Goal: Task Accomplishment & Management: Use online tool/utility

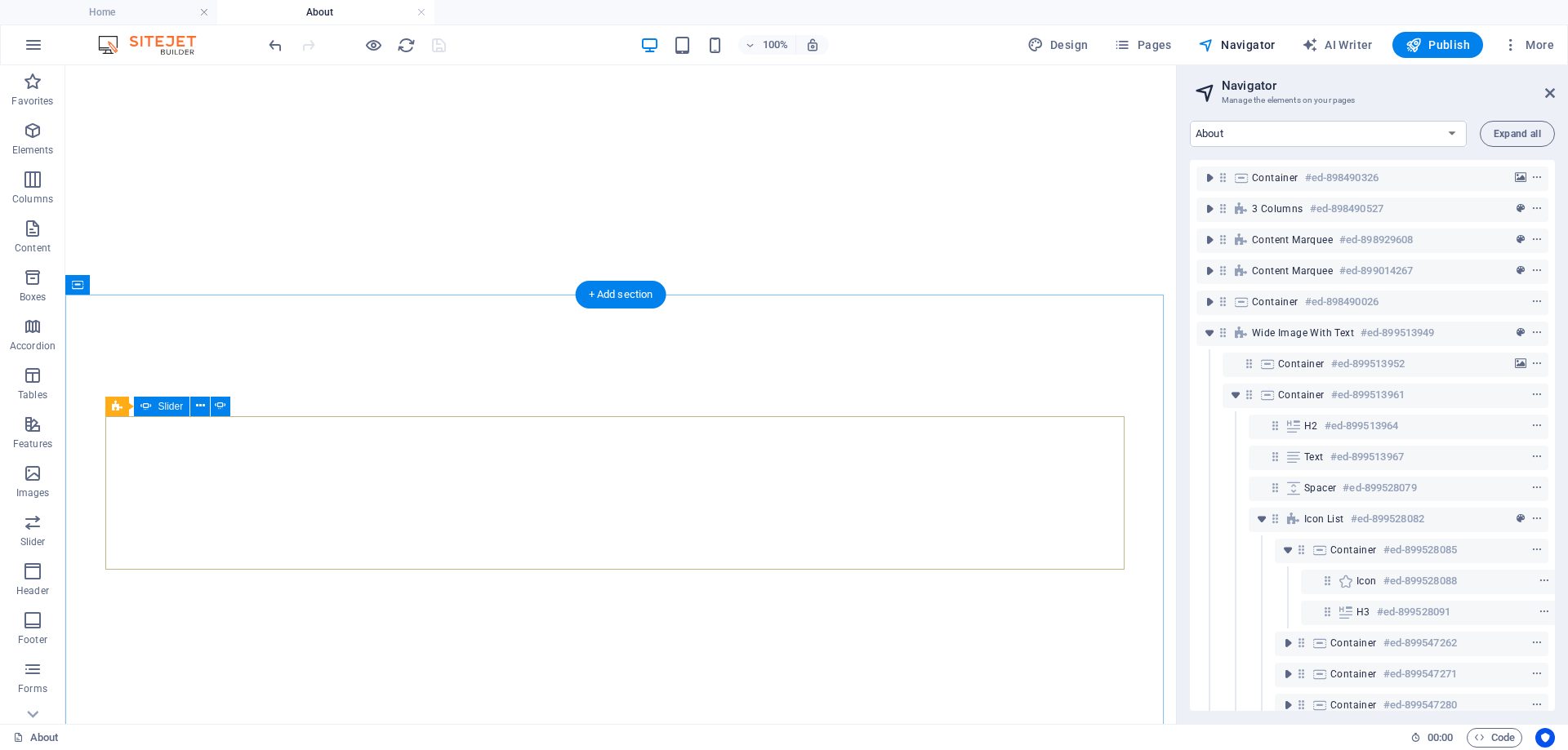
select select "16902118-en"
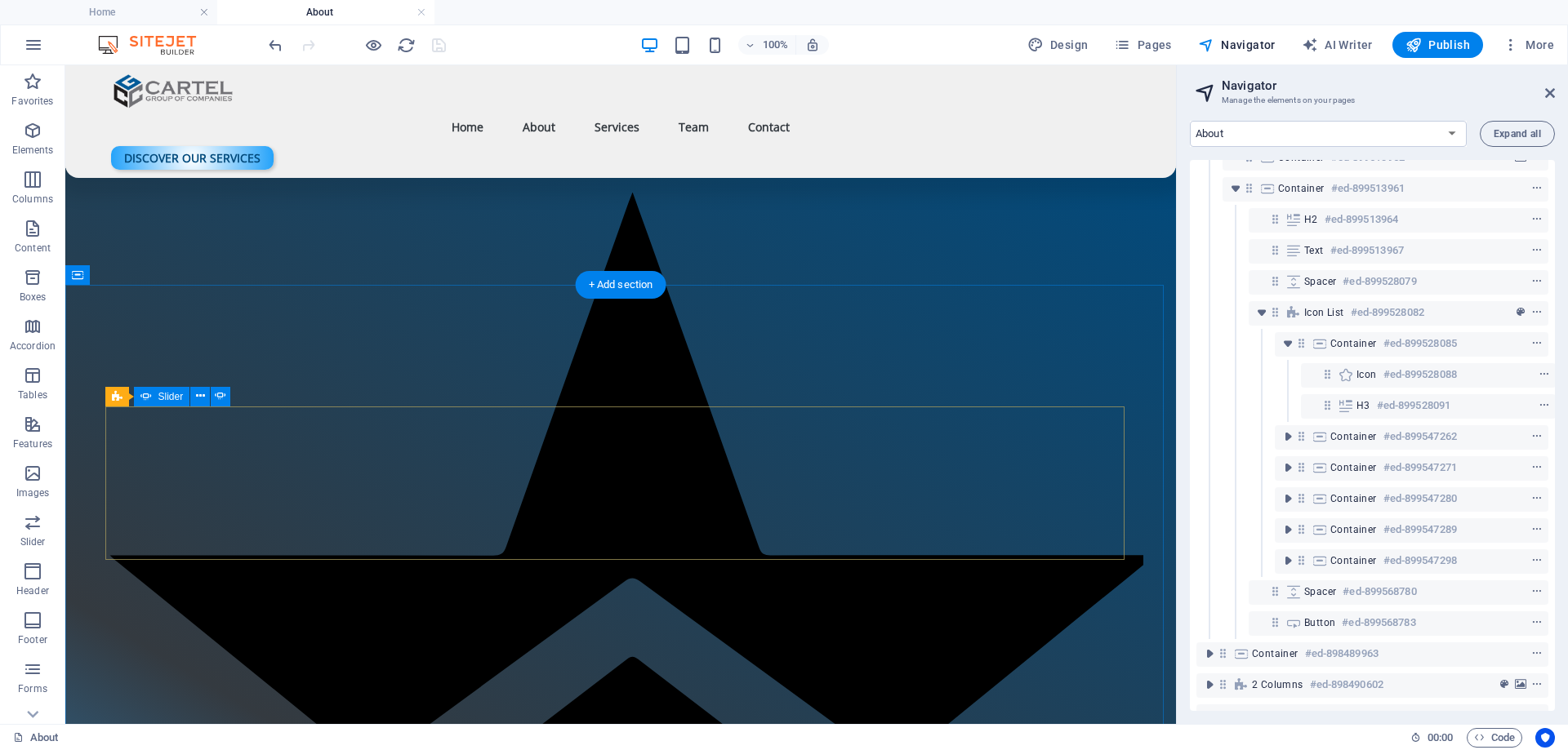
scroll to position [2204, 0]
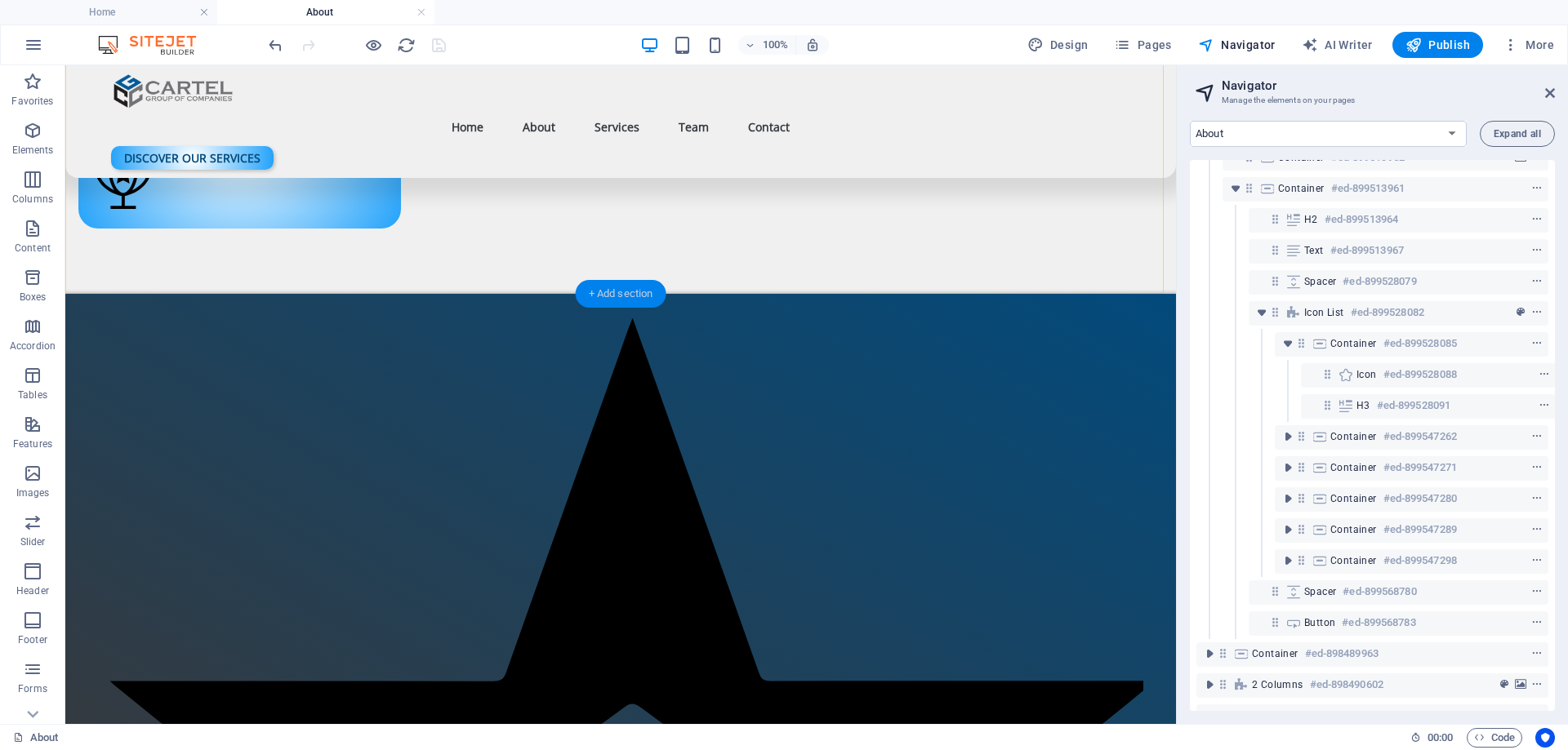
click at [607, 298] on div "+ Add section" at bounding box center [620, 293] width 91 height 27
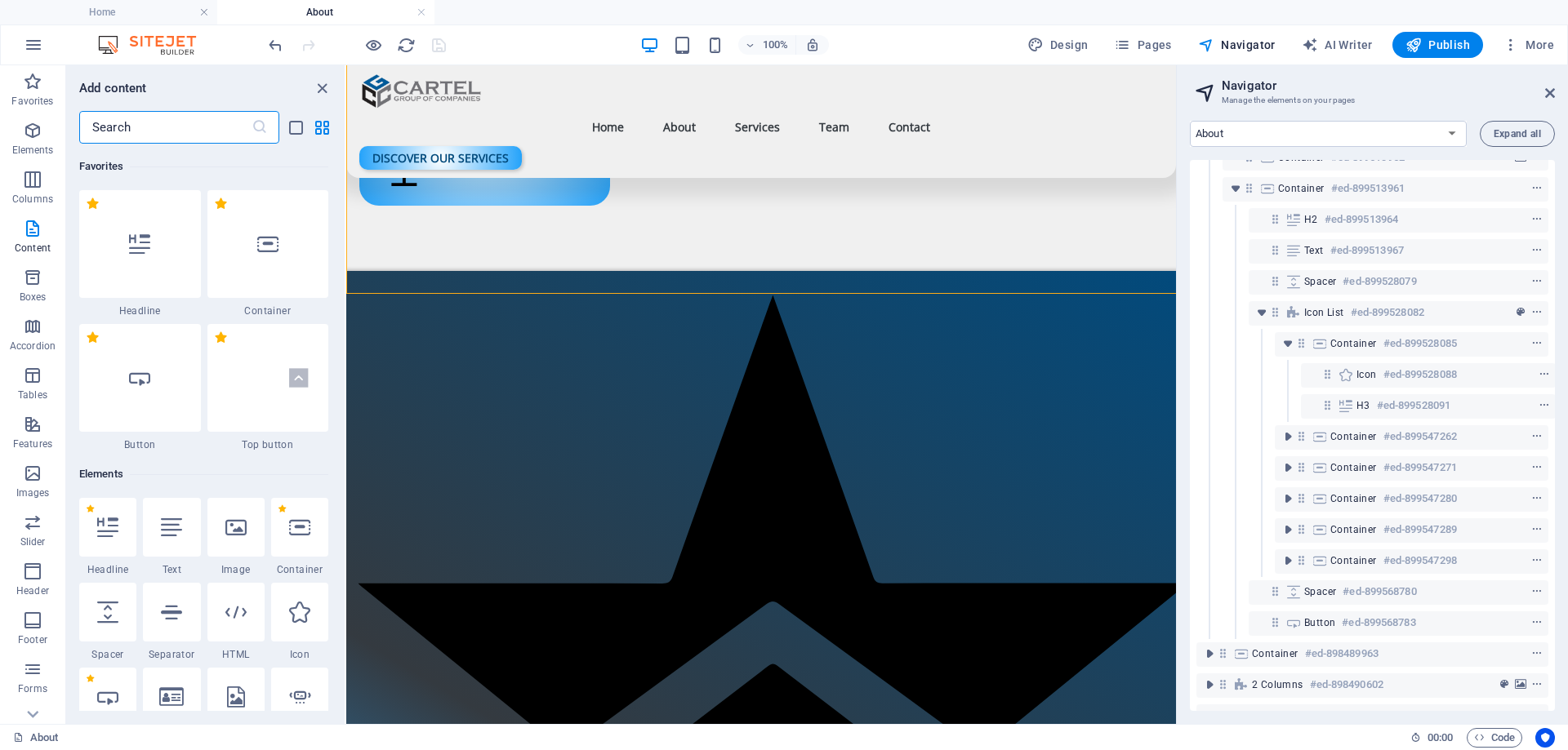
click at [320, 83] on icon "close panel" at bounding box center [322, 88] width 19 height 19
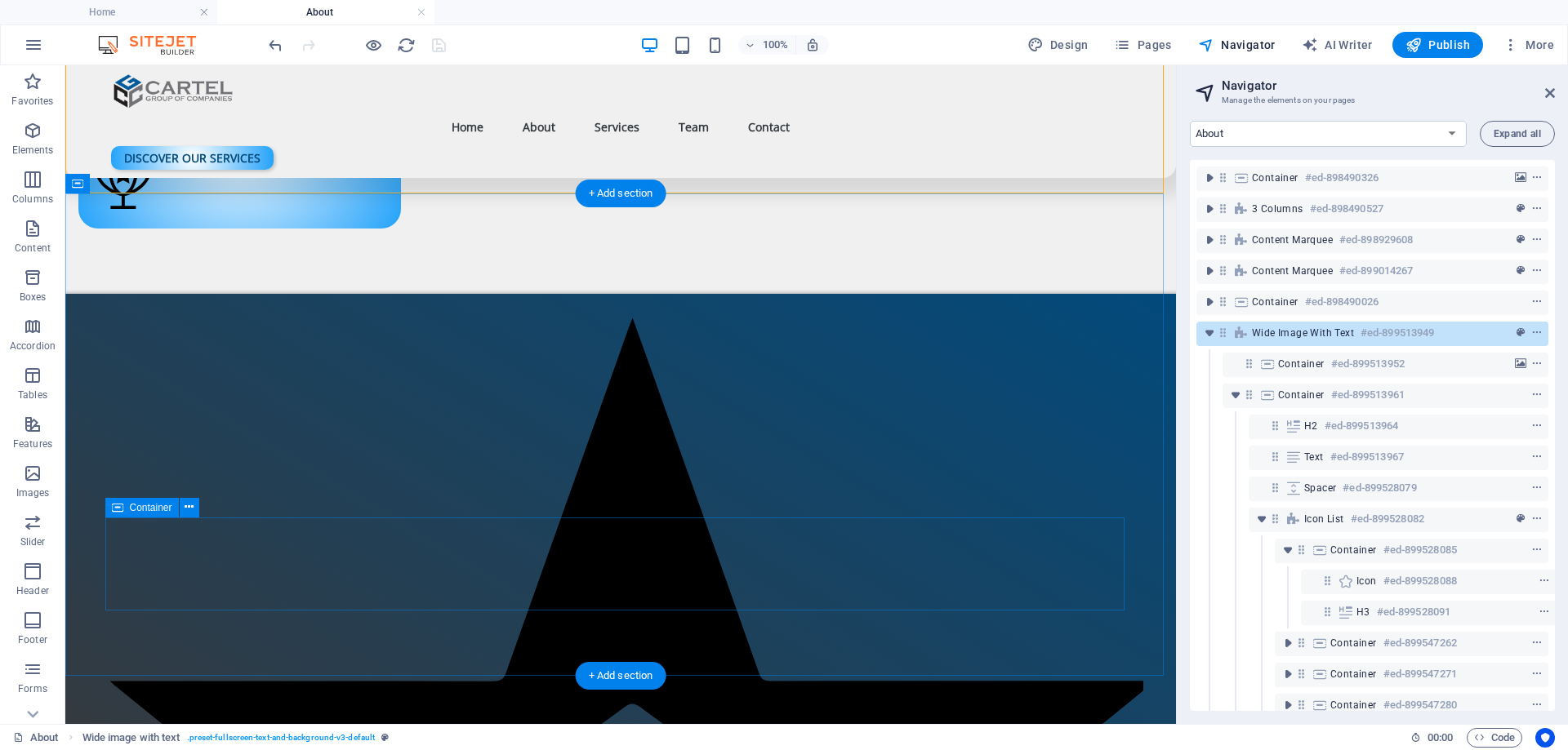
scroll to position [2368, 0]
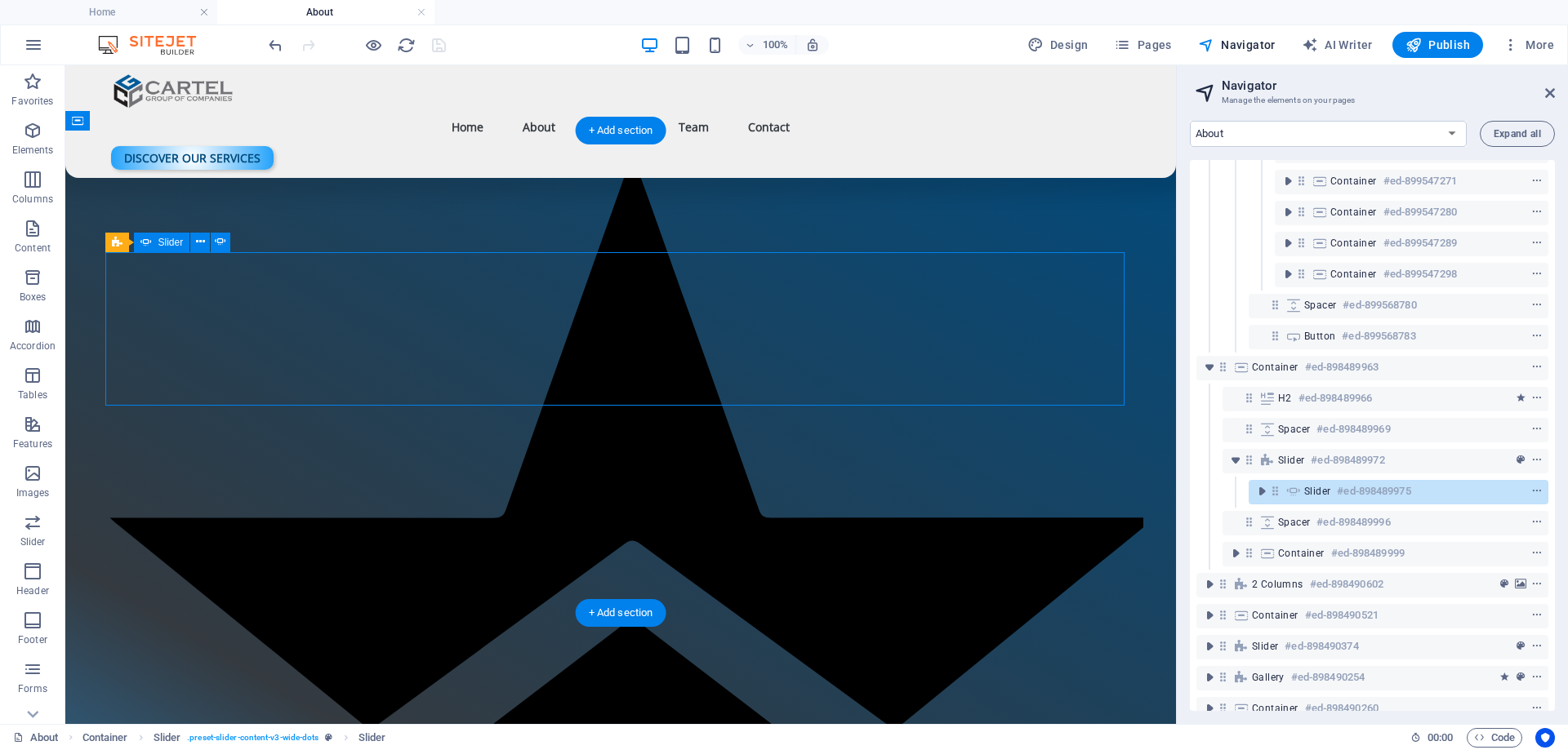
scroll to position [556, 0]
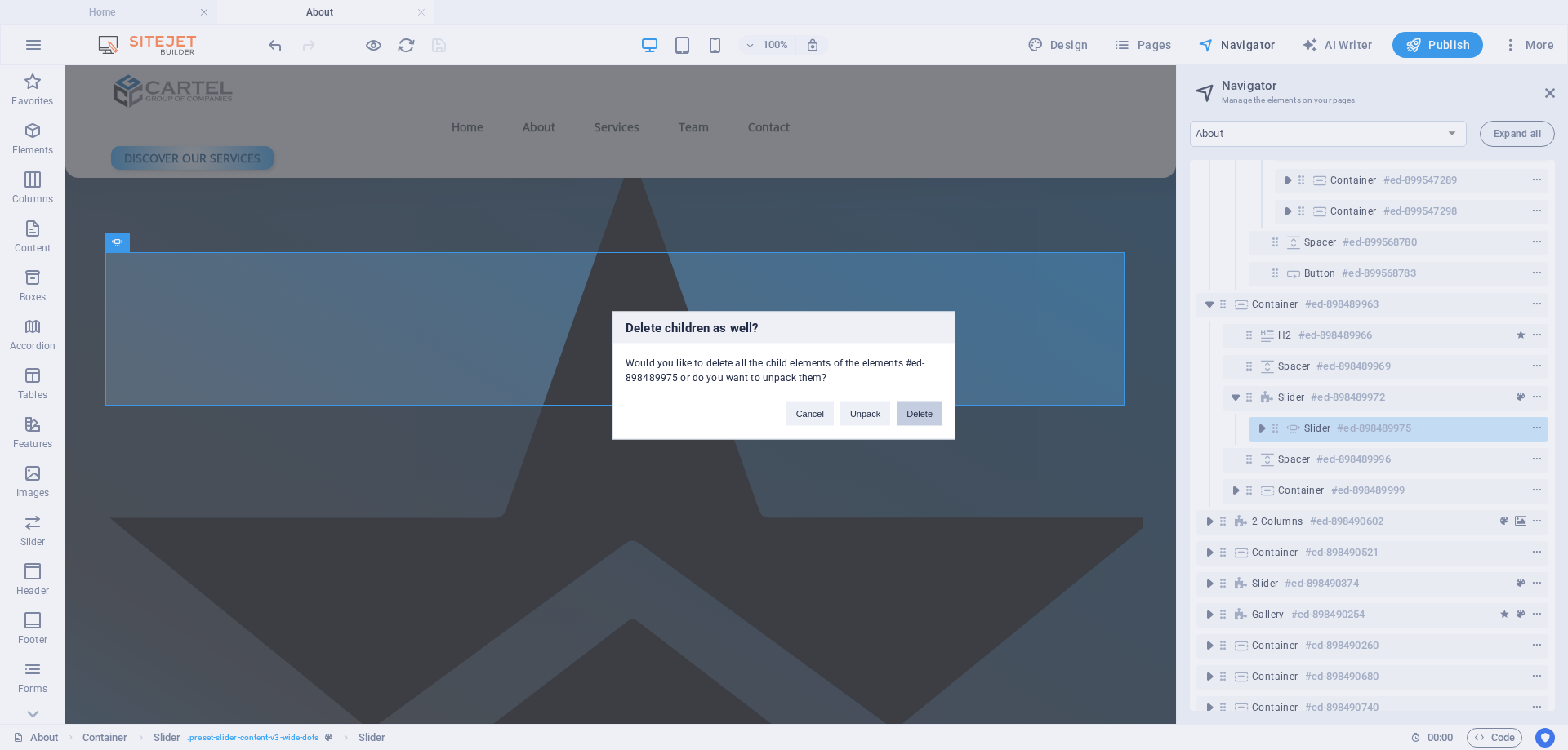
click at [931, 414] on button "Delete" at bounding box center [919, 413] width 46 height 24
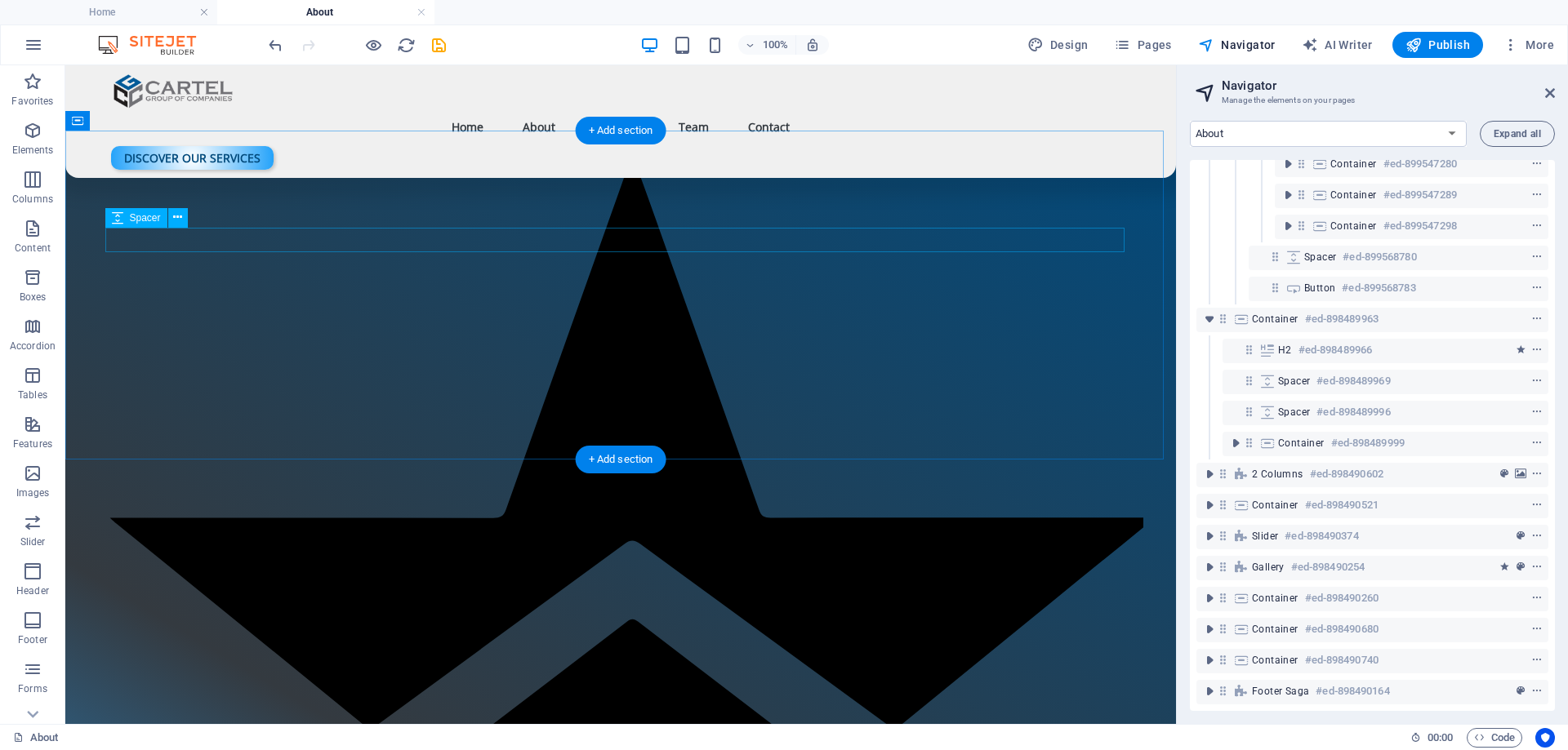
scroll to position [554, 0]
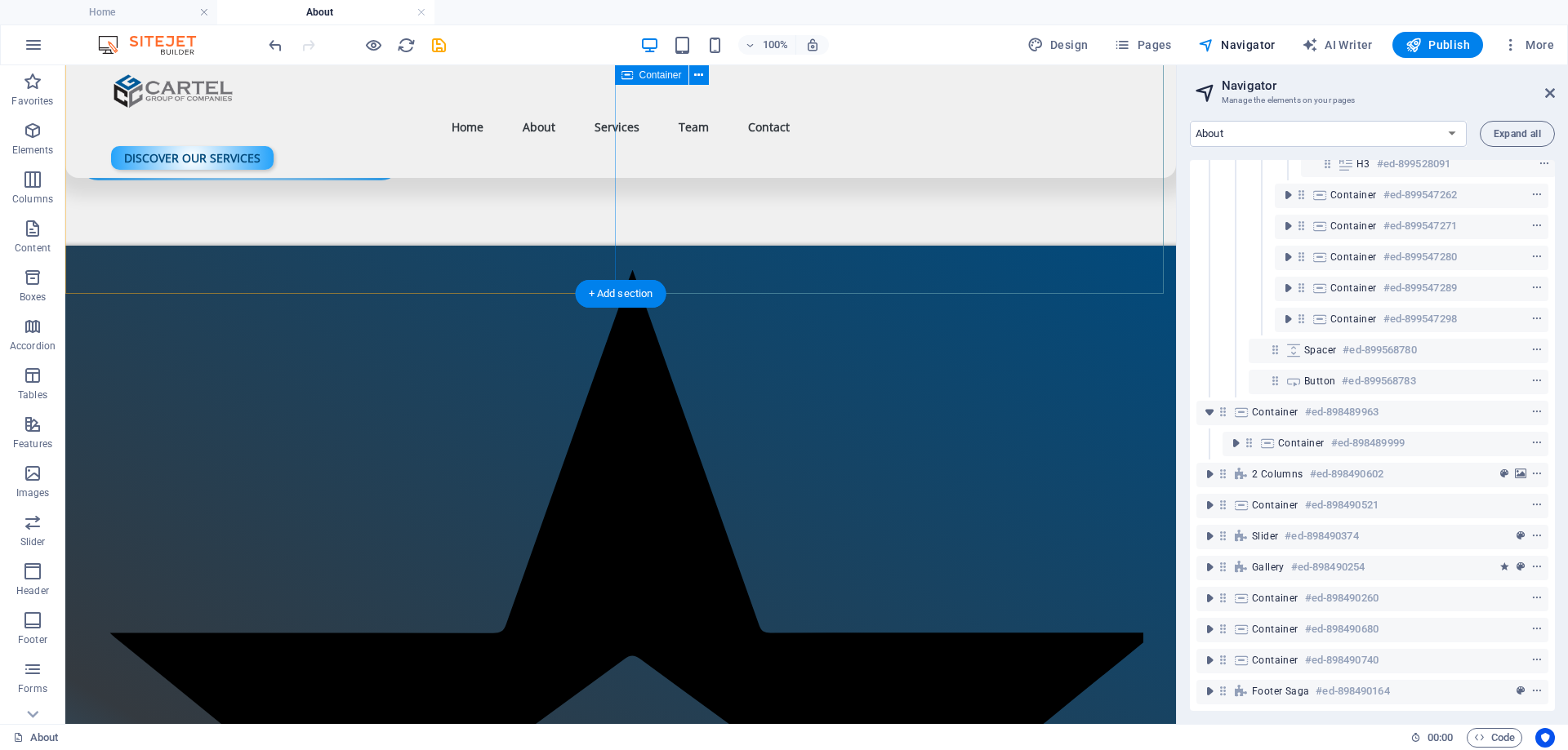
scroll to position [2204, 0]
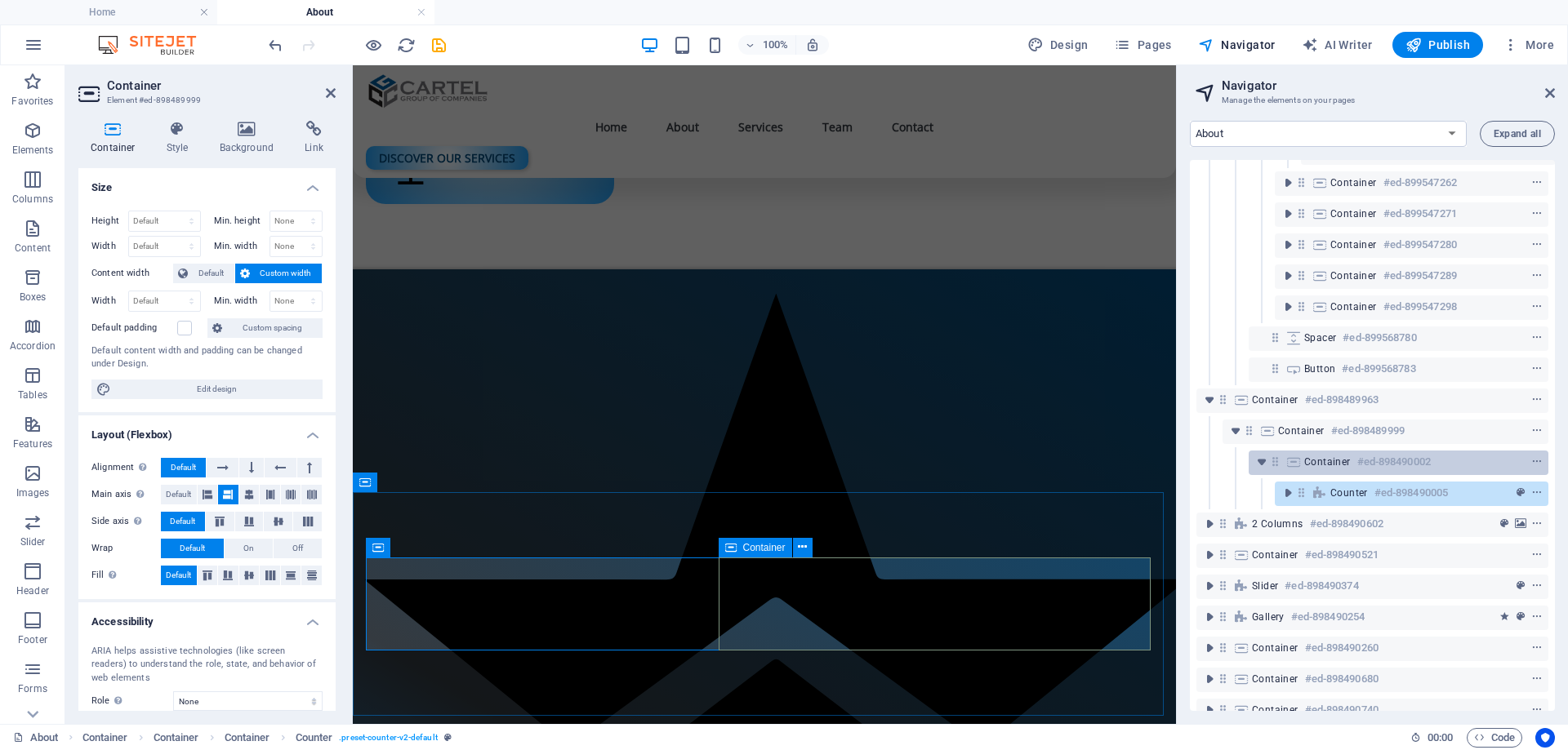
click at [1328, 455] on div "Container #ed-898490002" at bounding box center [1385, 463] width 163 height 20
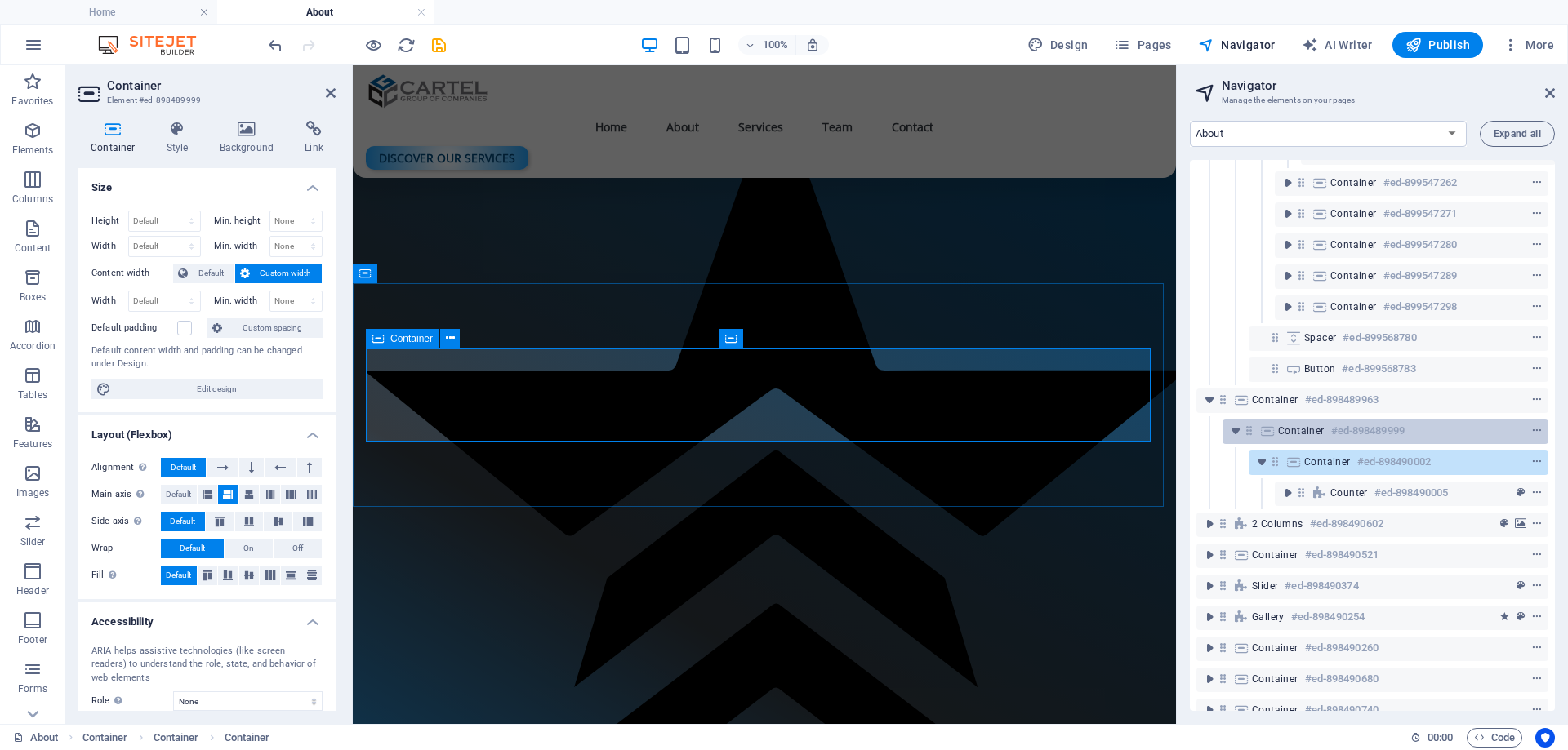
click at [1325, 429] on div "Container #ed-898489999" at bounding box center [1372, 431] width 189 height 20
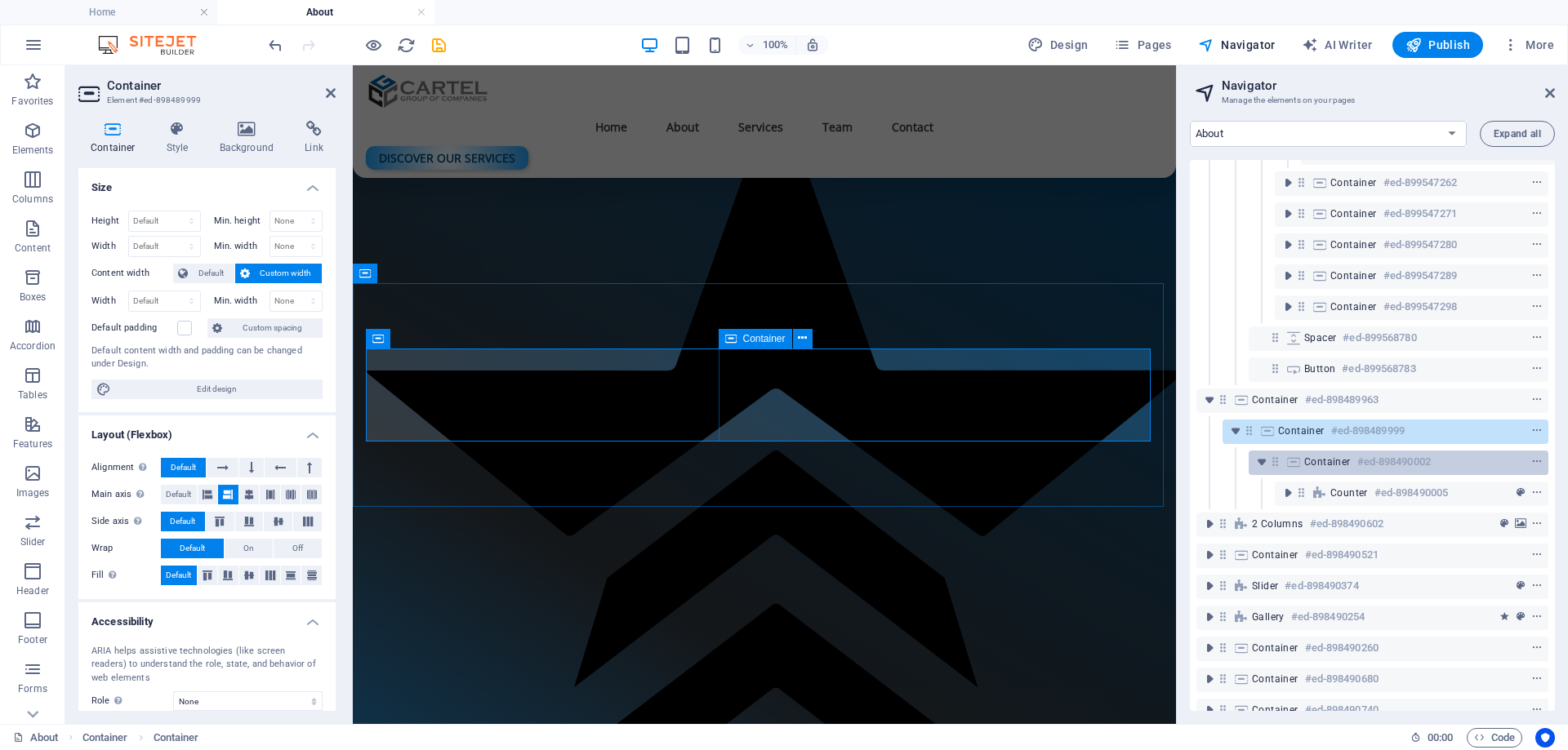
click at [1317, 456] on span "Container" at bounding box center [1327, 463] width 47 height 13
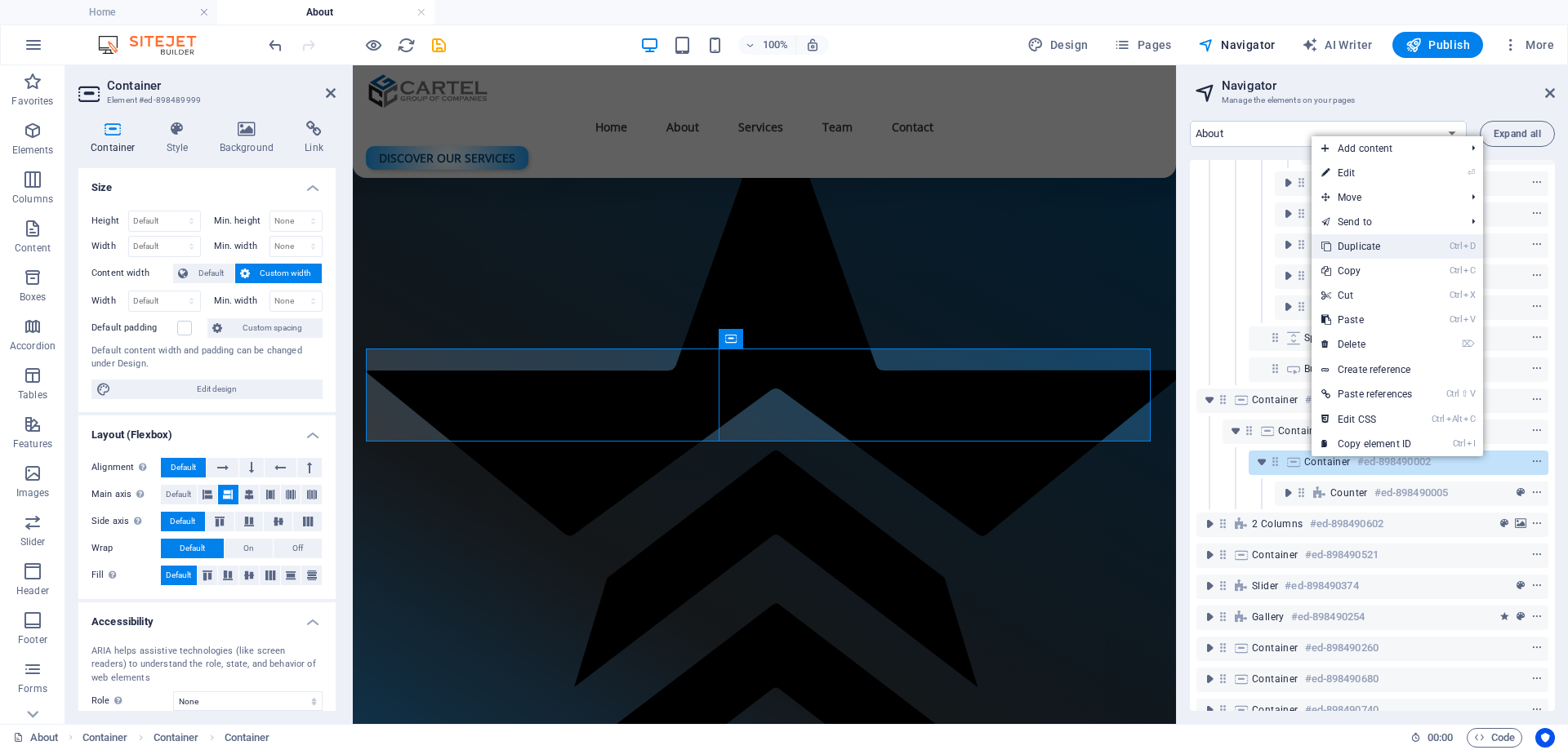
click at [1374, 249] on link "Ctrl D Duplicate" at bounding box center [1366, 246] width 110 height 24
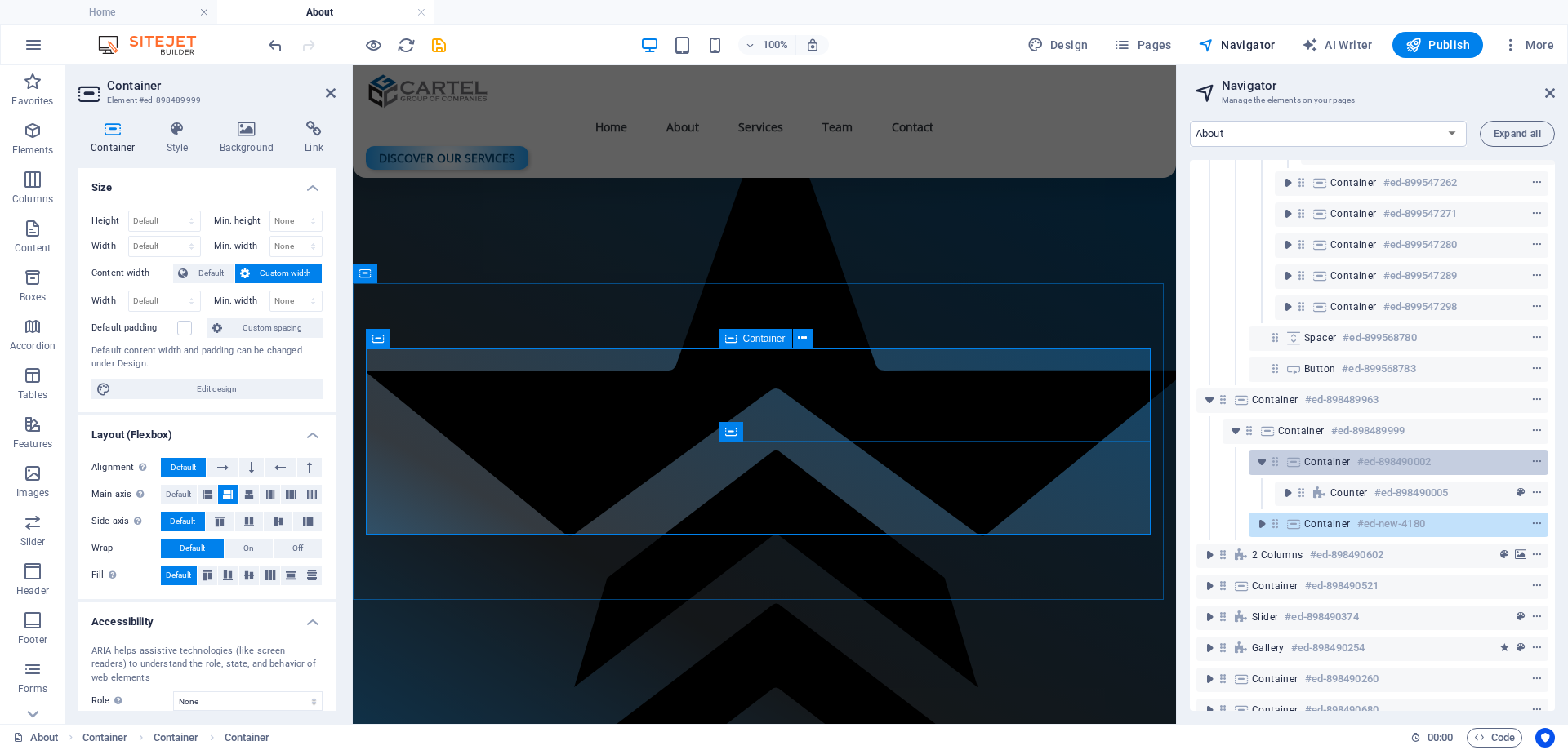
click at [1333, 461] on span "Container" at bounding box center [1327, 463] width 47 height 13
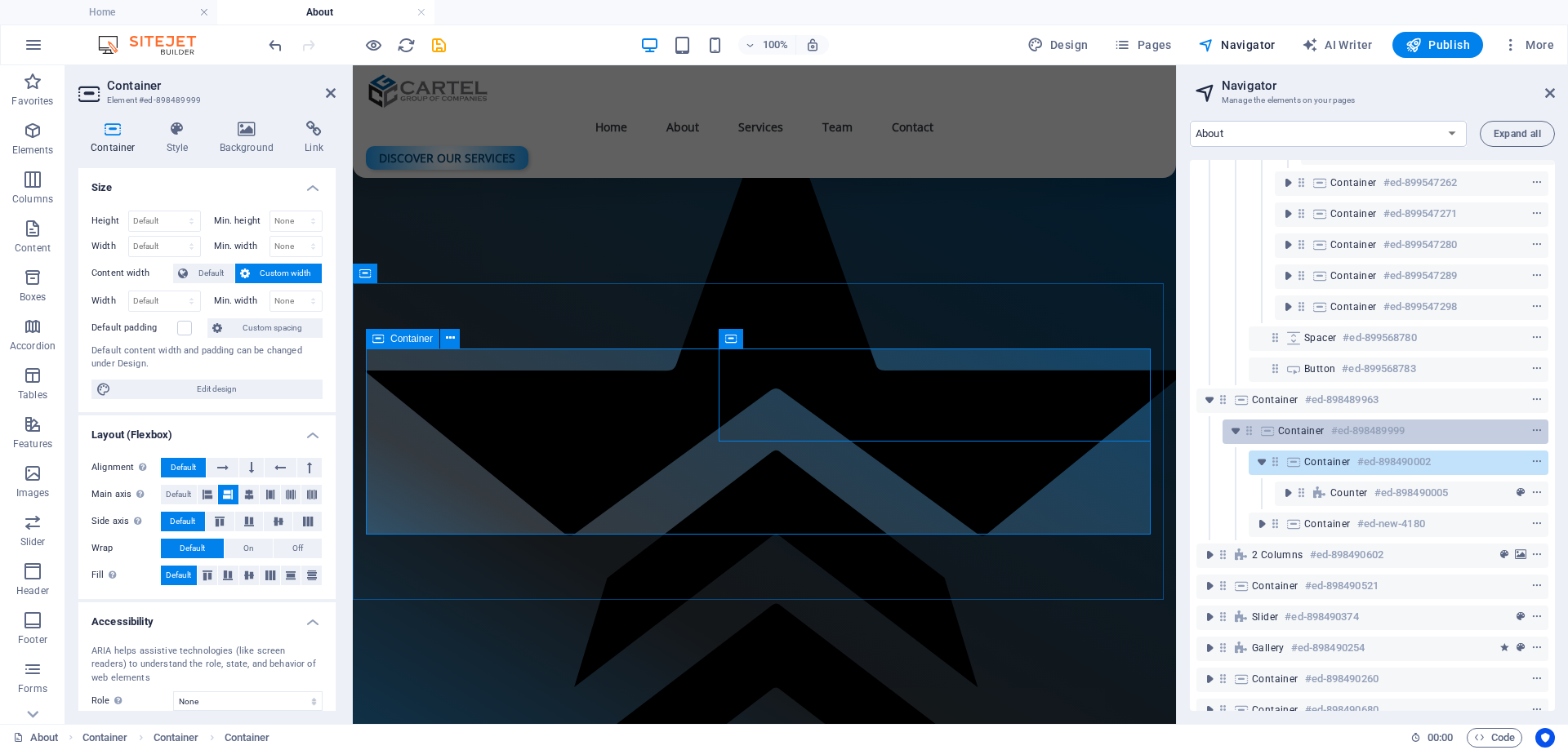
click at [1288, 434] on span "Container" at bounding box center [1301, 431] width 47 height 13
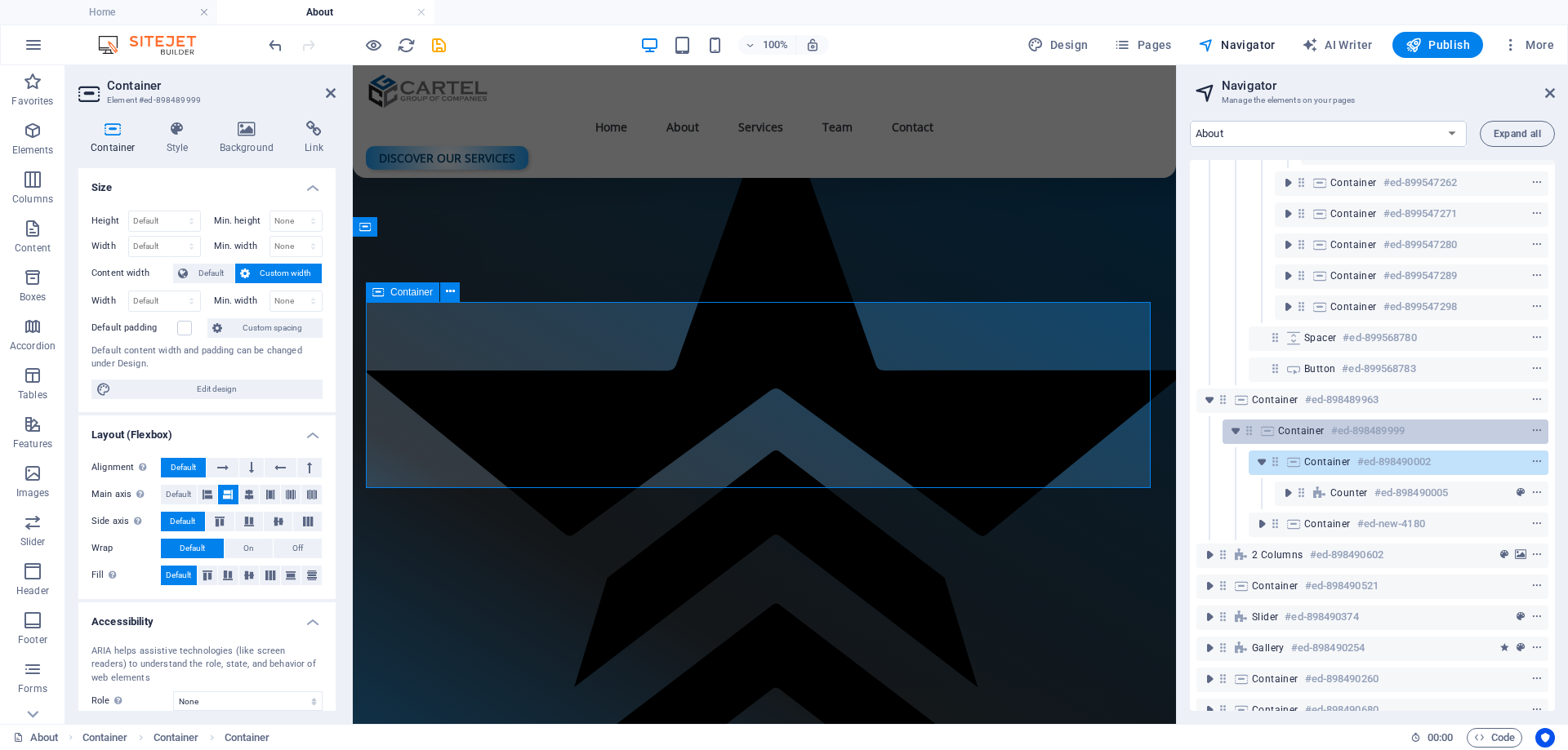
scroll to position [2460, 0]
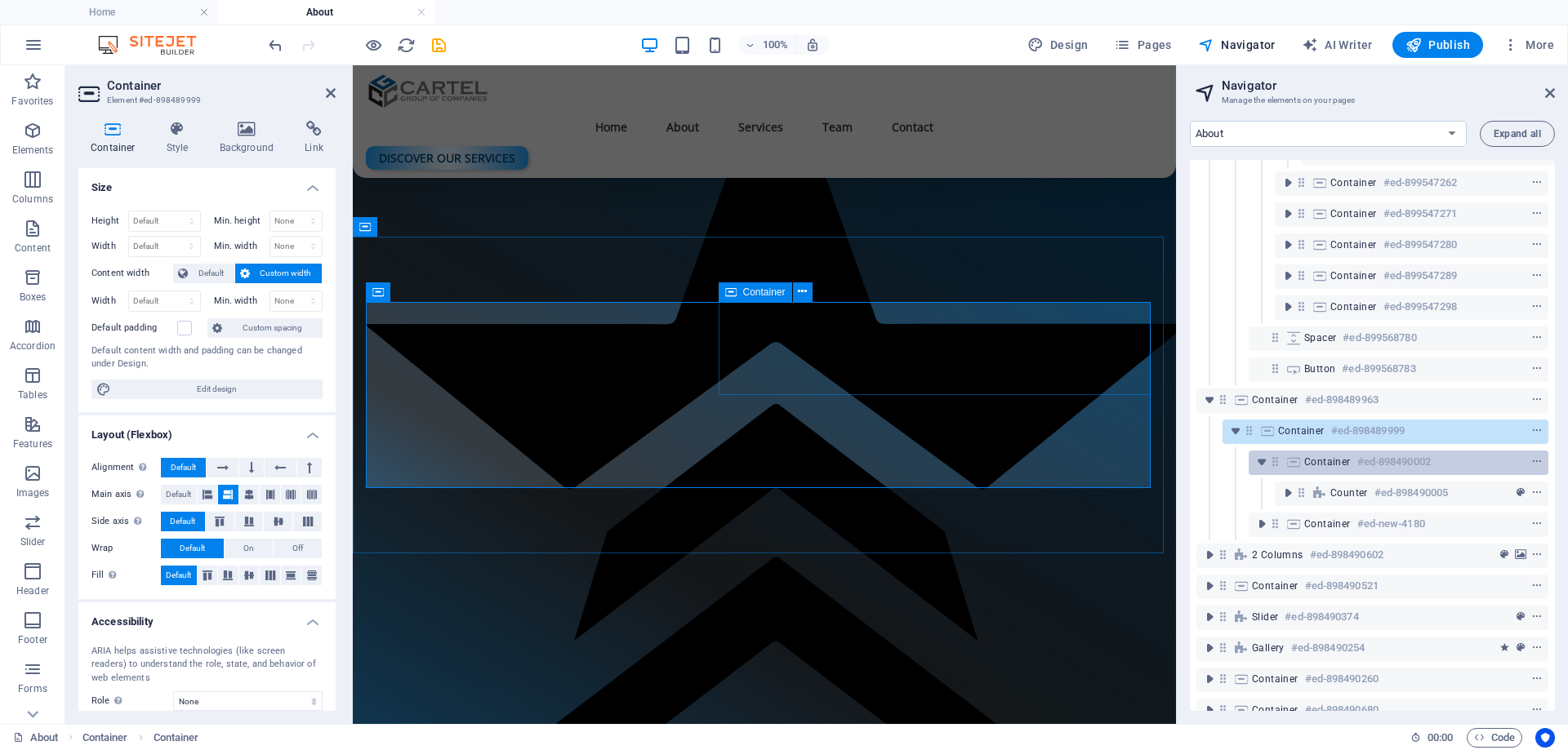
click at [1296, 460] on icon at bounding box center [1293, 463] width 18 height 13
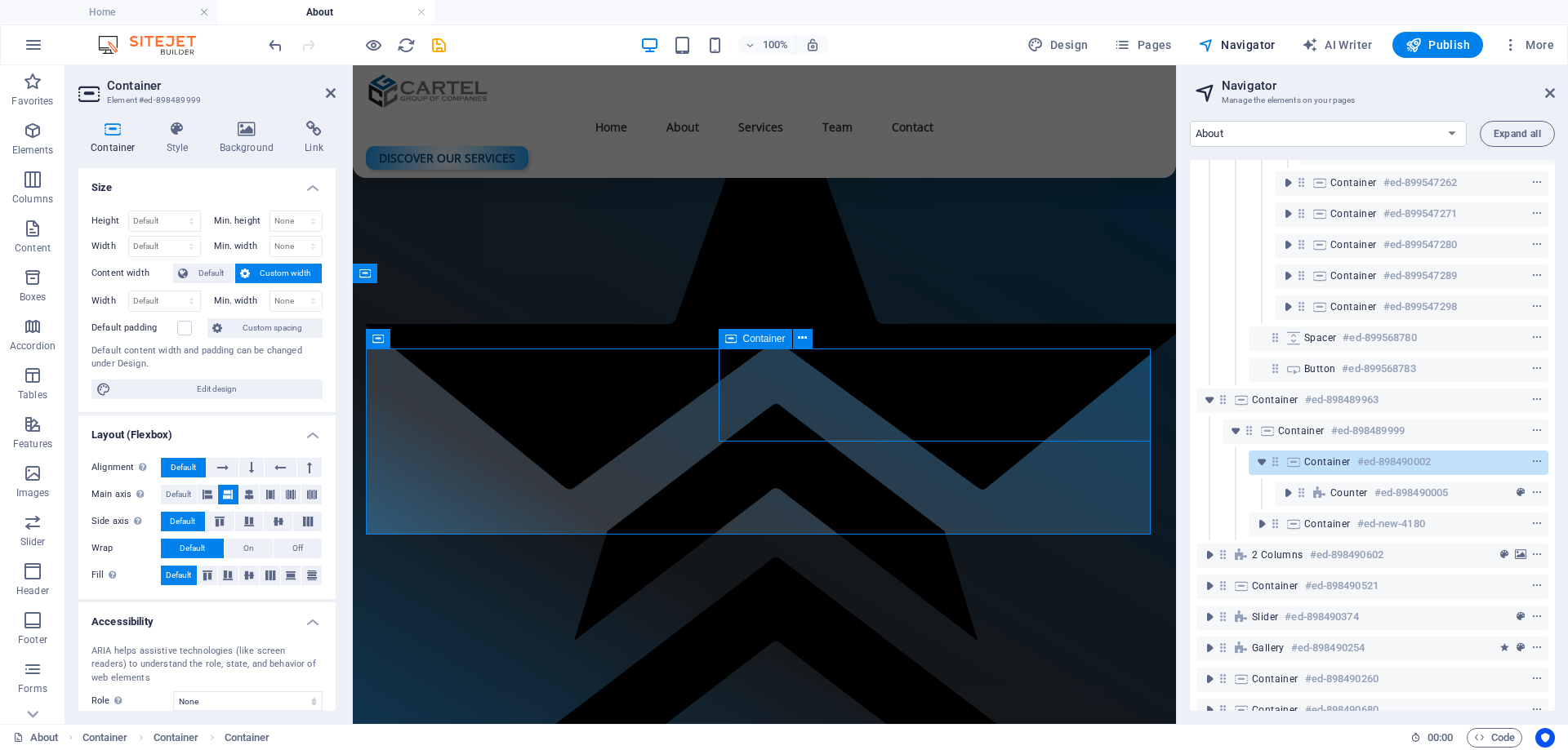
scroll to position [2414, 0]
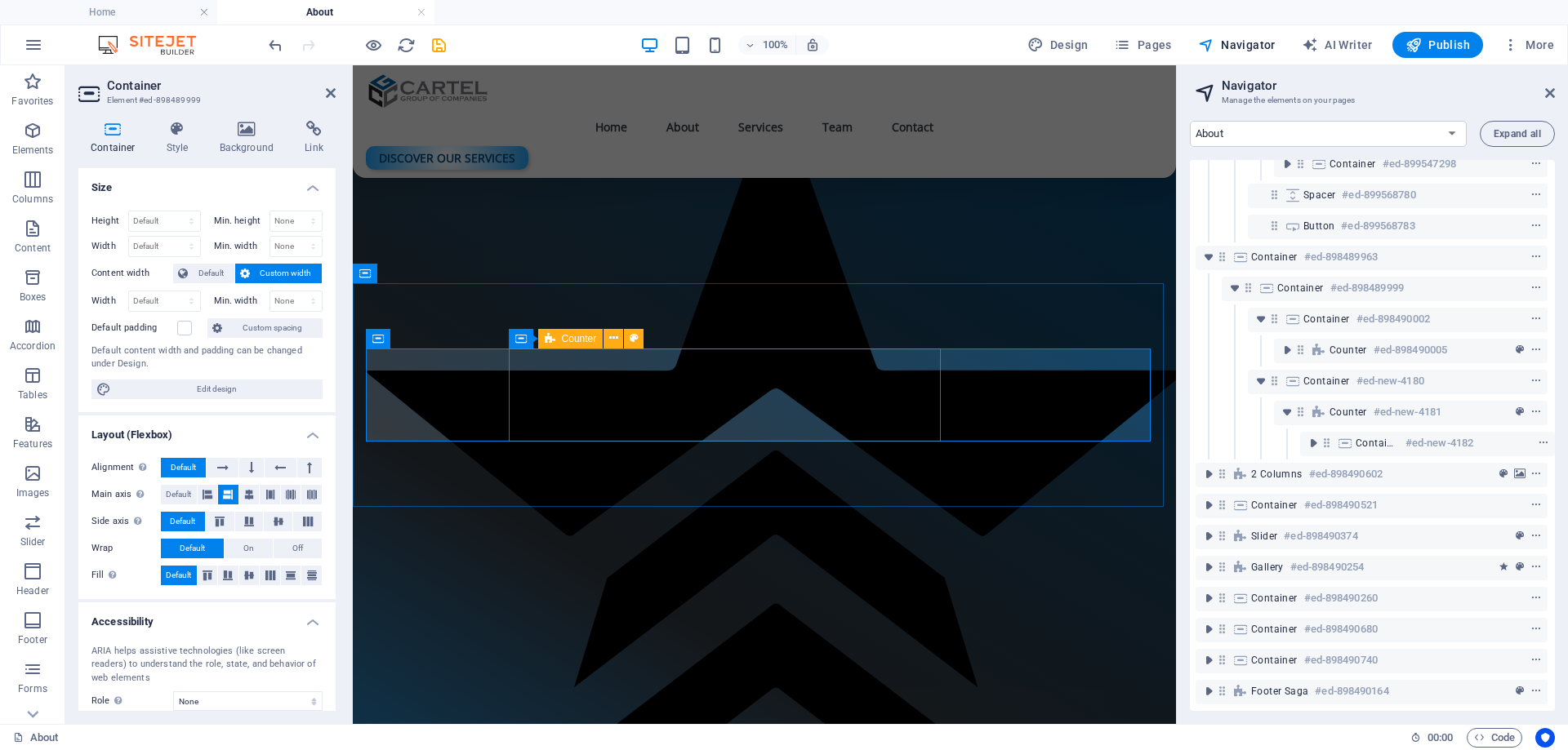
scroll to position [615, 4]
click at [1283, 342] on icon "toggle-expand" at bounding box center [1287, 350] width 17 height 17
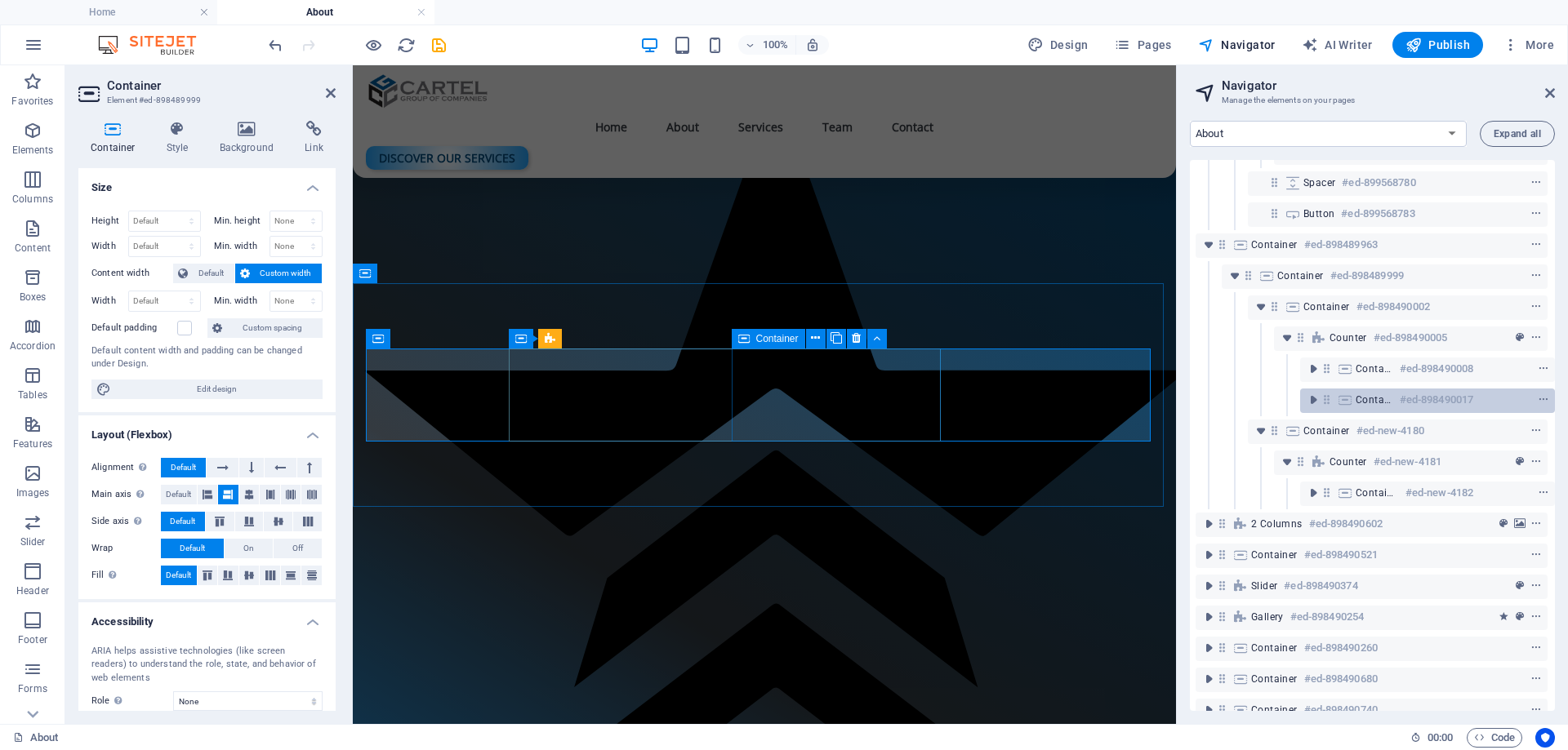
click at [1399, 402] on h6 "#ed-898490017" at bounding box center [1436, 400] width 73 height 20
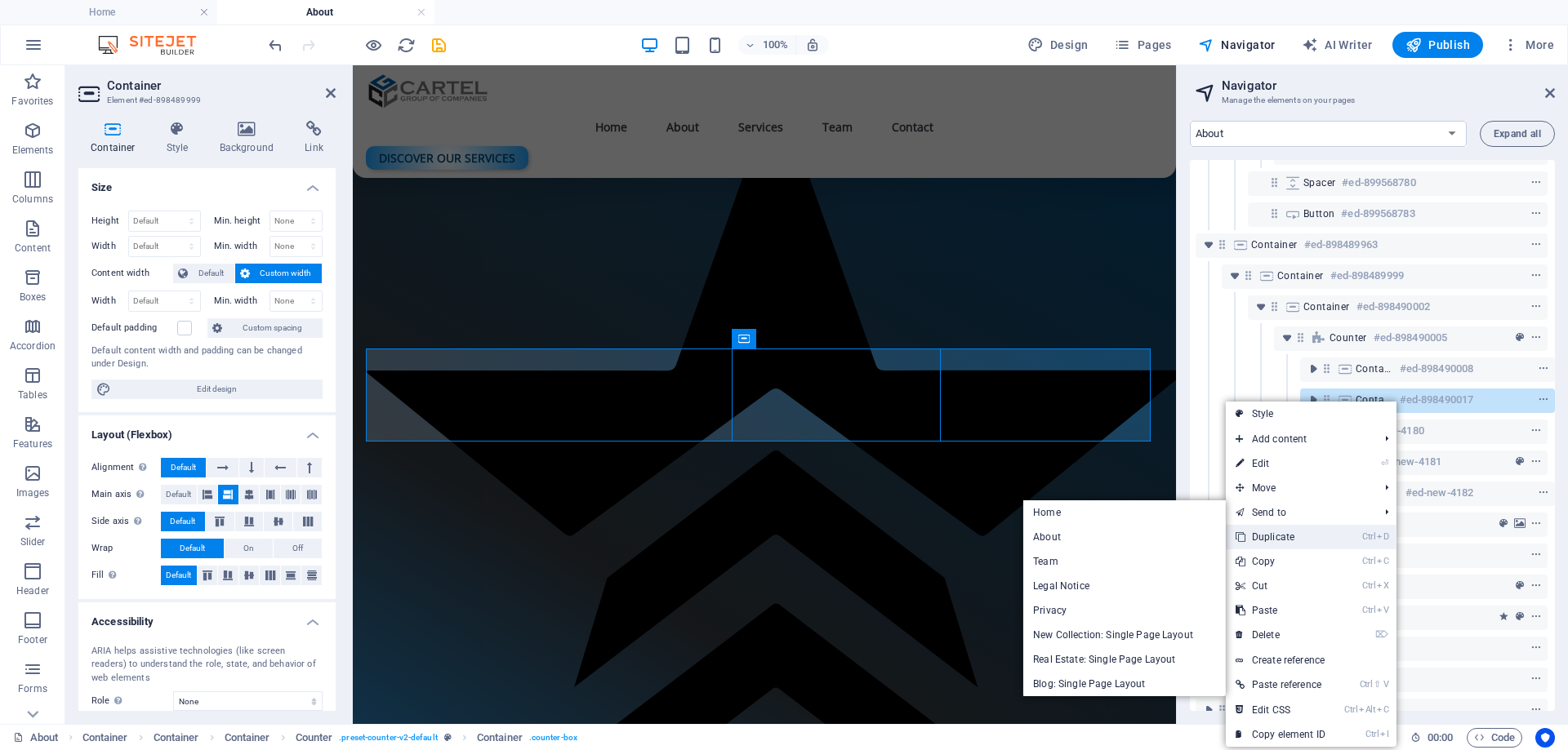
click at [1281, 538] on link "Ctrl D Duplicate" at bounding box center [1281, 537] width 110 height 24
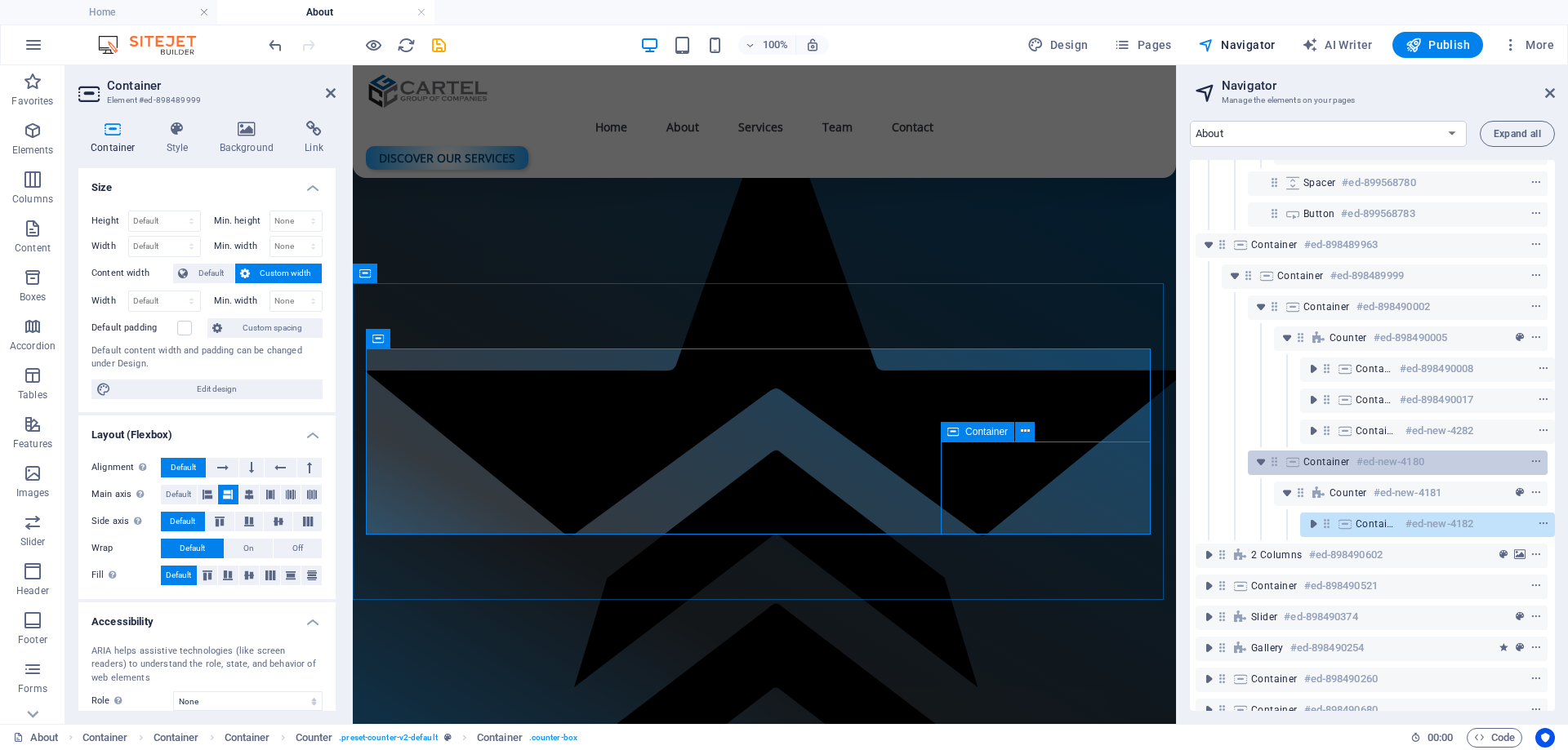
click at [1330, 460] on span "Container" at bounding box center [1326, 463] width 47 height 13
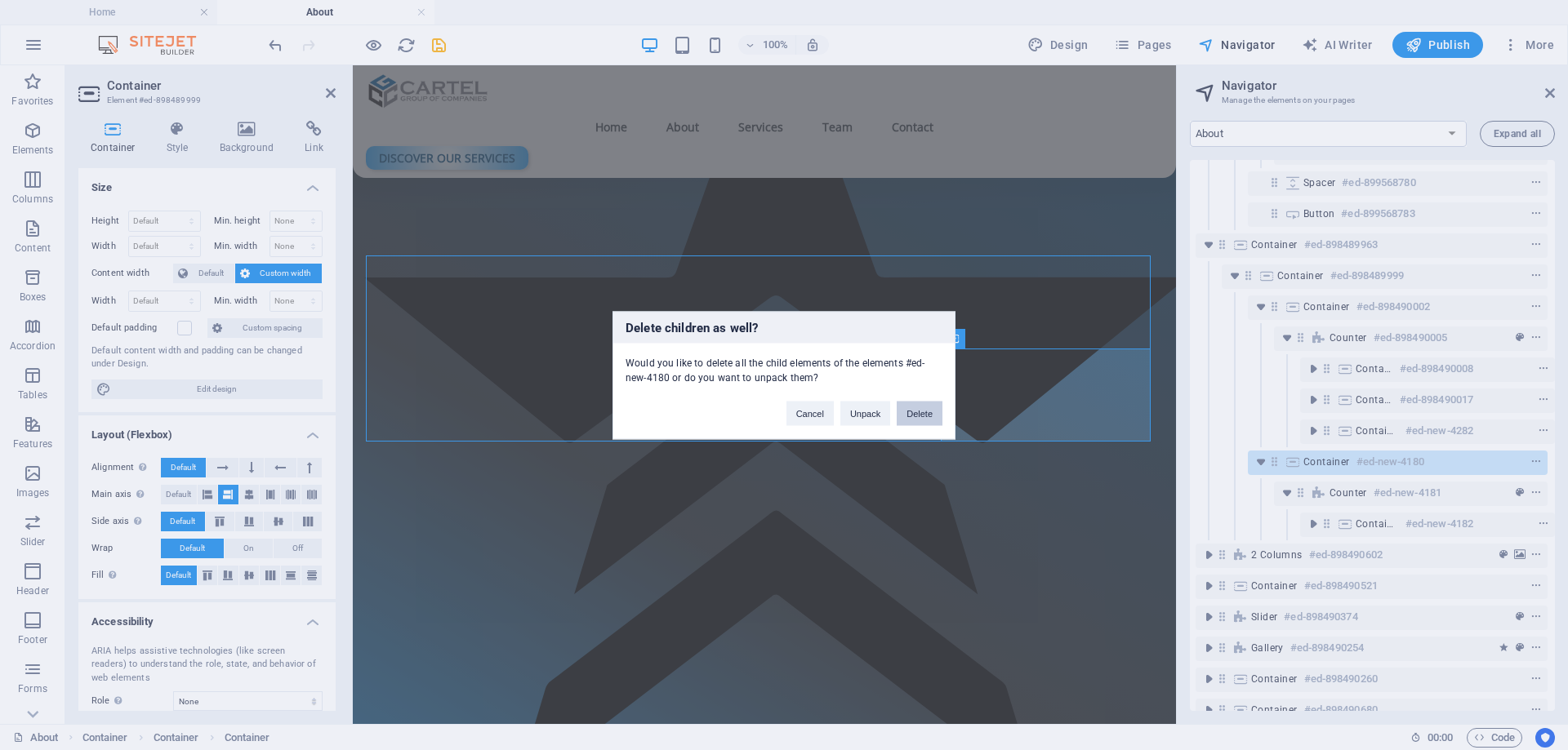
click at [926, 410] on button "Delete" at bounding box center [919, 413] width 46 height 24
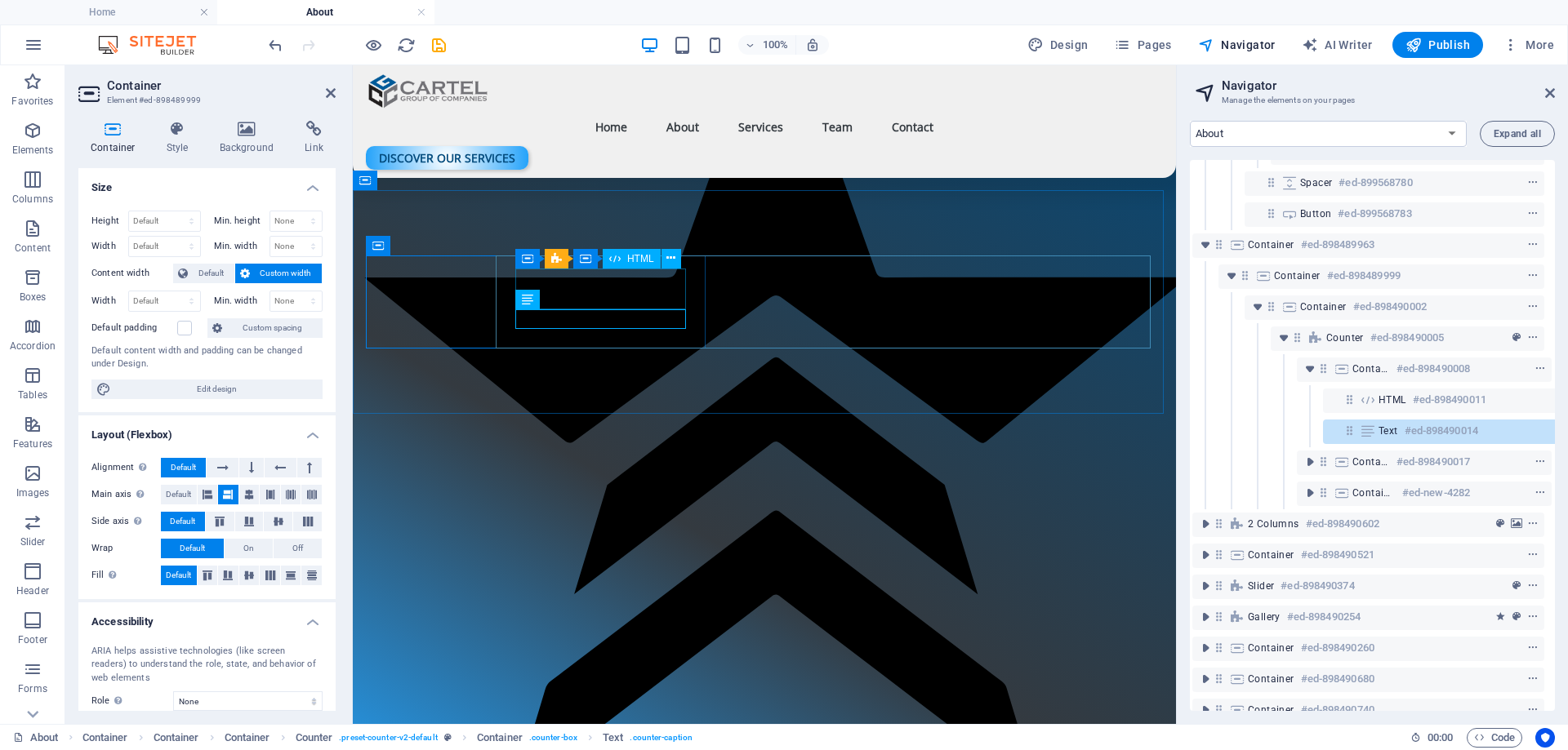
scroll to position [618, 30]
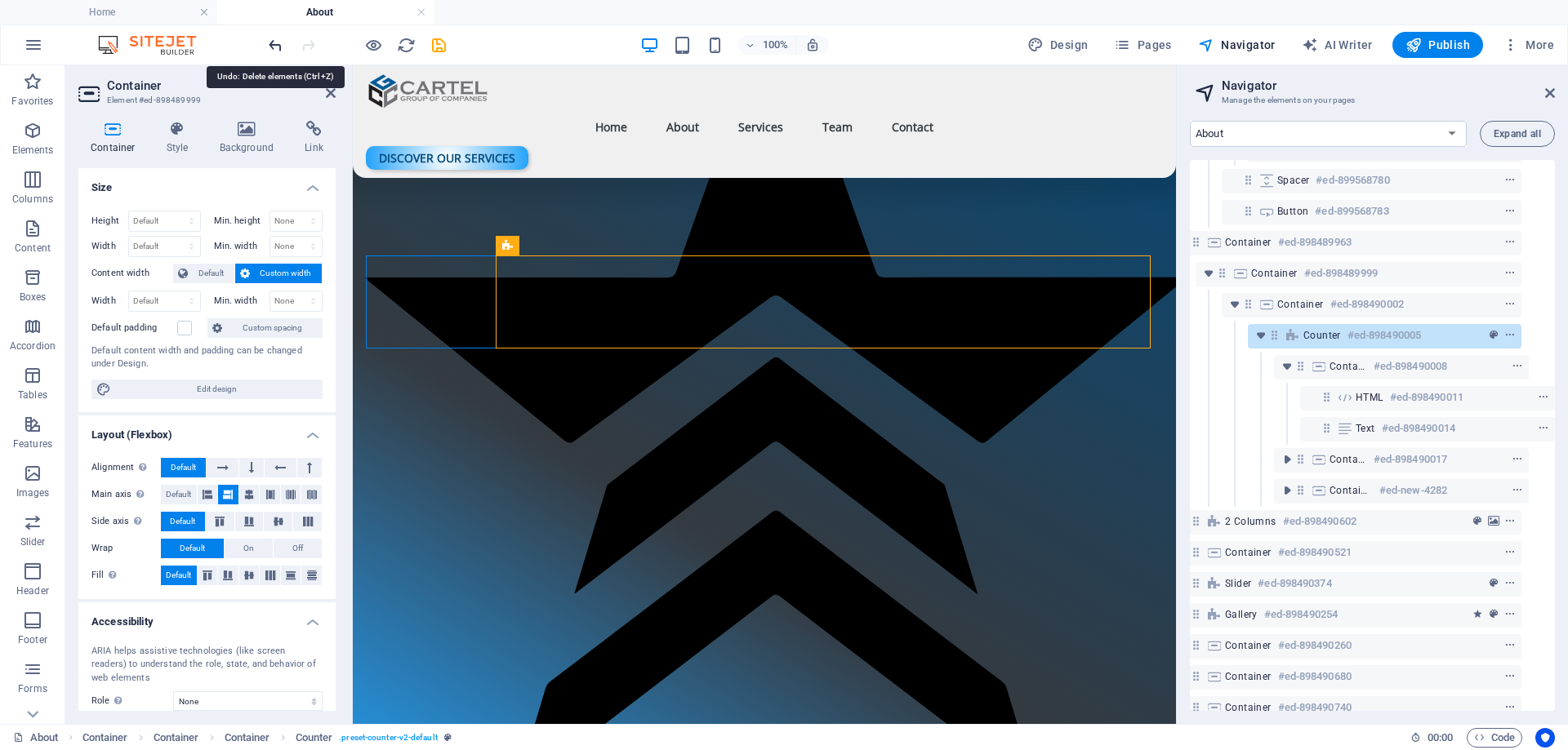
click at [277, 43] on icon "undo" at bounding box center [275, 45] width 19 height 19
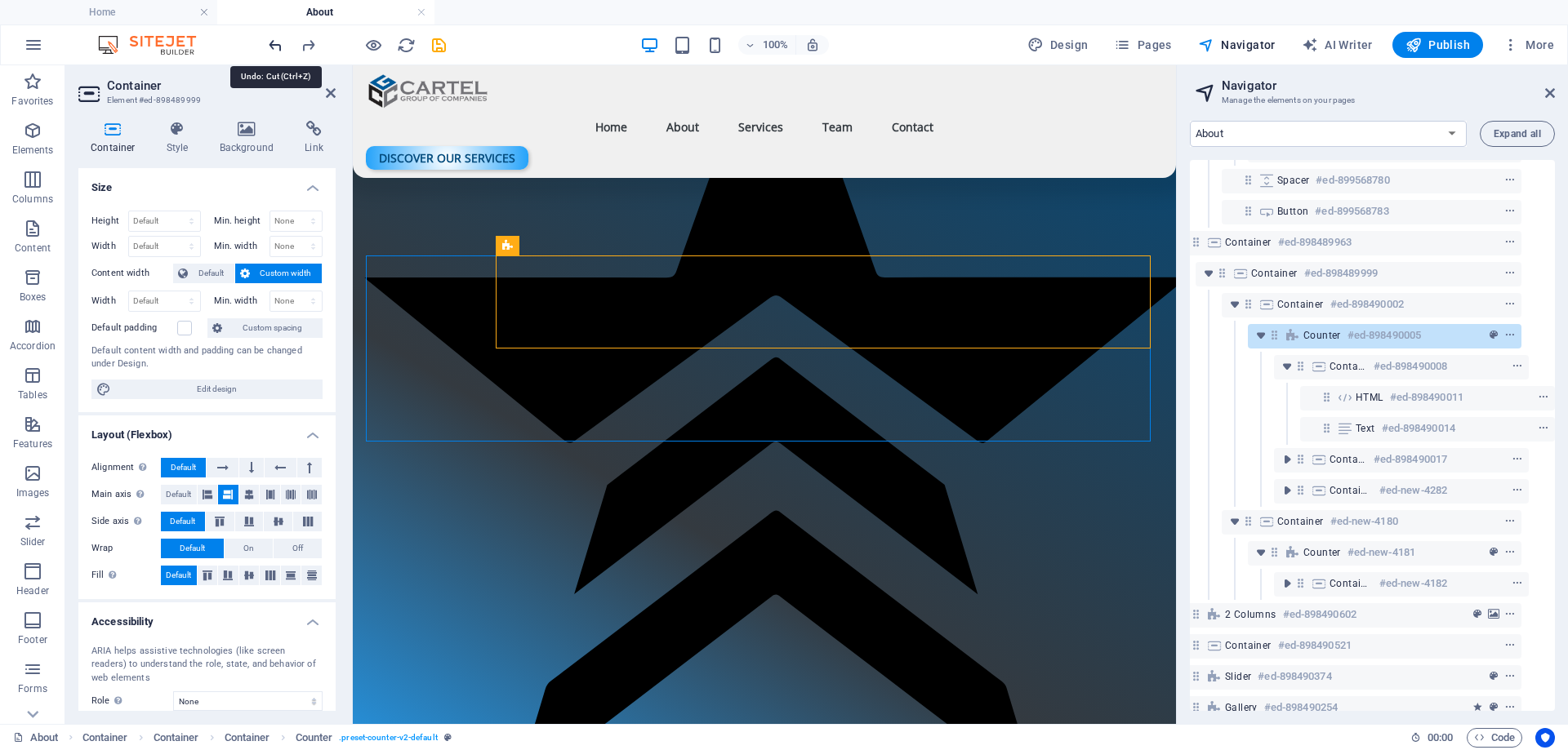
click at [277, 43] on icon "undo" at bounding box center [275, 45] width 19 height 19
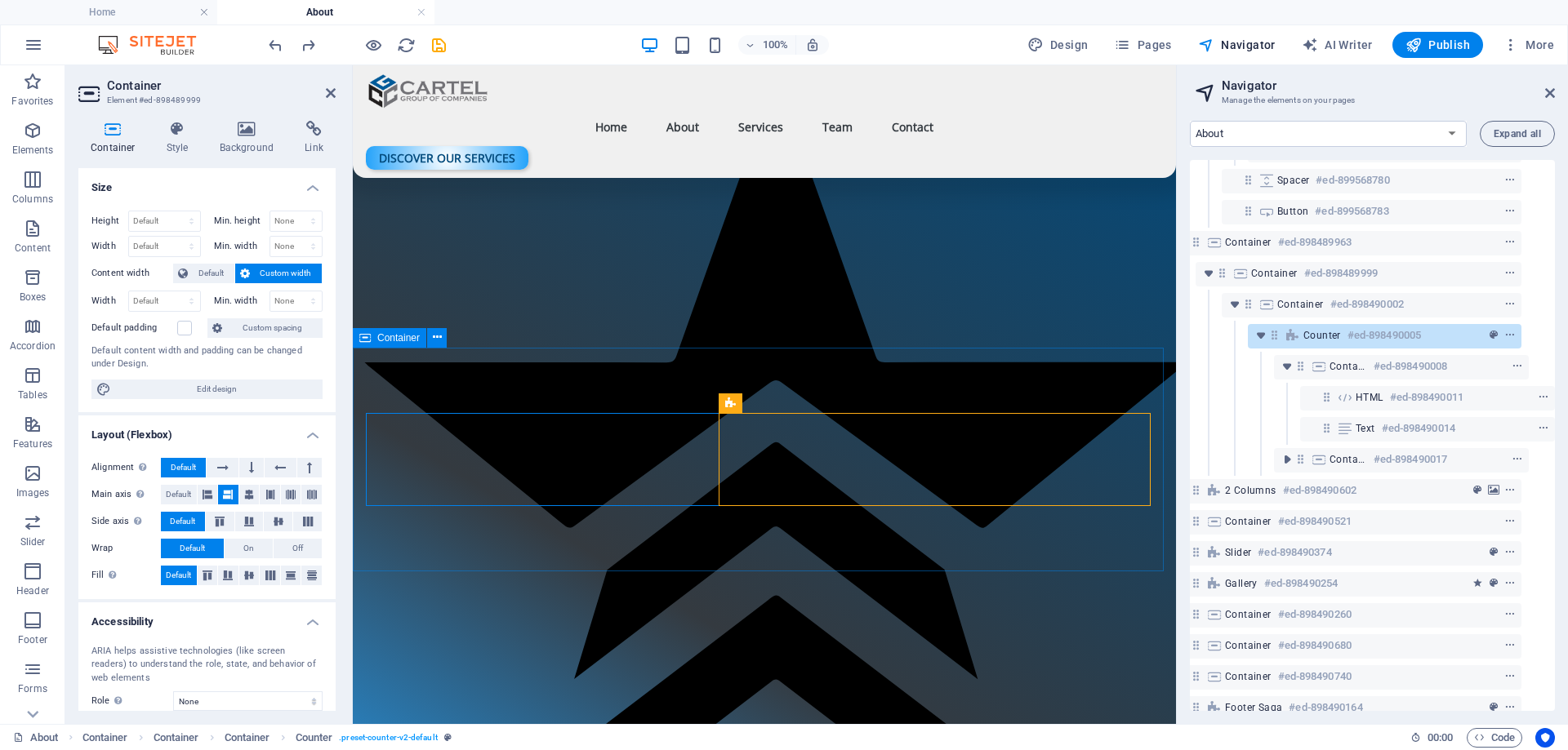
scroll to position [2344, 0]
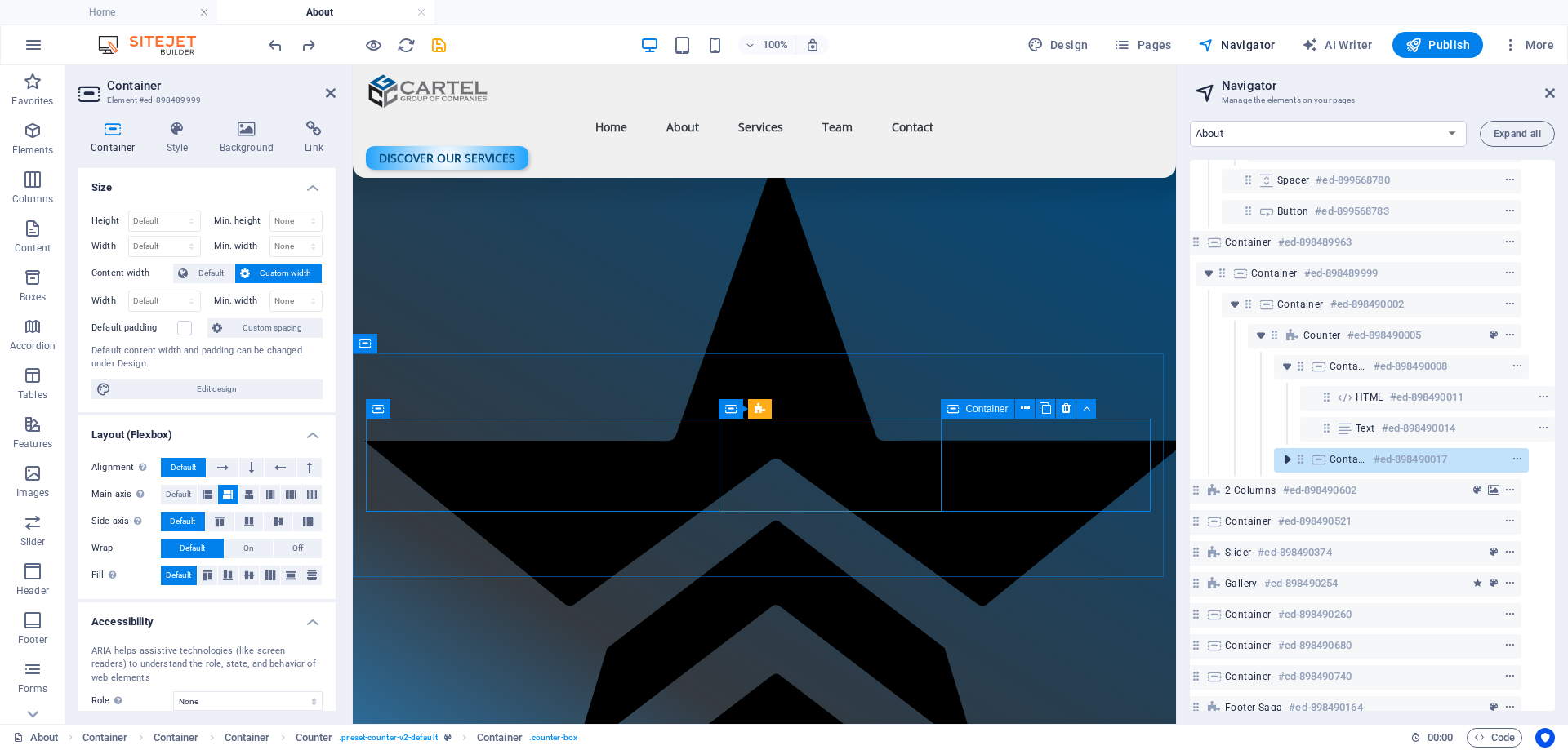
click at [1288, 463] on icon "toggle-expand" at bounding box center [1287, 460] width 17 height 17
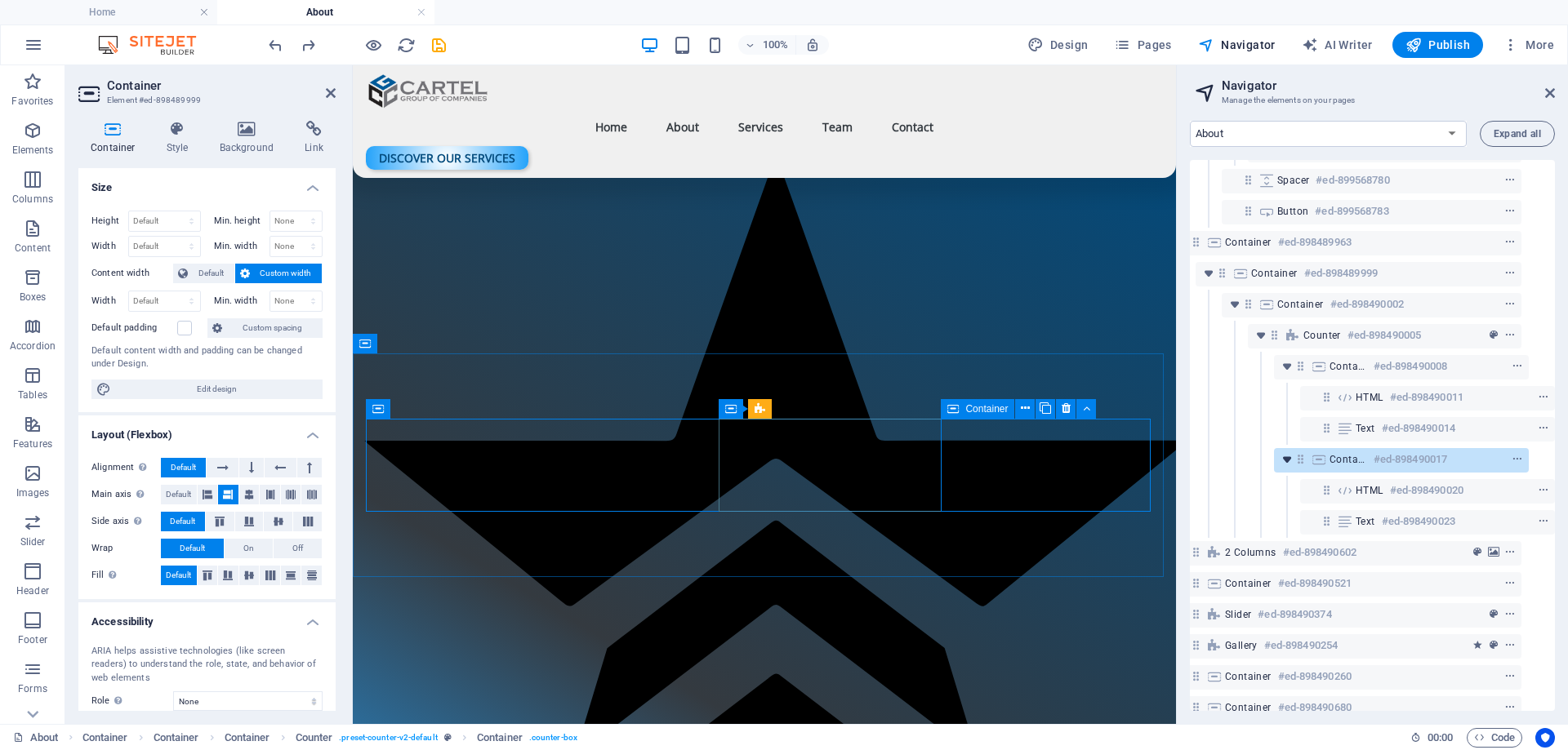
click at [1279, 459] on icon "toggle-expand" at bounding box center [1287, 460] width 17 height 17
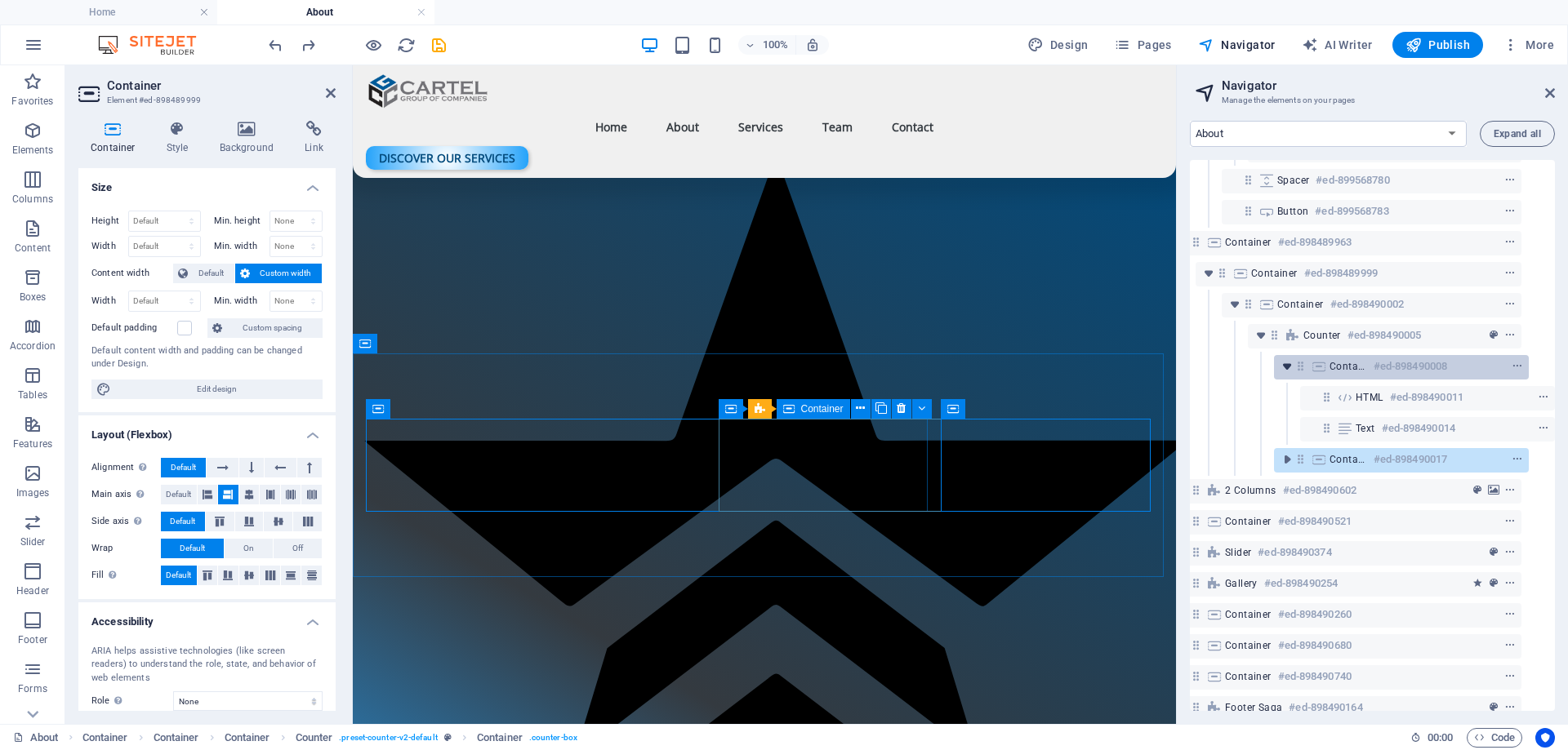
click at [1285, 369] on icon "toggle-expand" at bounding box center [1287, 367] width 17 height 17
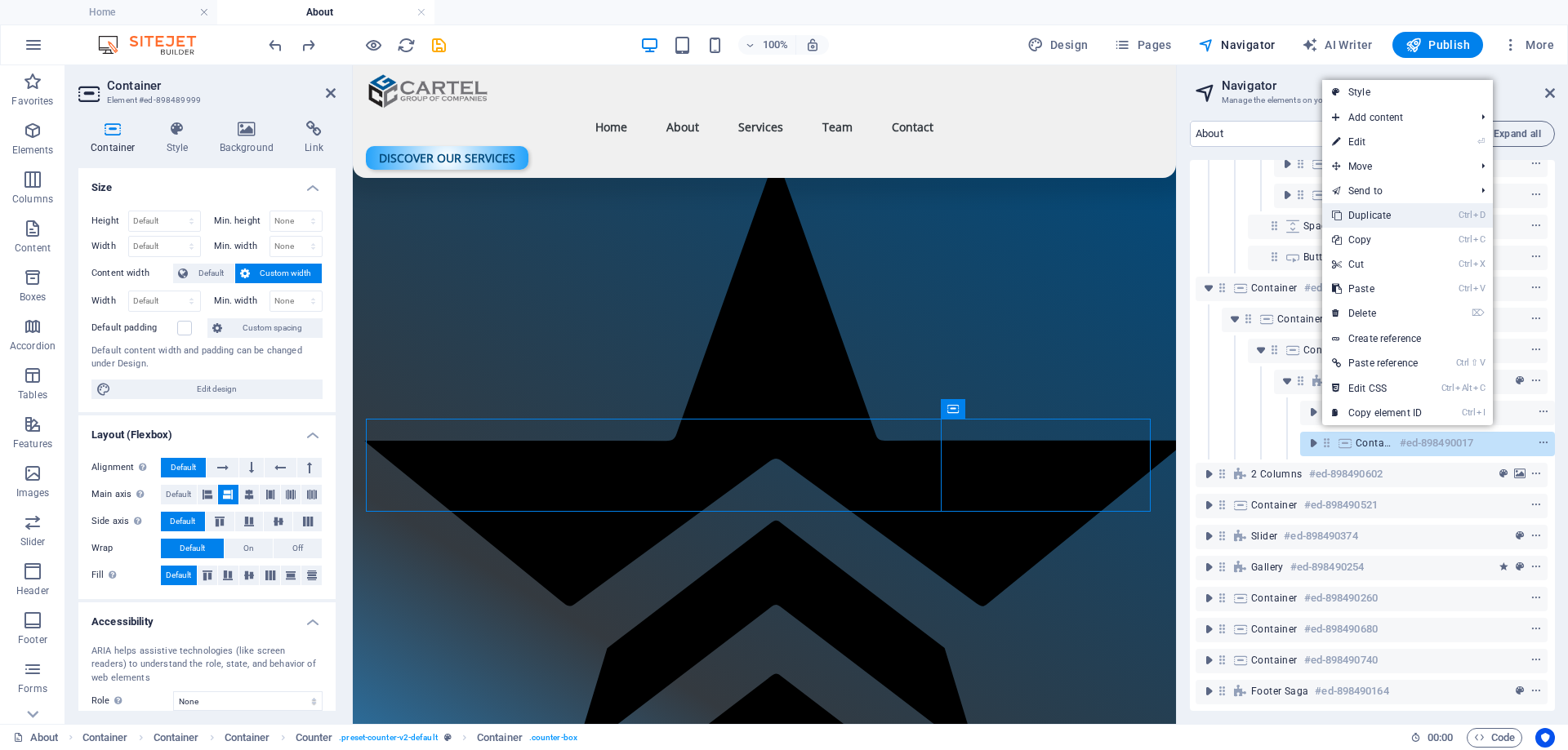
click at [1381, 218] on link "Ctrl D Duplicate" at bounding box center [1377, 215] width 110 height 24
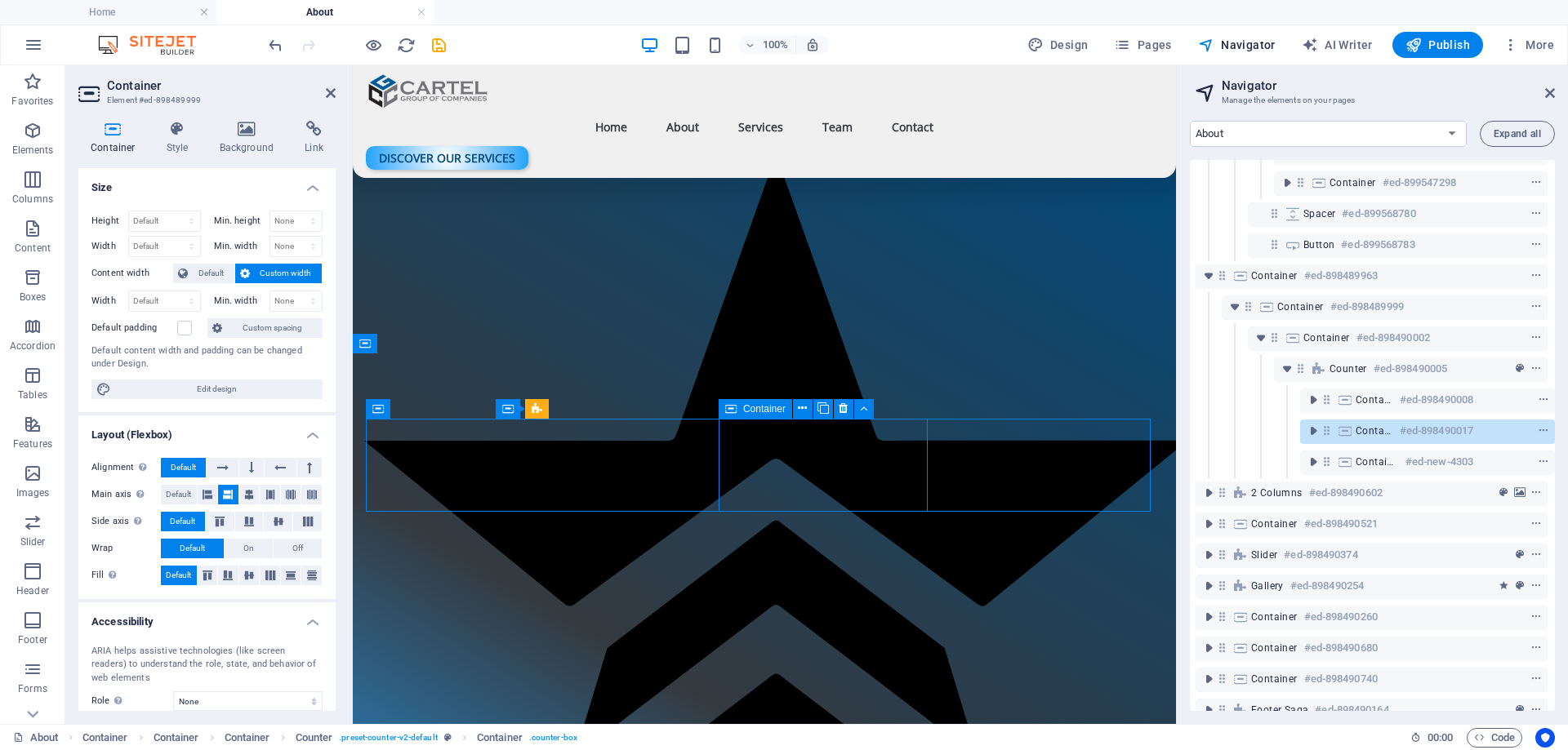
select select "px"
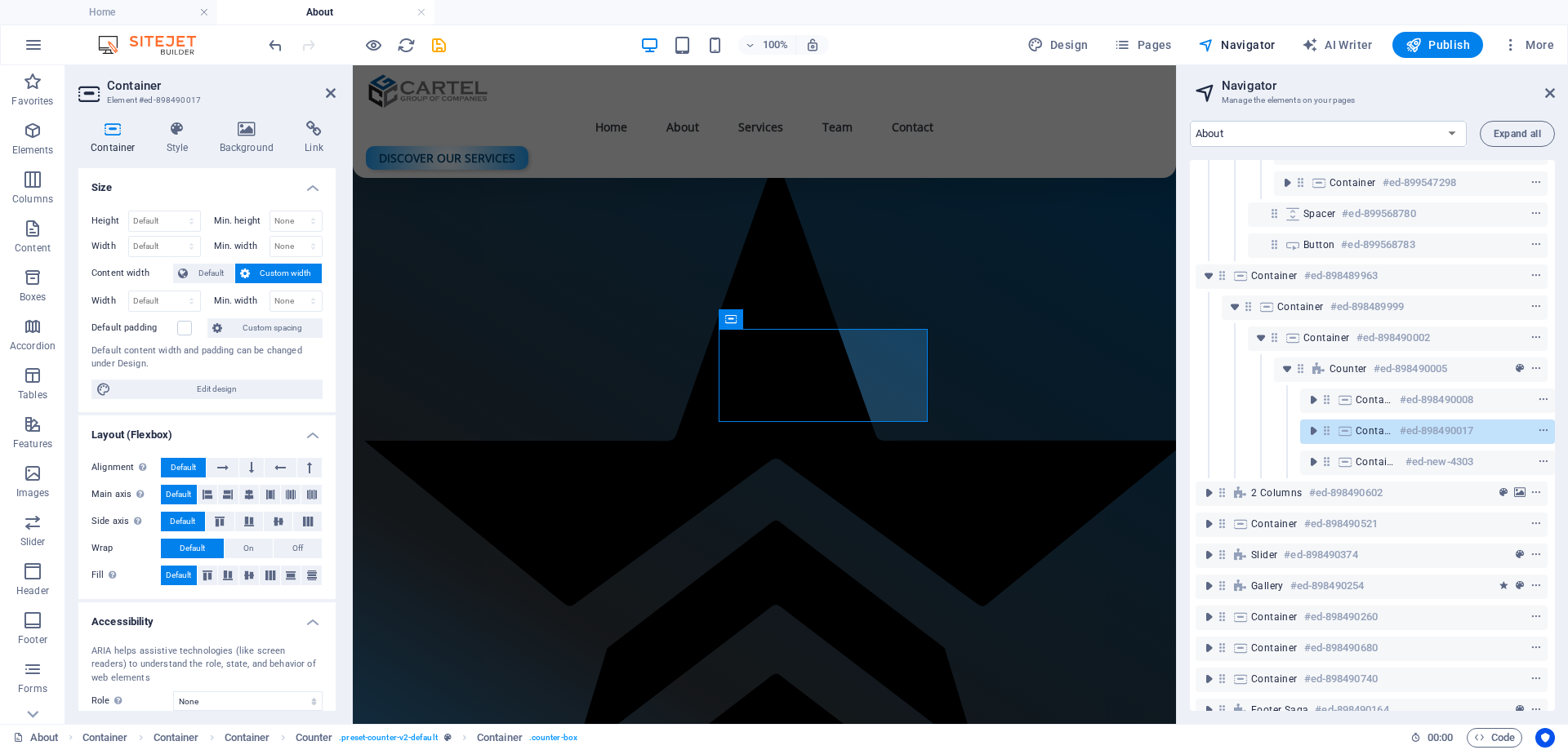
scroll to position [2434, 0]
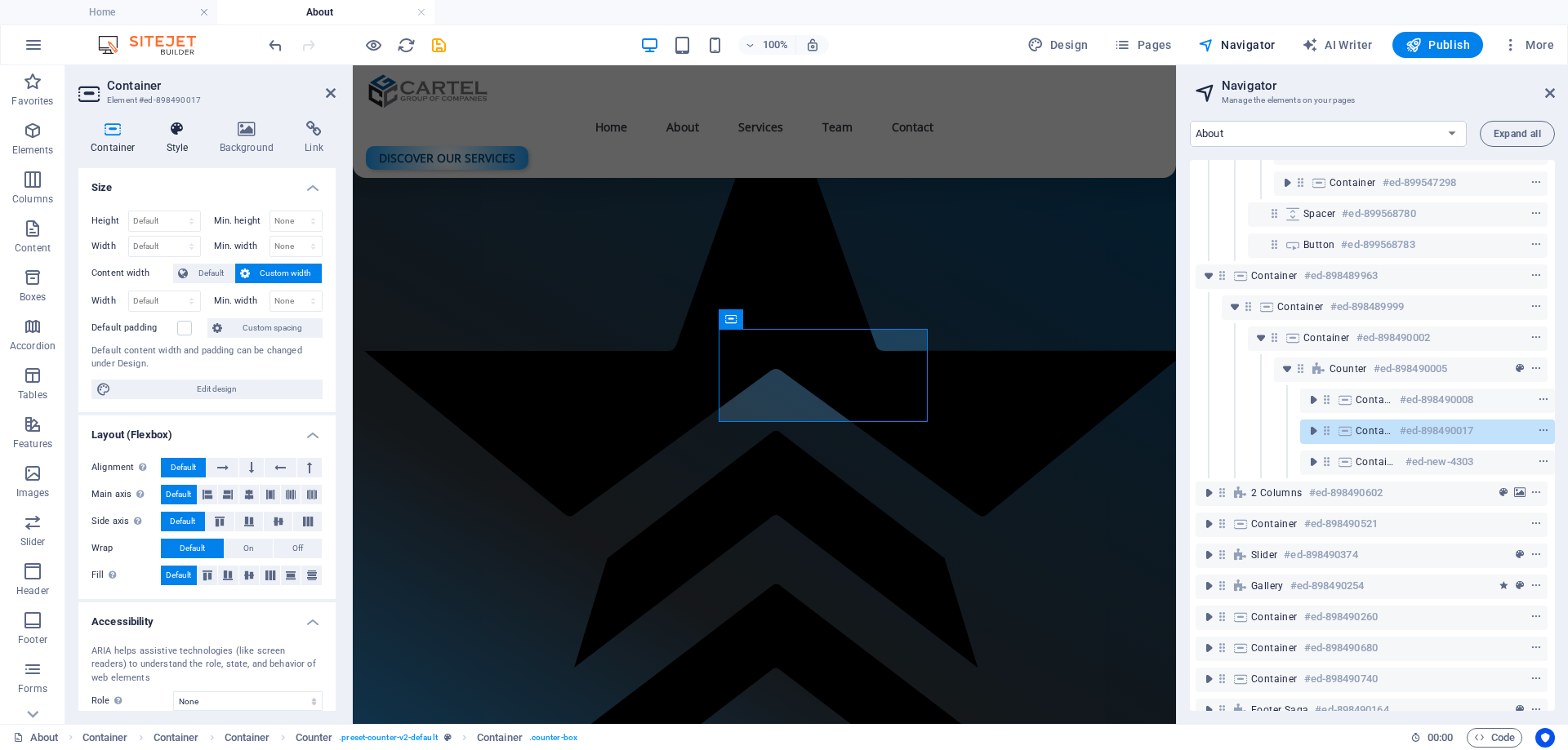
click at [186, 142] on h4 "Style" at bounding box center [181, 138] width 53 height 34
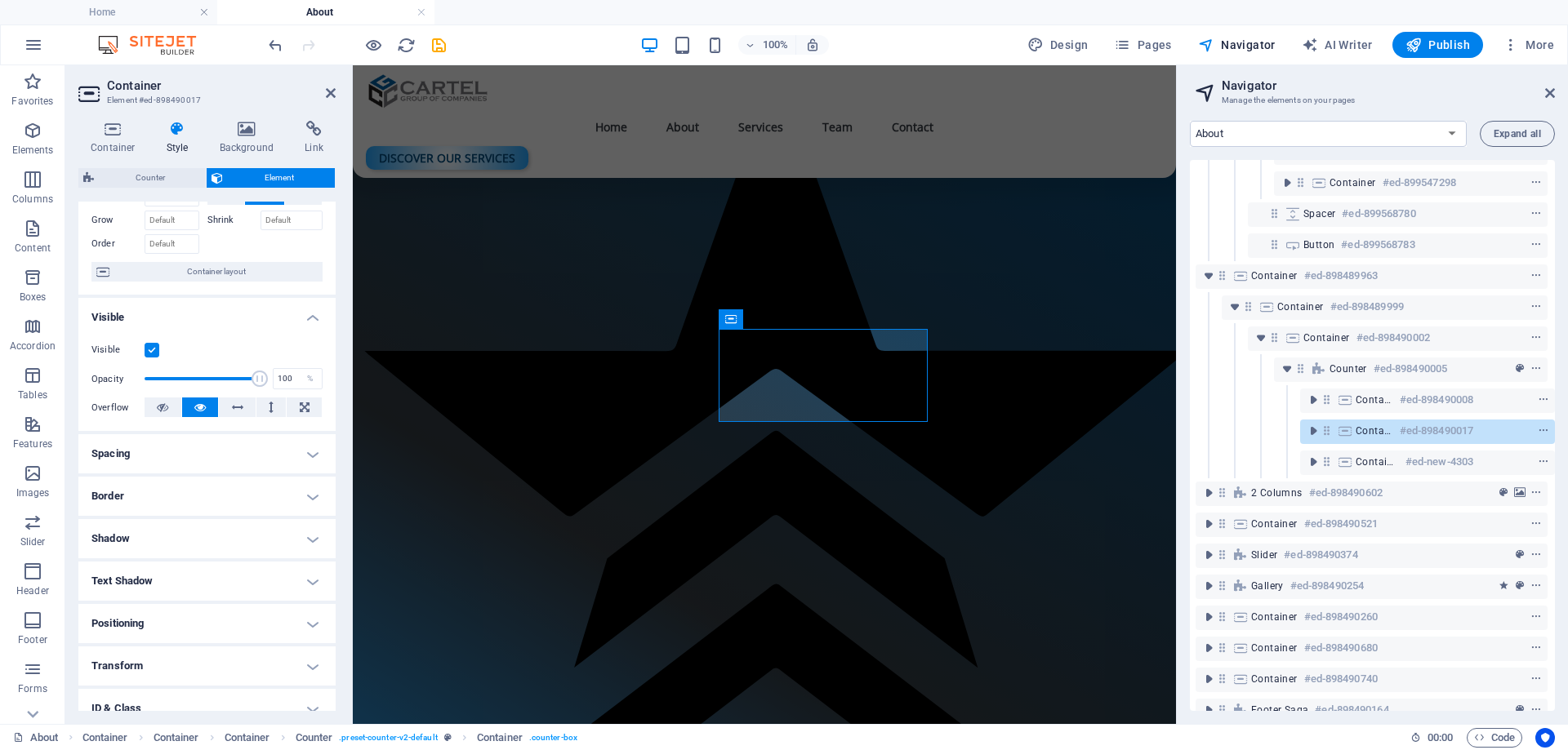
scroll to position [164, 0]
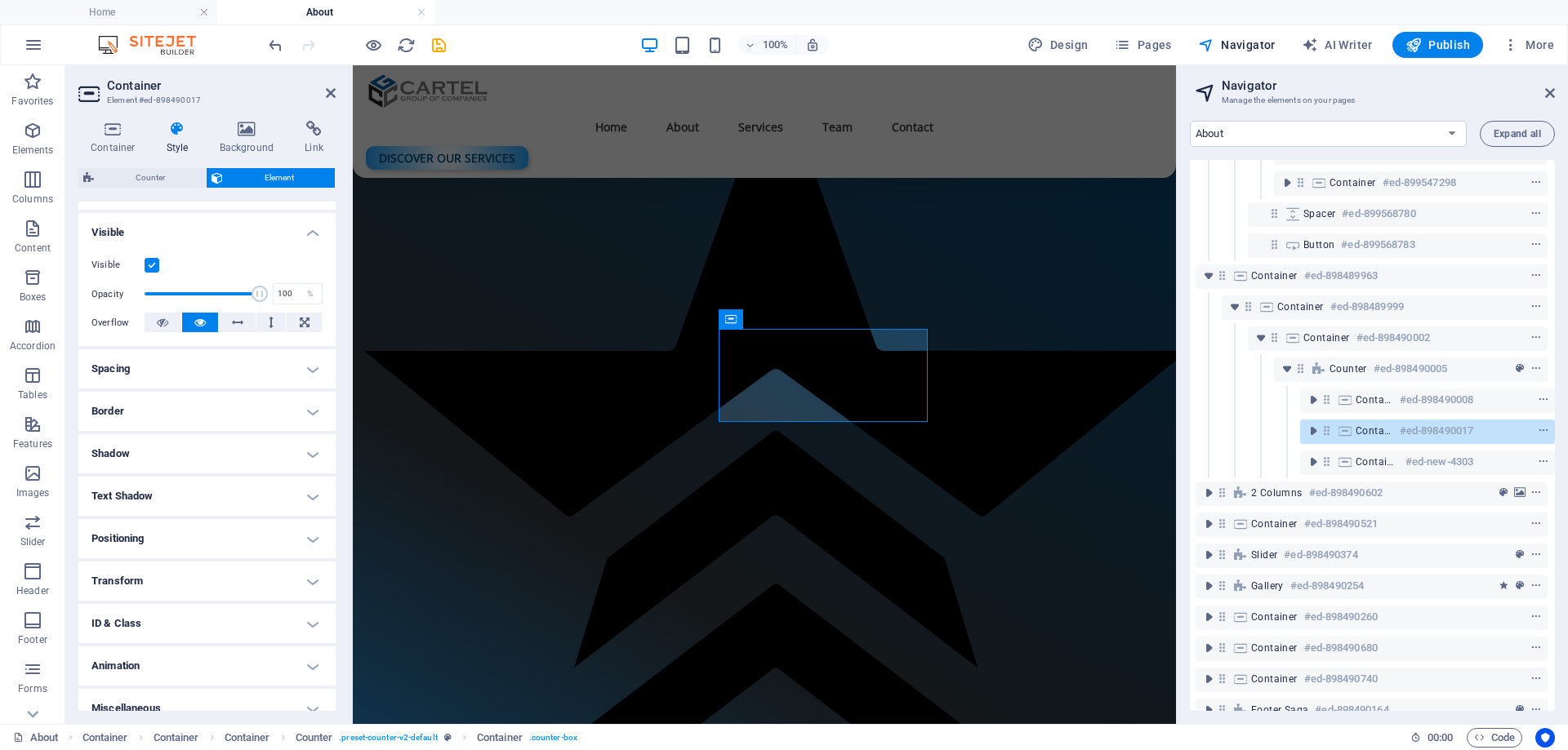
click at [151, 402] on h4 "Border" at bounding box center [207, 411] width 257 height 39
click at [238, 476] on div "Default px rem % vh vw Custom" at bounding box center [204, 473] width 71 height 22
click at [232, 479] on select "Default px rem % vh vw Custom" at bounding box center [204, 473] width 70 height 20
click at [169, 463] on select "Default px rem % vh vw Custom" at bounding box center [204, 473] width 70 height 20
select select "DISABLED_OPTION_VALUE"
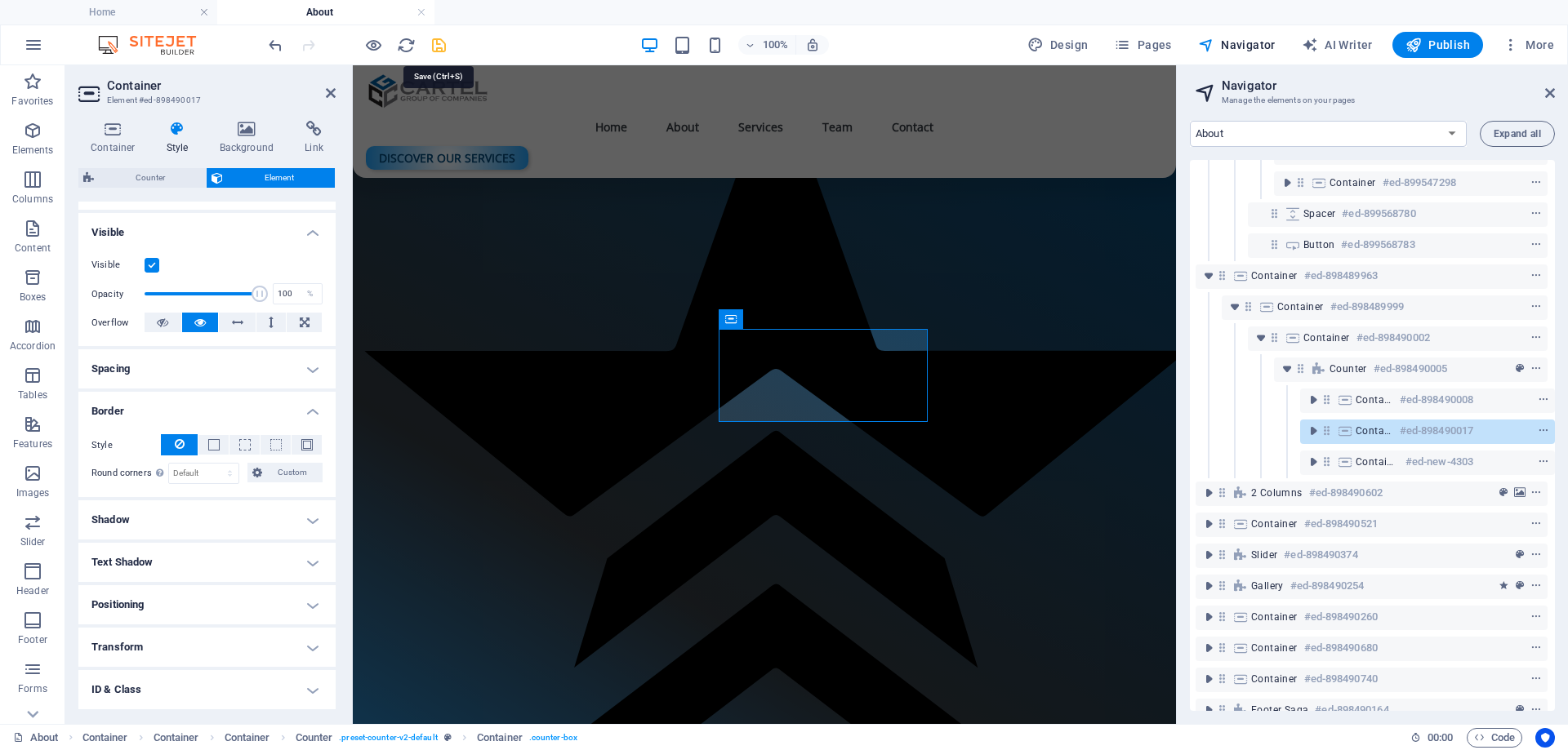
click at [437, 44] on icon "save" at bounding box center [439, 45] width 19 height 19
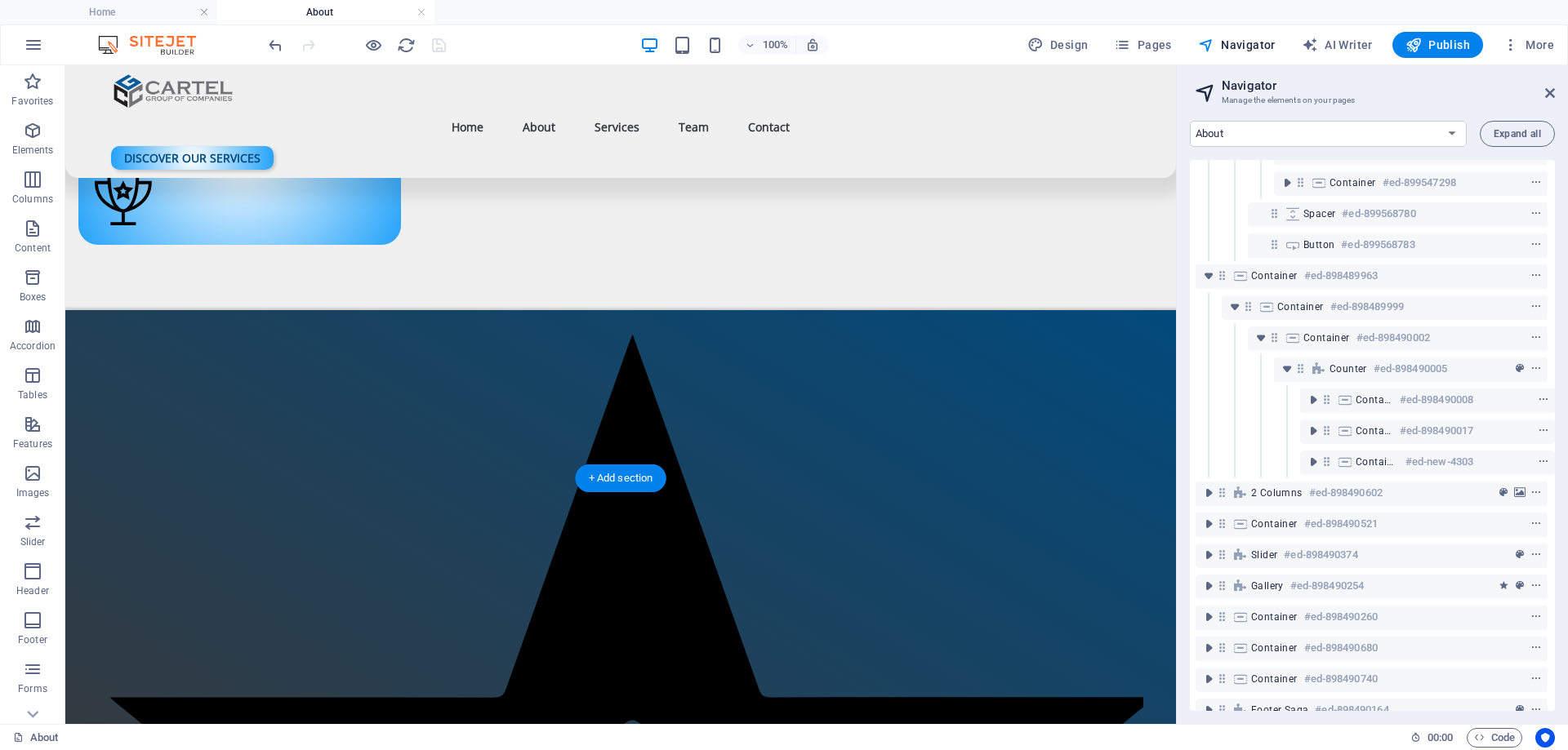
scroll to position [1944, 0]
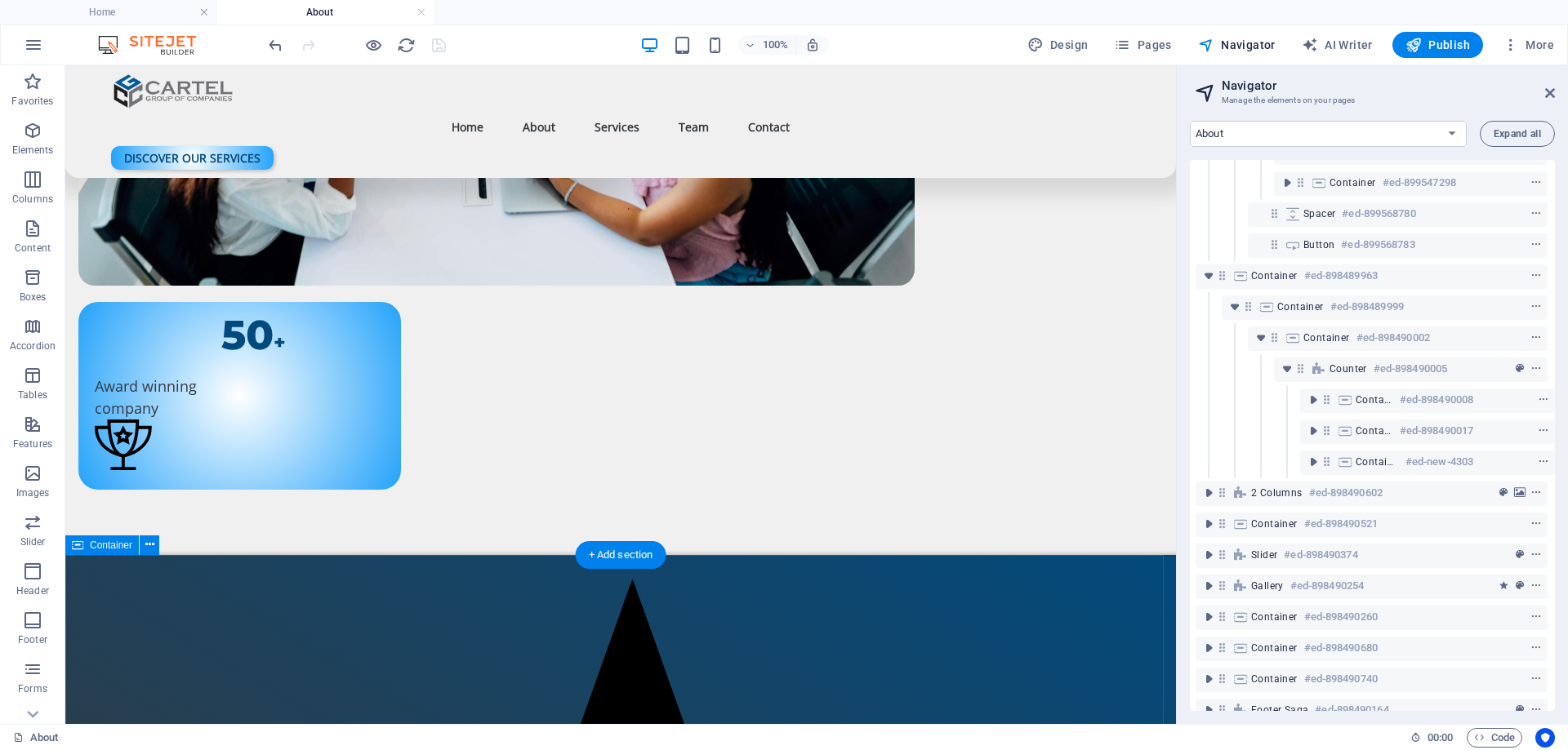
select select "multiple-clouds"
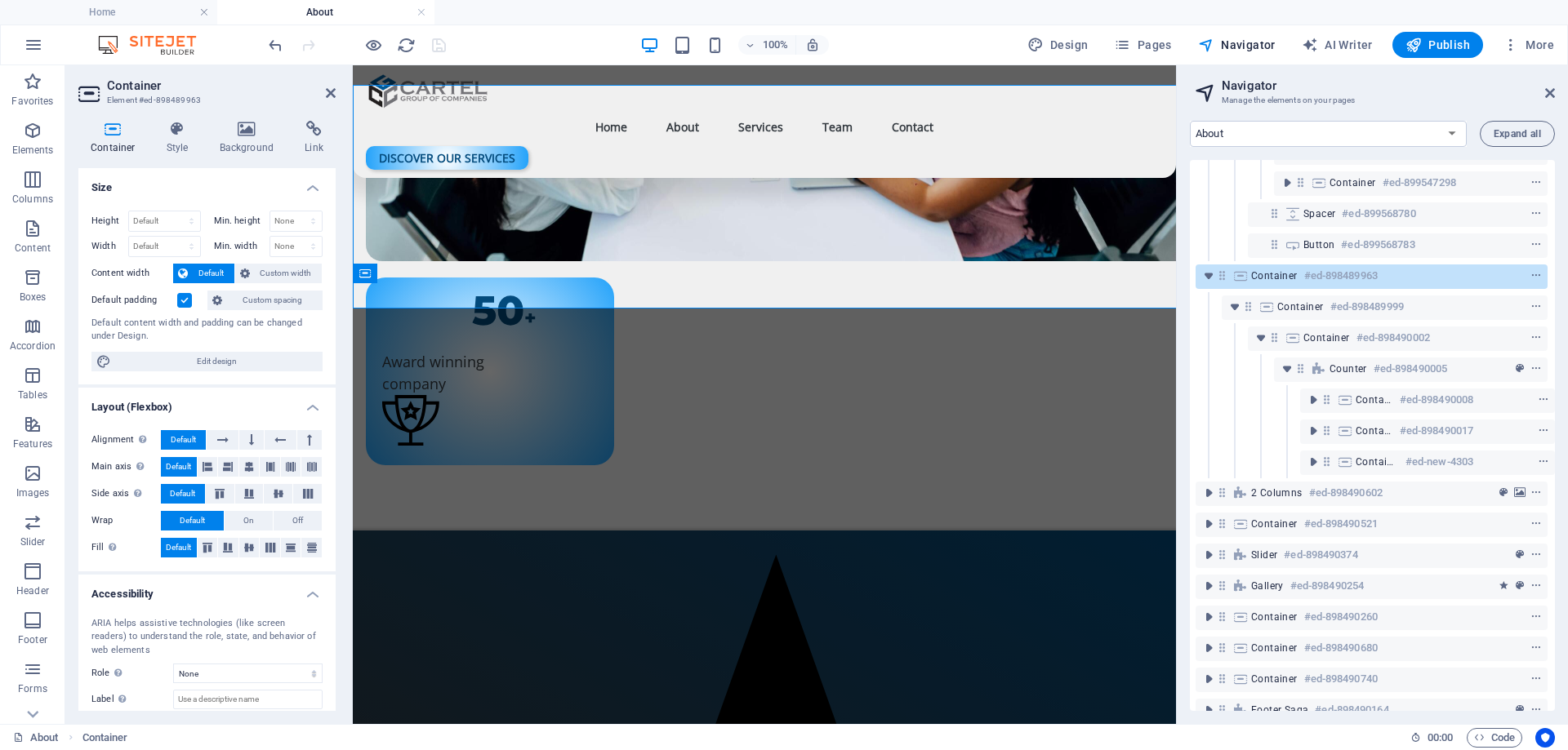
scroll to position [2414, 0]
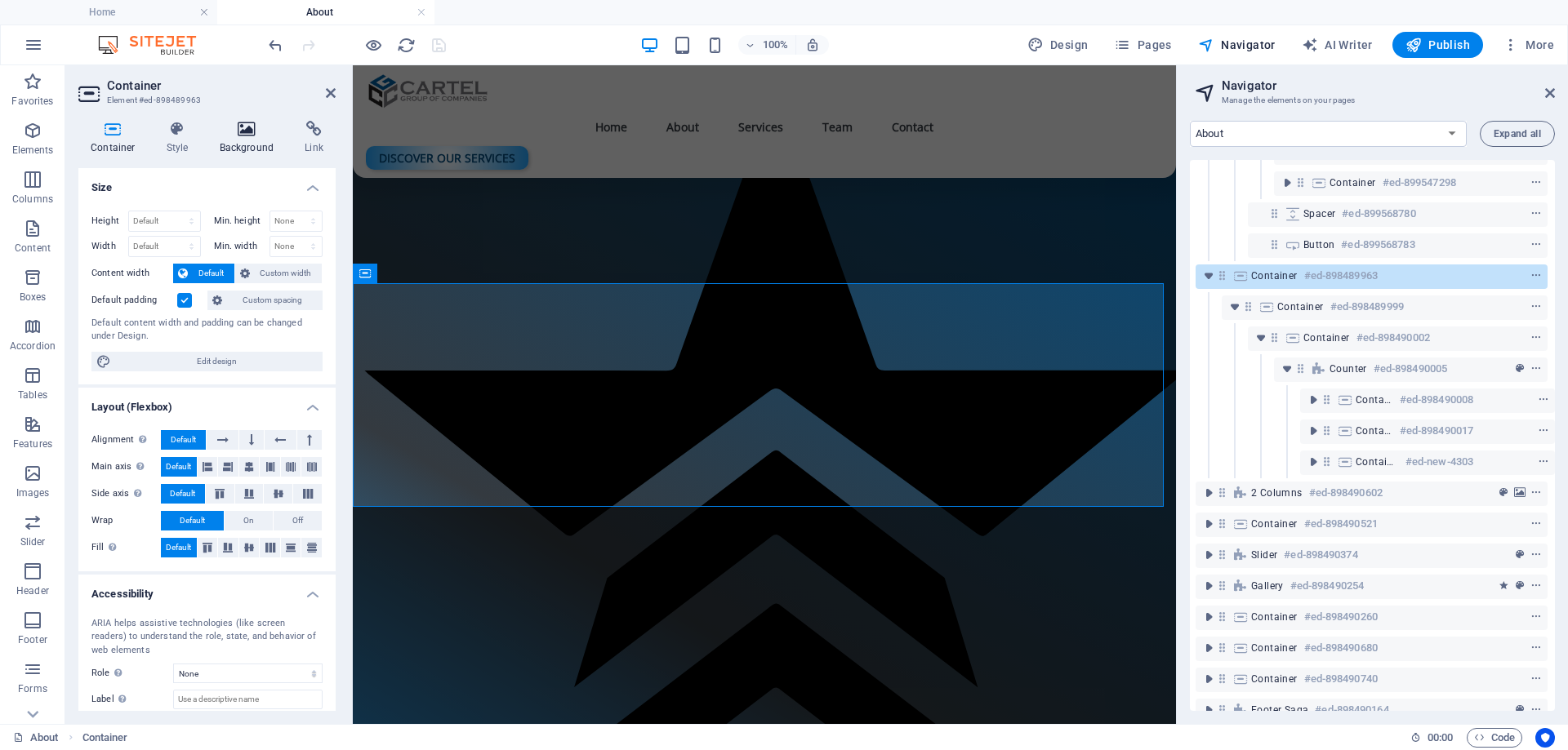
click at [247, 132] on icon at bounding box center [247, 130] width 79 height 17
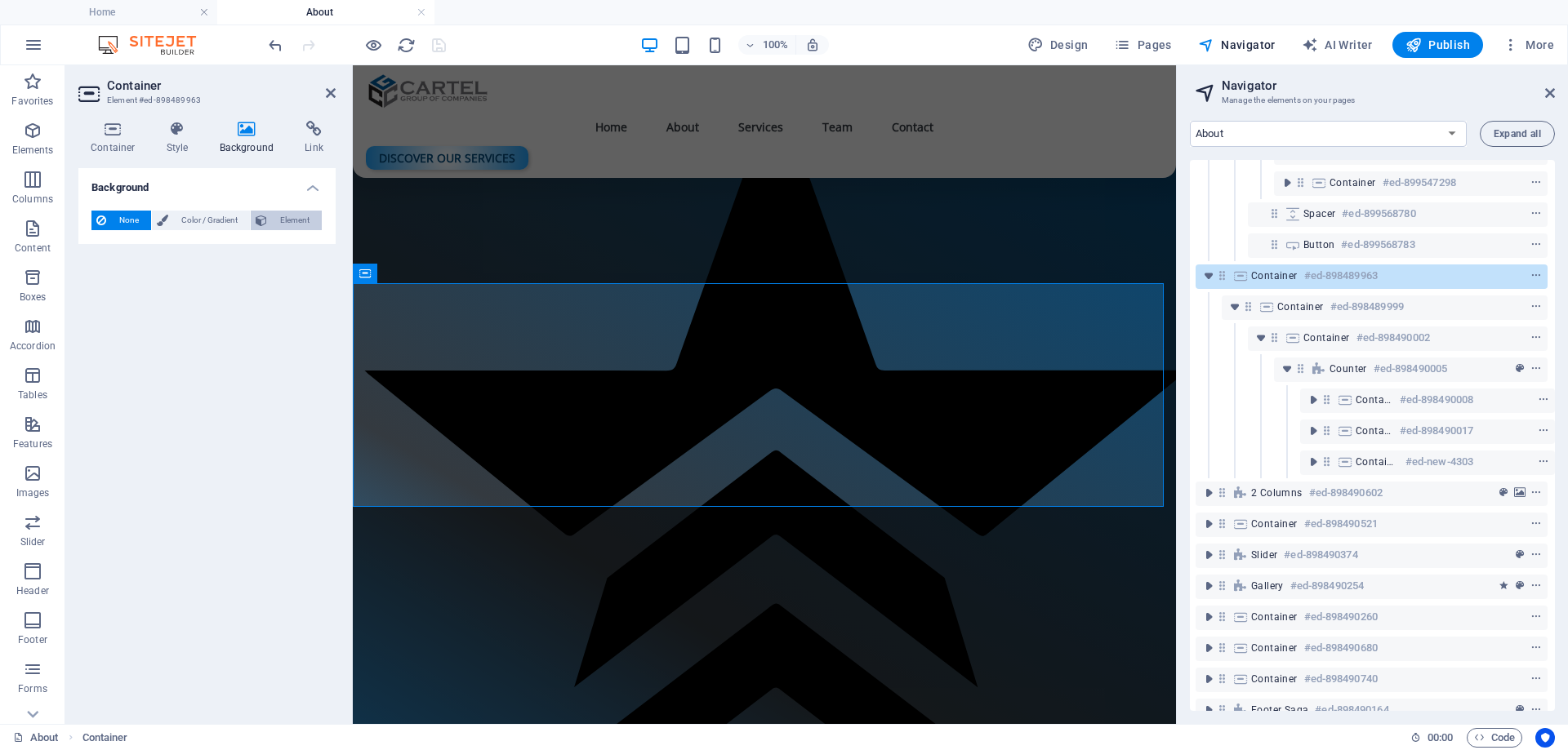
click at [283, 228] on span "Element" at bounding box center [294, 221] width 45 height 20
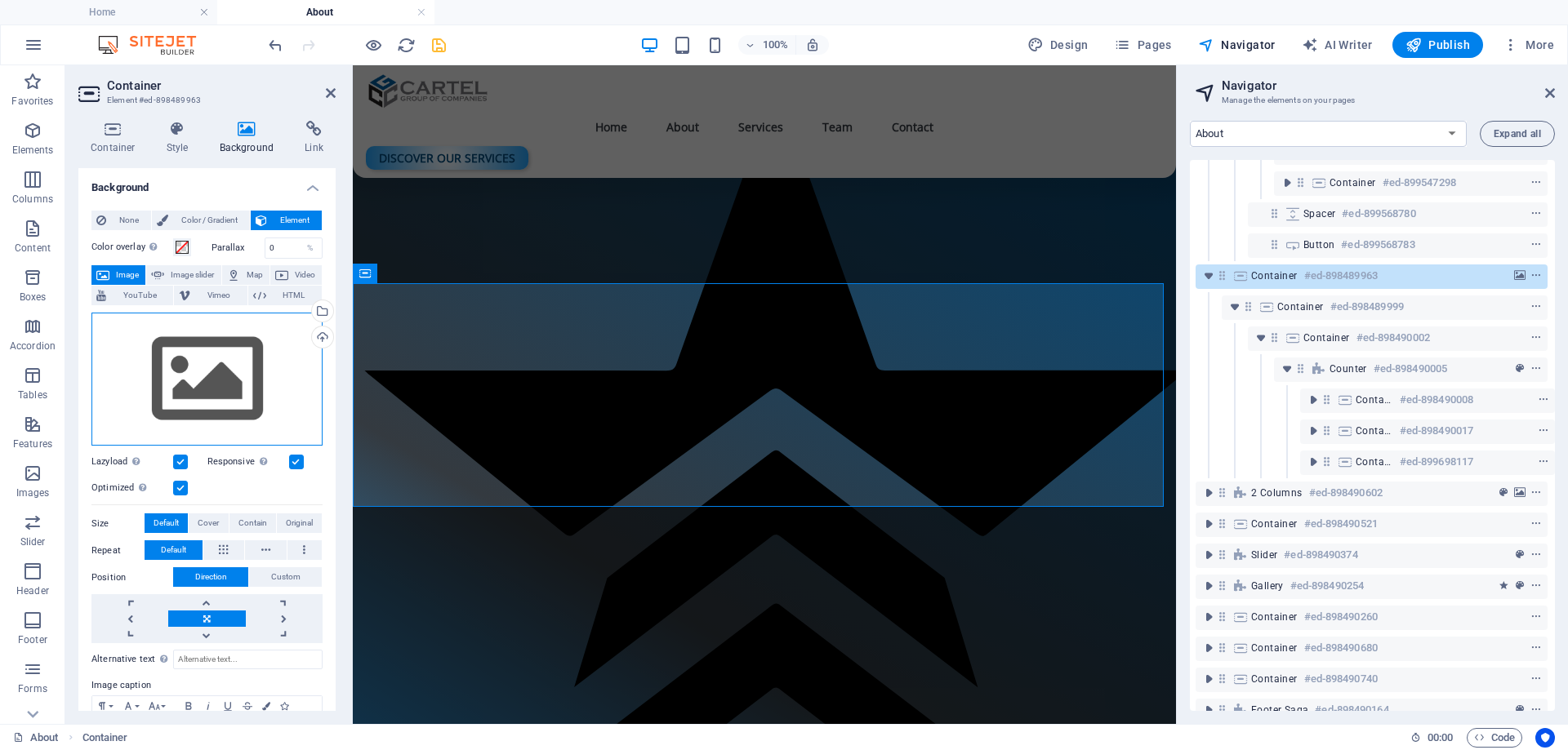
click at [218, 355] on div "Drag files here, click to choose files or select files from Files or our free s…" at bounding box center [207, 380] width 231 height 134
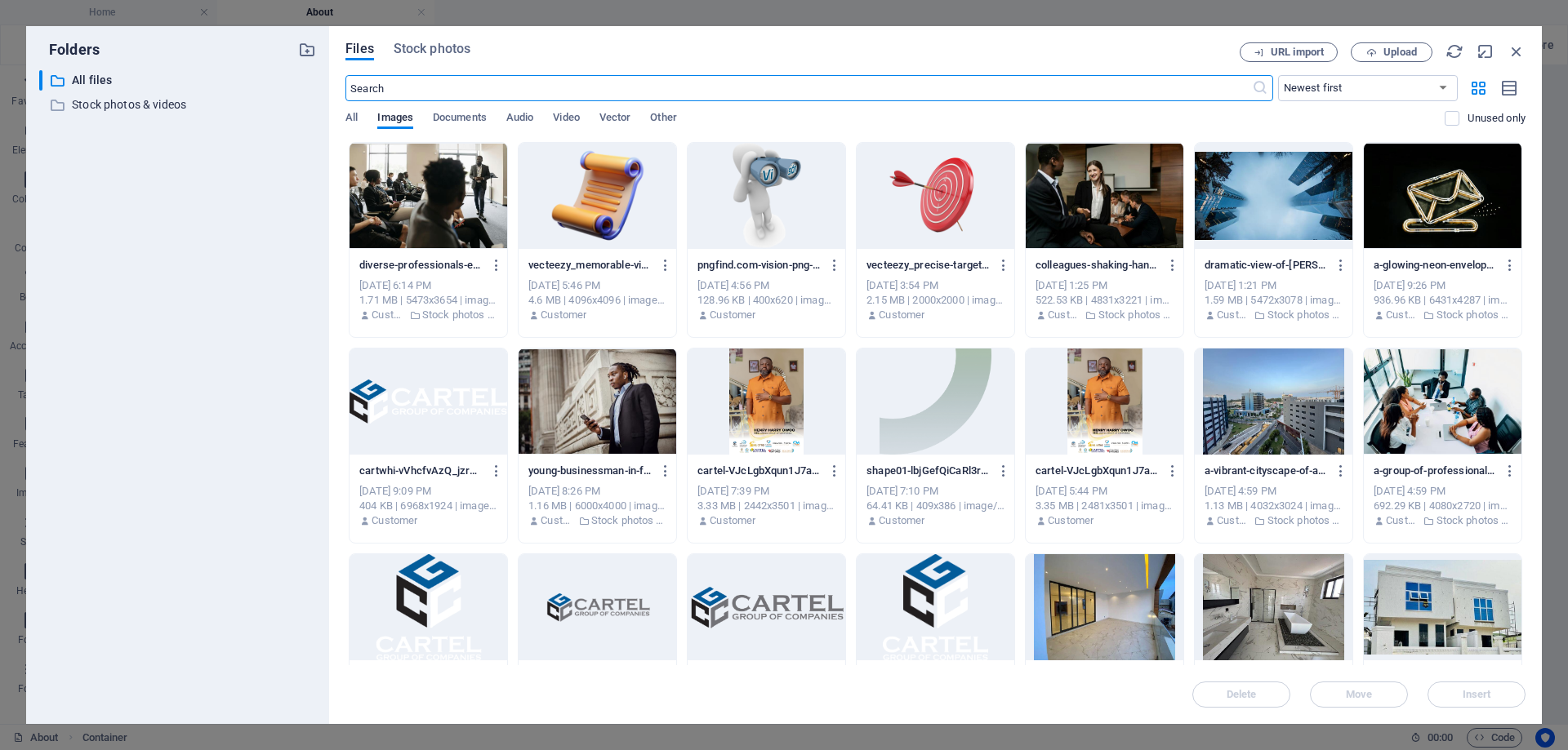
click at [461, 88] on input "text" at bounding box center [798, 87] width 905 height 26
click at [461, 397] on div at bounding box center [429, 402] width 158 height 106
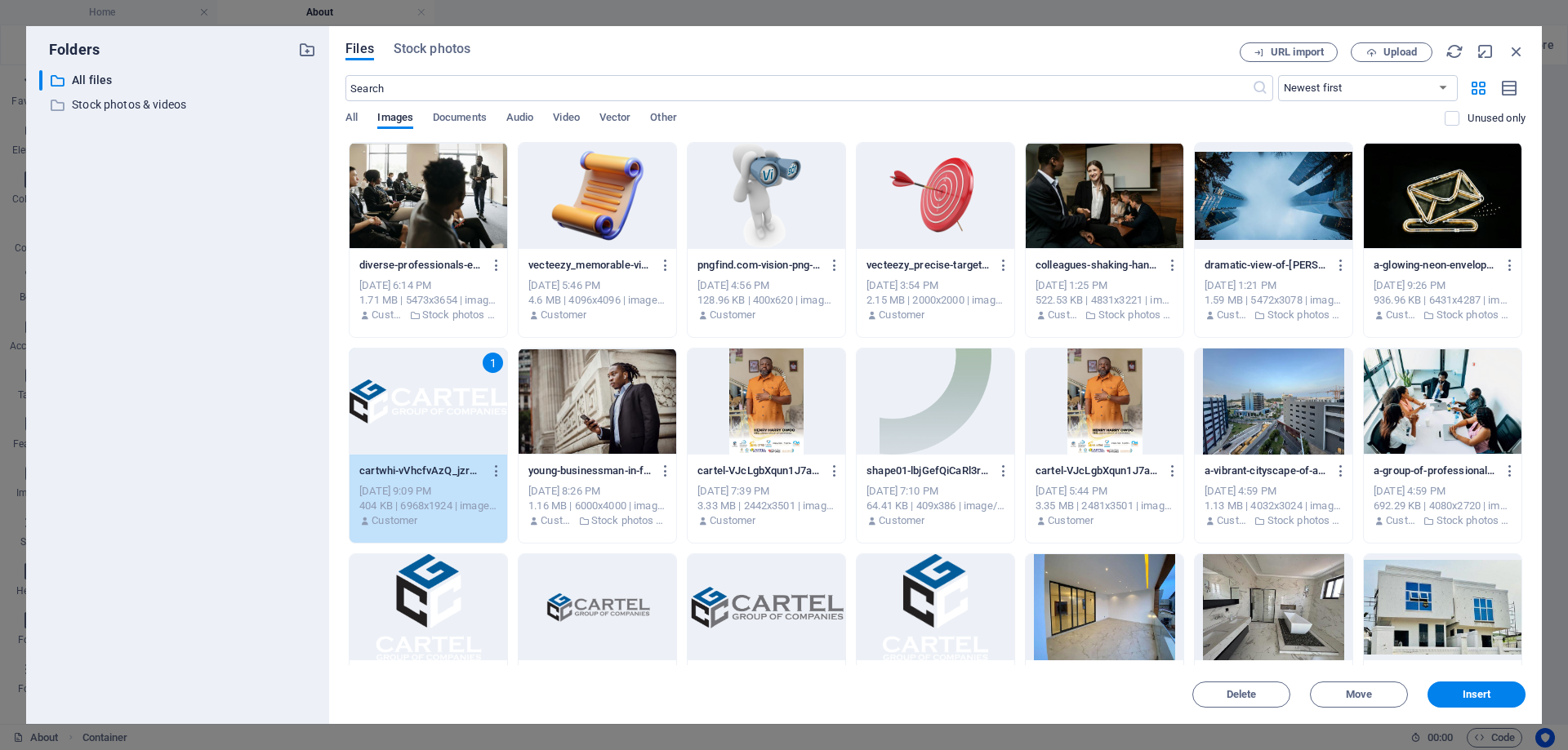
click at [423, 393] on div "1" at bounding box center [429, 402] width 158 height 106
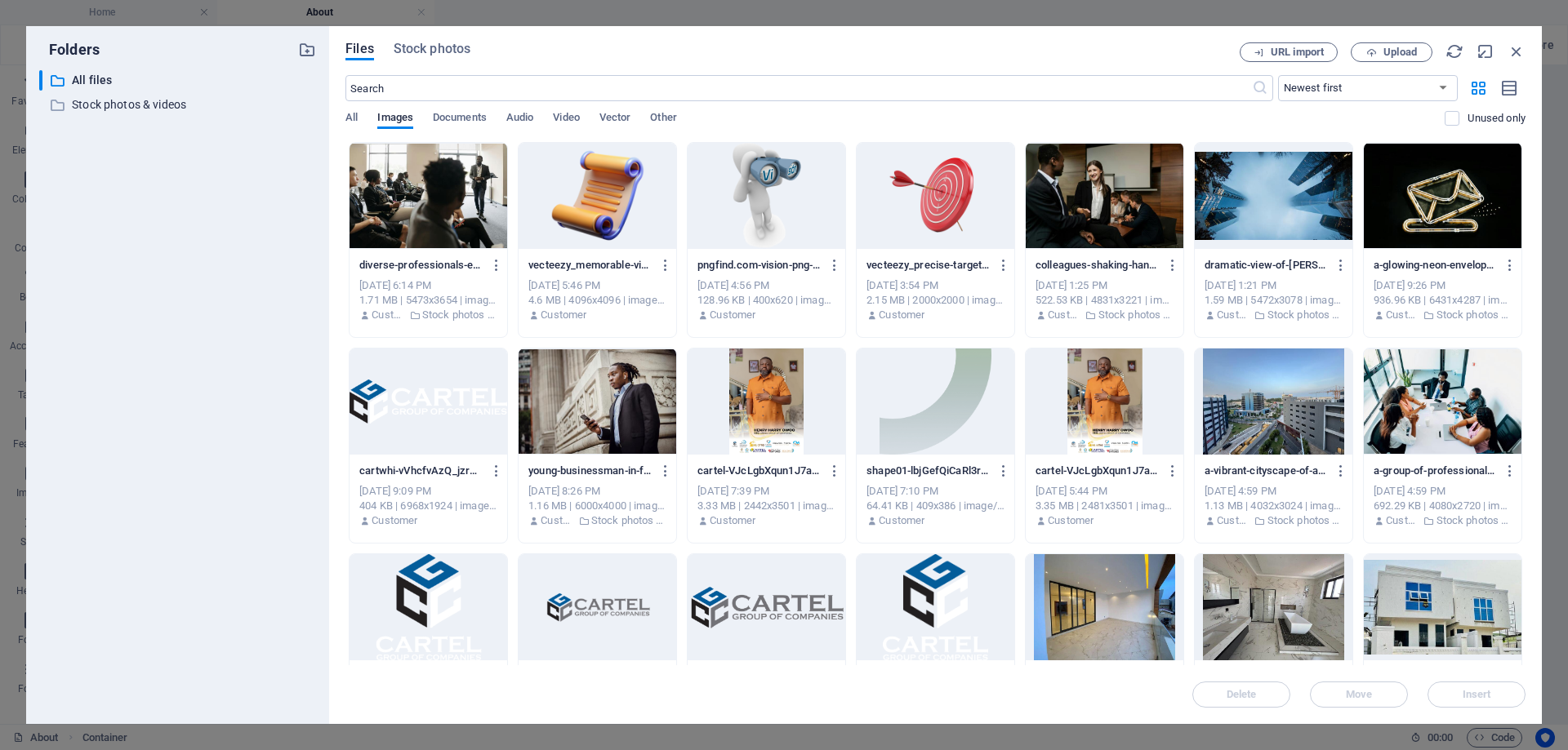
click at [423, 393] on div at bounding box center [429, 402] width 158 height 106
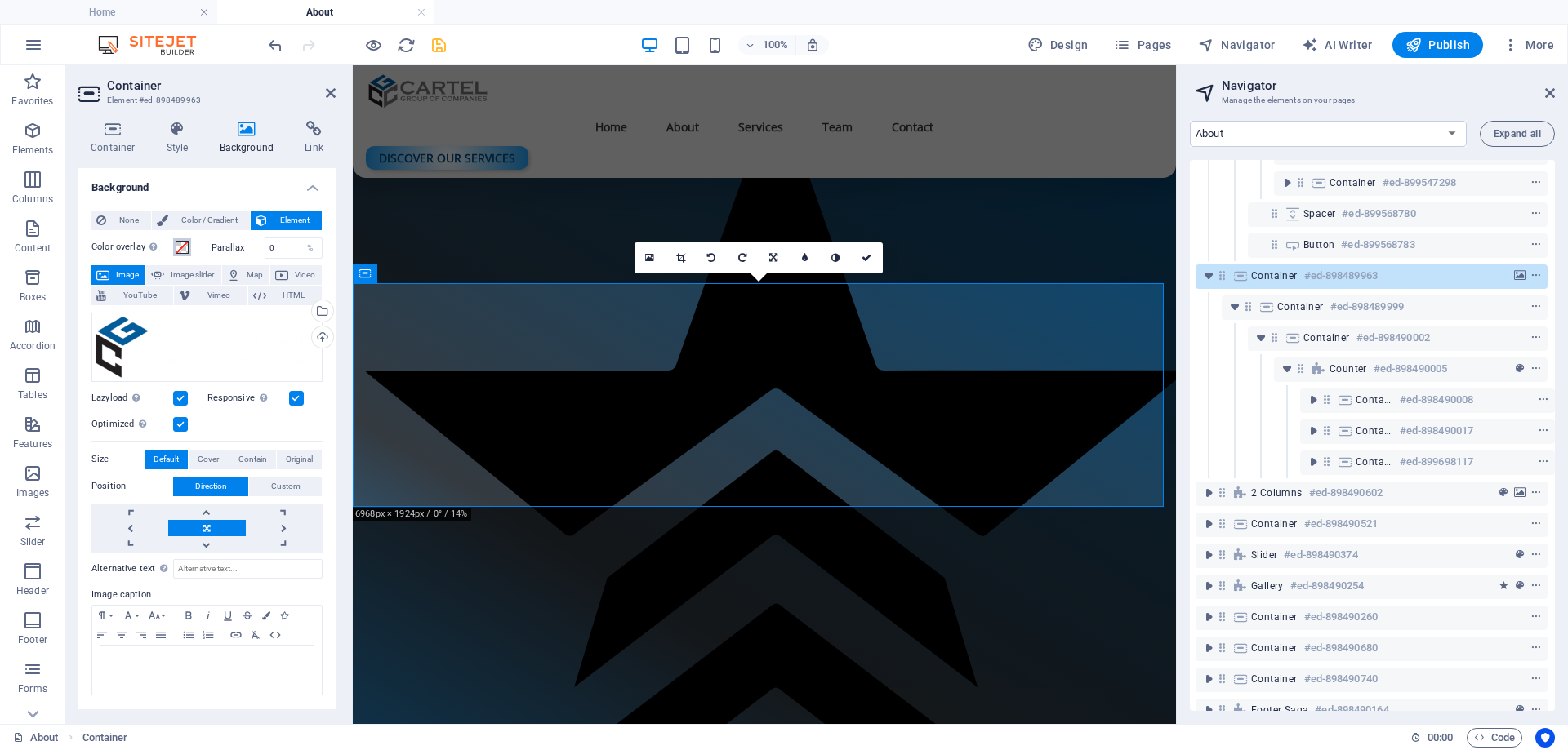
click at [185, 243] on span at bounding box center [182, 248] width 13 height 13
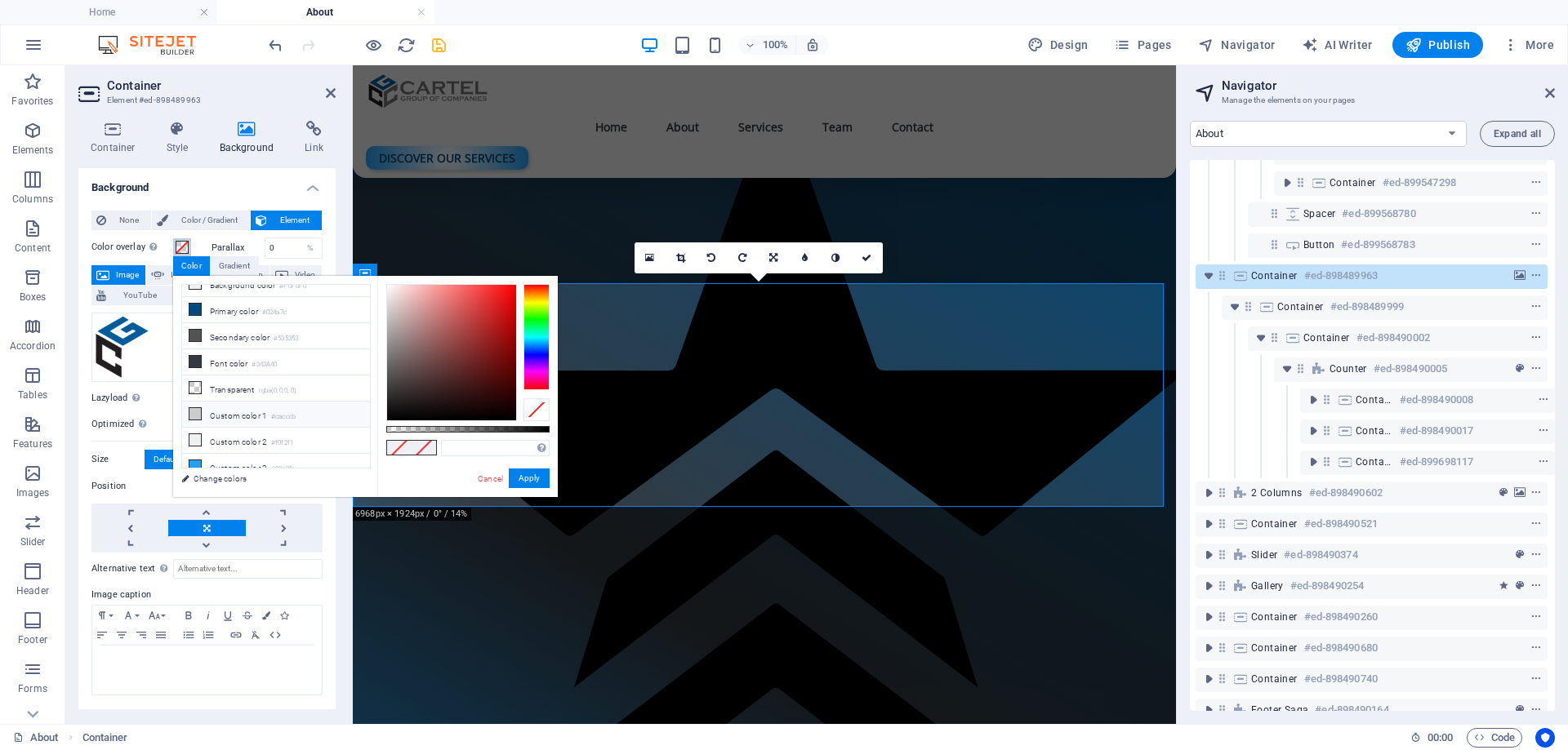
scroll to position [20, 0]
click at [260, 454] on li "Custom color 3 #23a2fa" at bounding box center [276, 461] width 188 height 26
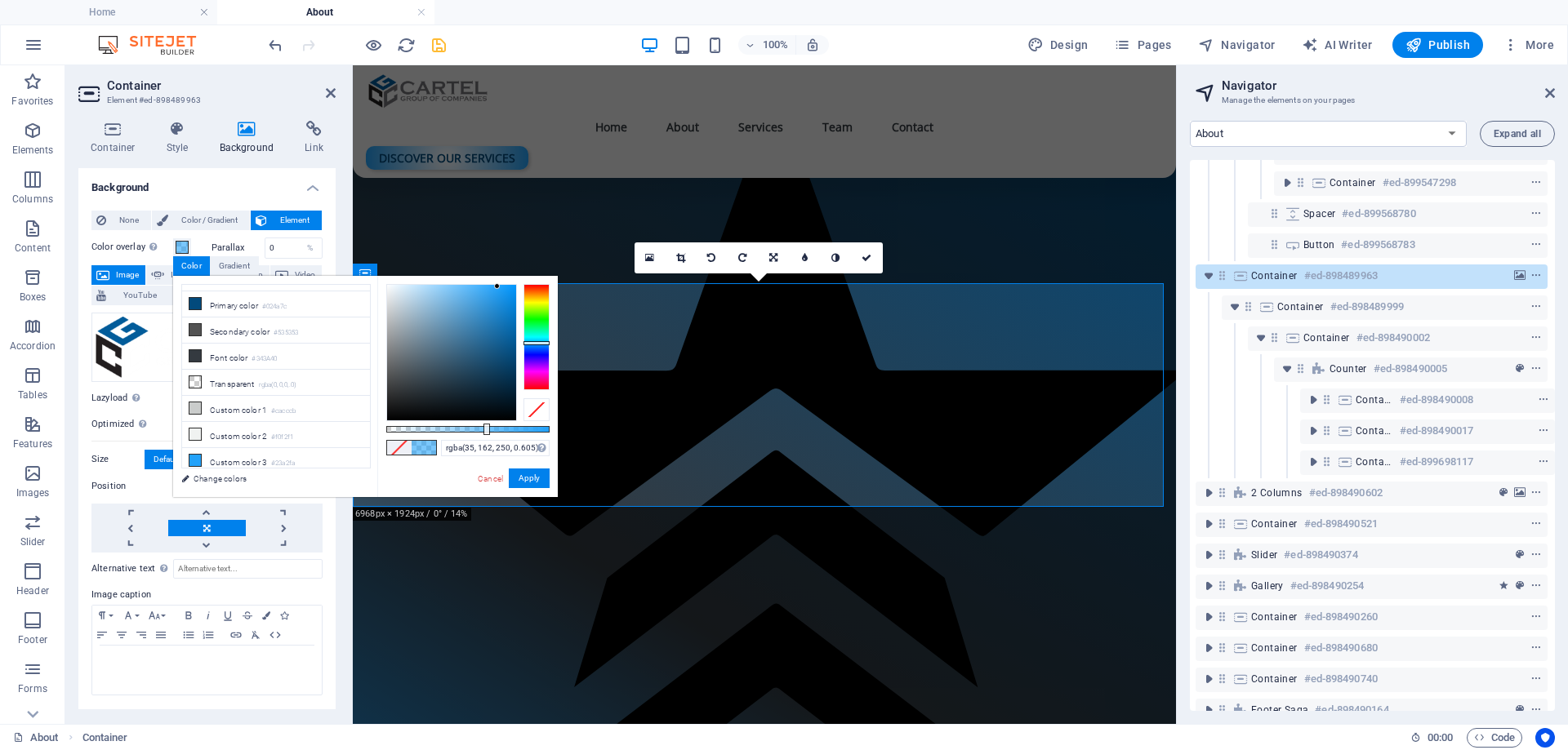
click at [485, 429] on div at bounding box center [468, 429] width 164 height 7
click at [507, 431] on div at bounding box center [468, 429] width 164 height 7
click at [466, 429] on div at bounding box center [468, 429] width 164 height 7
click at [436, 424] on div "rgba(35, 162, 250, 0.49) Supported formats #0852ed rgb(8, 82, 237) rgba(8, 82, …" at bounding box center [467, 505] width 180 height 458
click at [435, 430] on div at bounding box center [468, 429] width 164 height 7
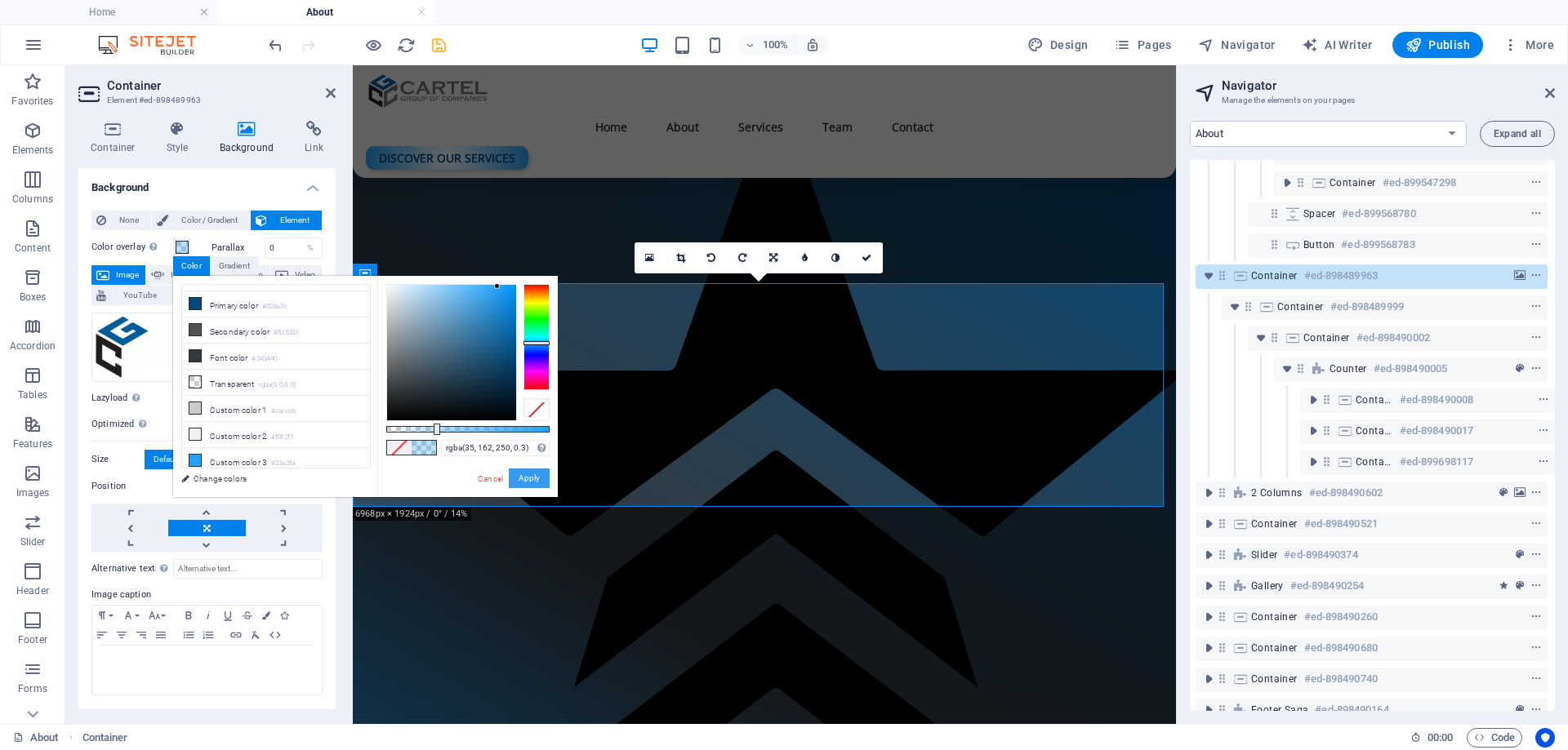
click at [538, 479] on button "Apply" at bounding box center [528, 478] width 41 height 20
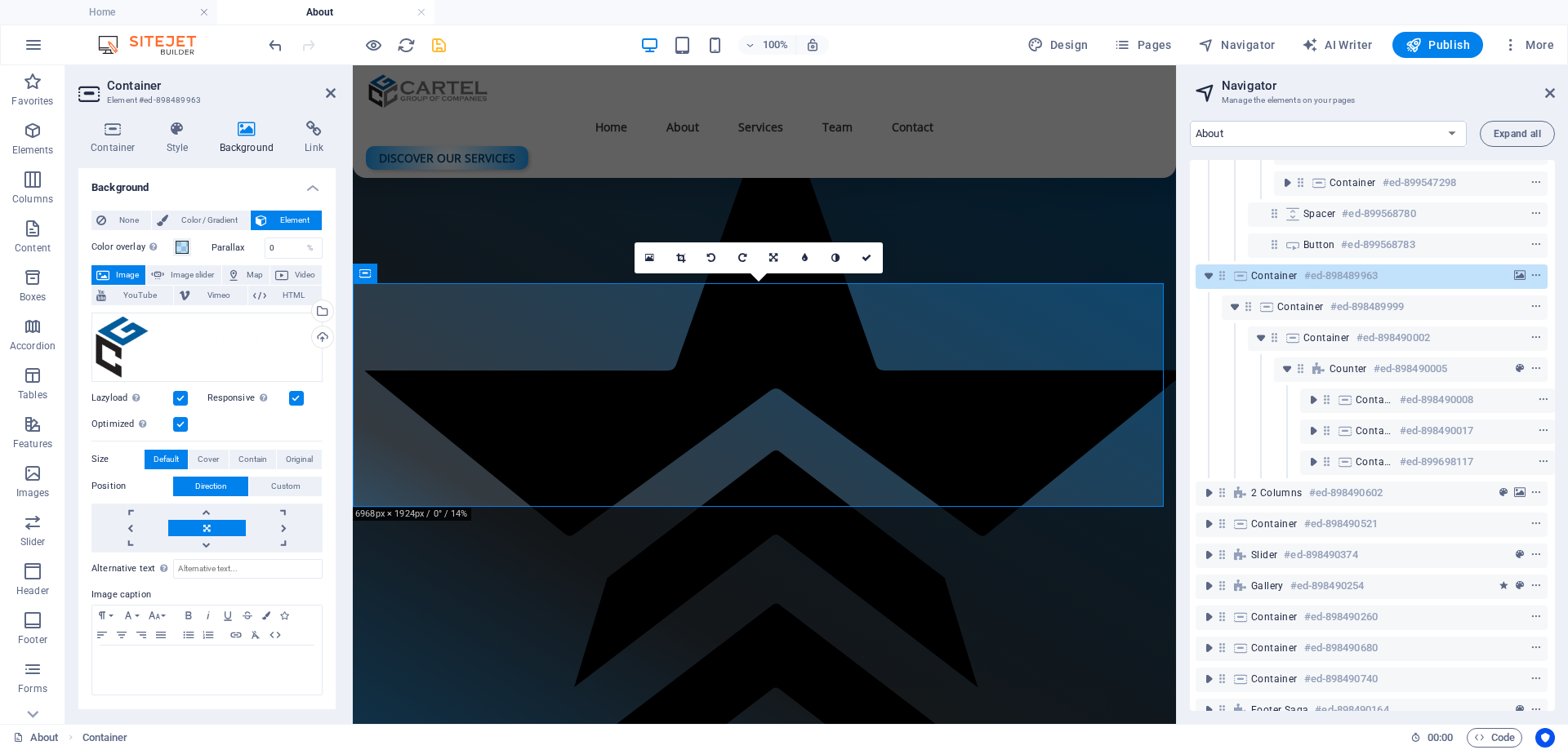
click at [183, 250] on span at bounding box center [182, 248] width 13 height 13
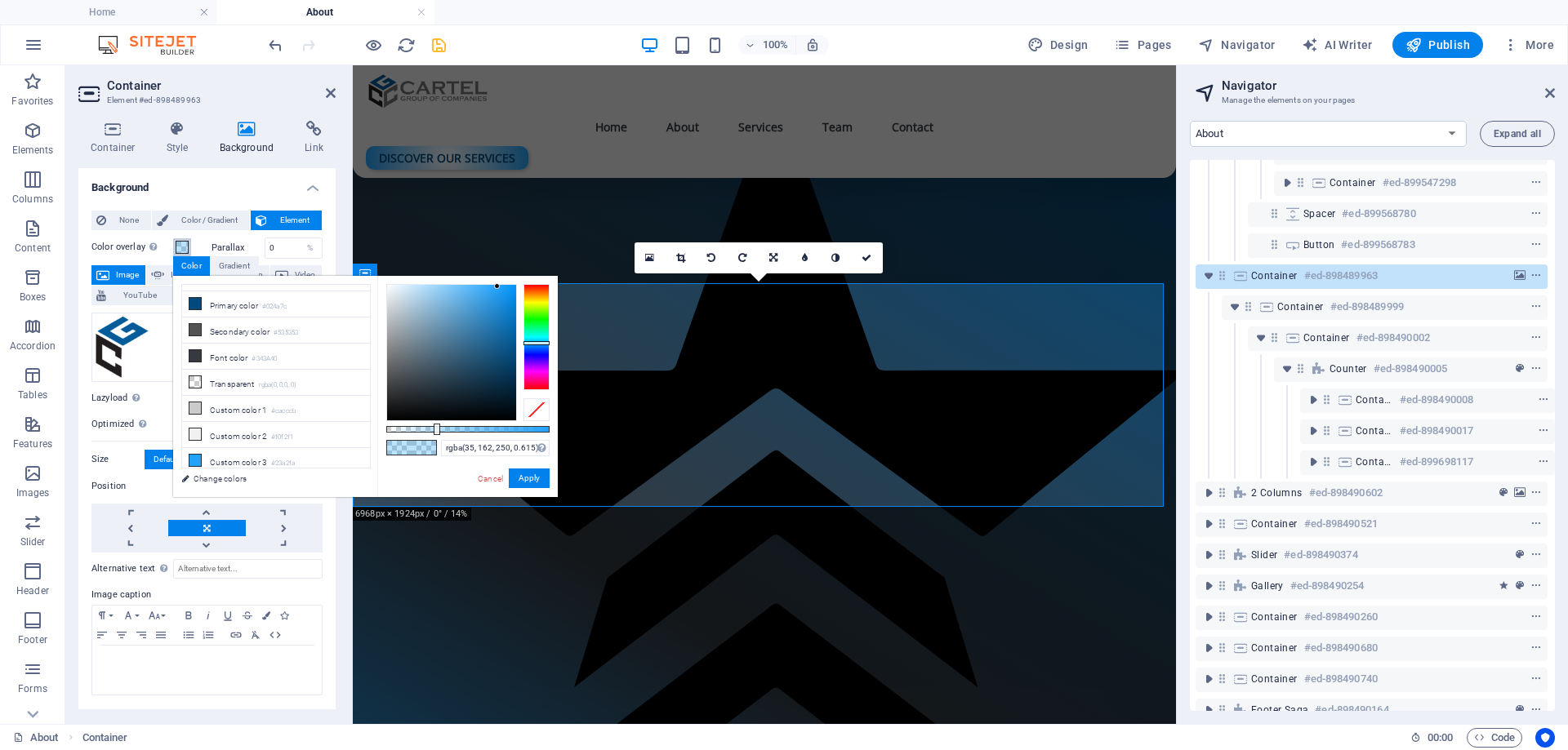
click at [487, 426] on div at bounding box center [468, 429] width 164 height 7
type input "rgba(35, 162, 250, 0.705)"
click at [502, 426] on div at bounding box center [468, 429] width 164 height 7
click at [530, 481] on button "Apply" at bounding box center [528, 478] width 41 height 20
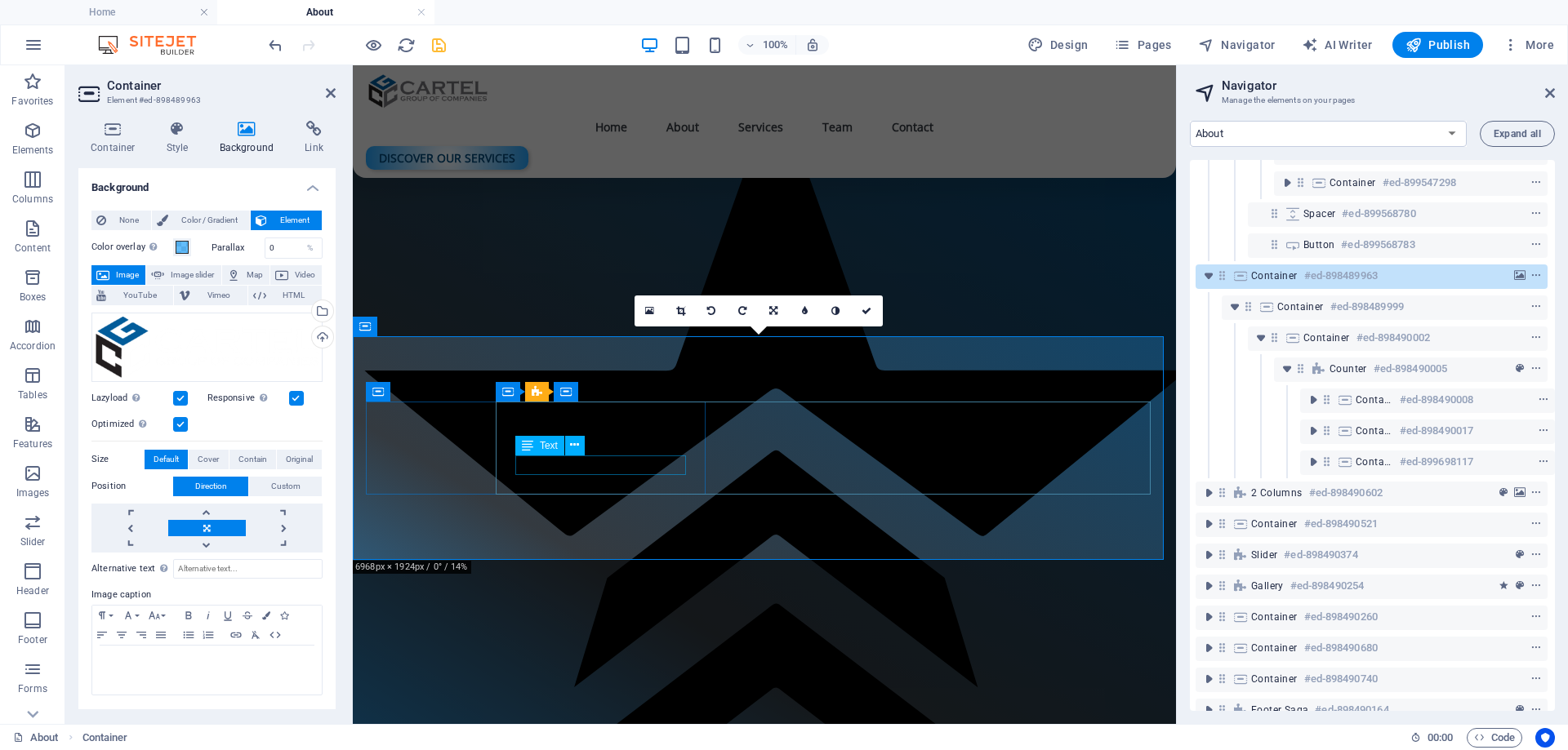
scroll to position [2332, 0]
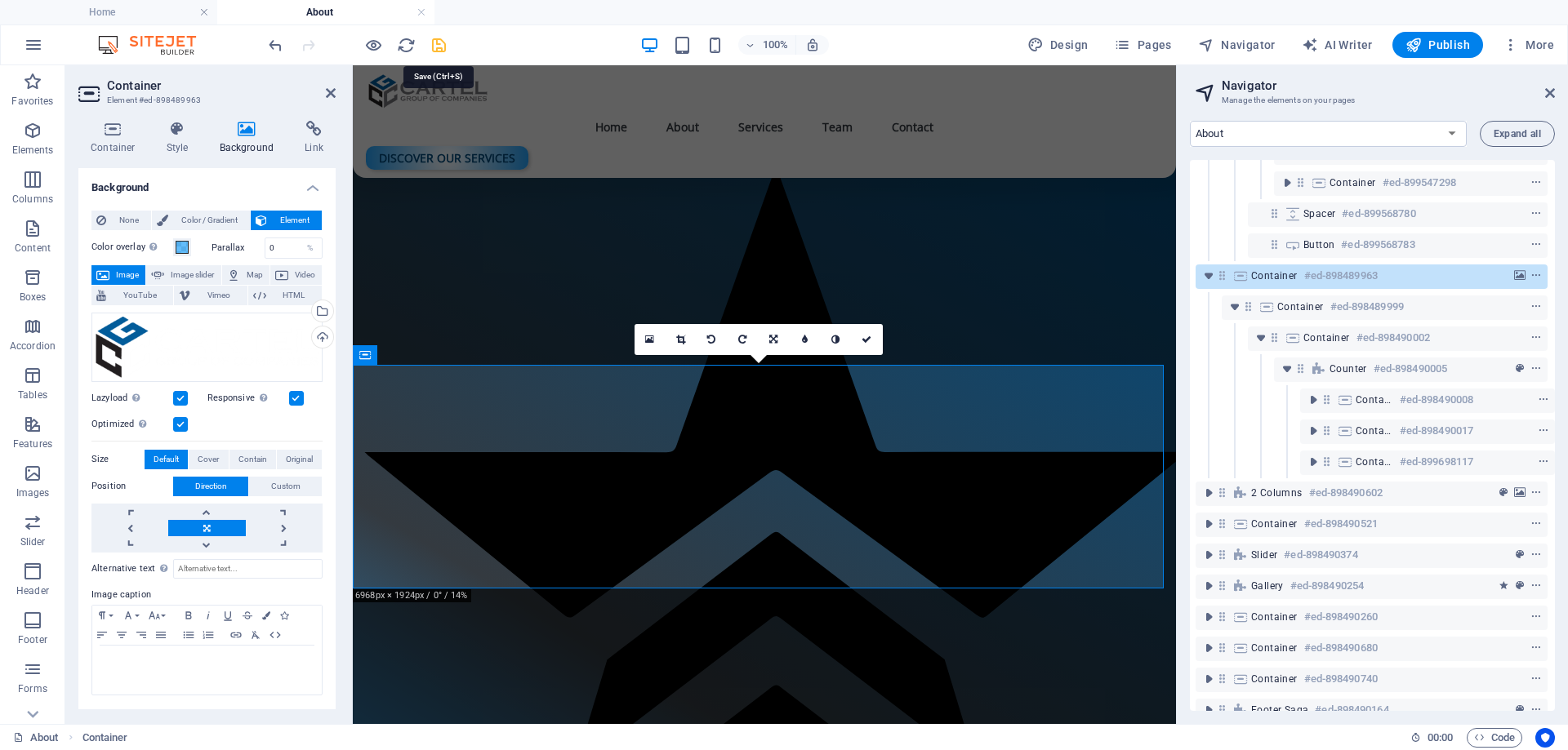
drag, startPoint x: 439, startPoint y: 42, endPoint x: 664, endPoint y: 72, distance: 227.0
click at [439, 42] on icon "save" at bounding box center [439, 45] width 19 height 19
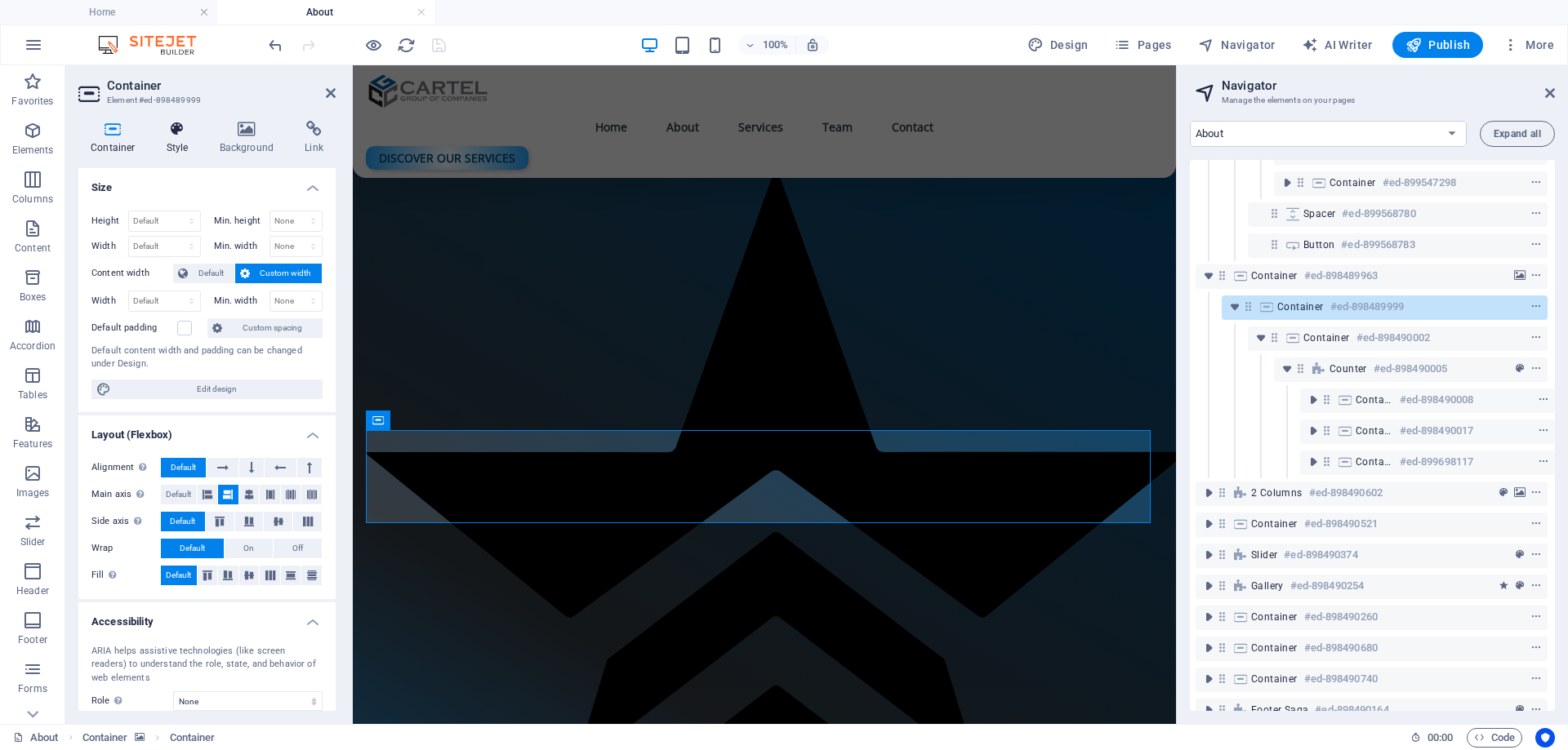
click at [184, 137] on h4 "Style" at bounding box center [181, 138] width 53 height 34
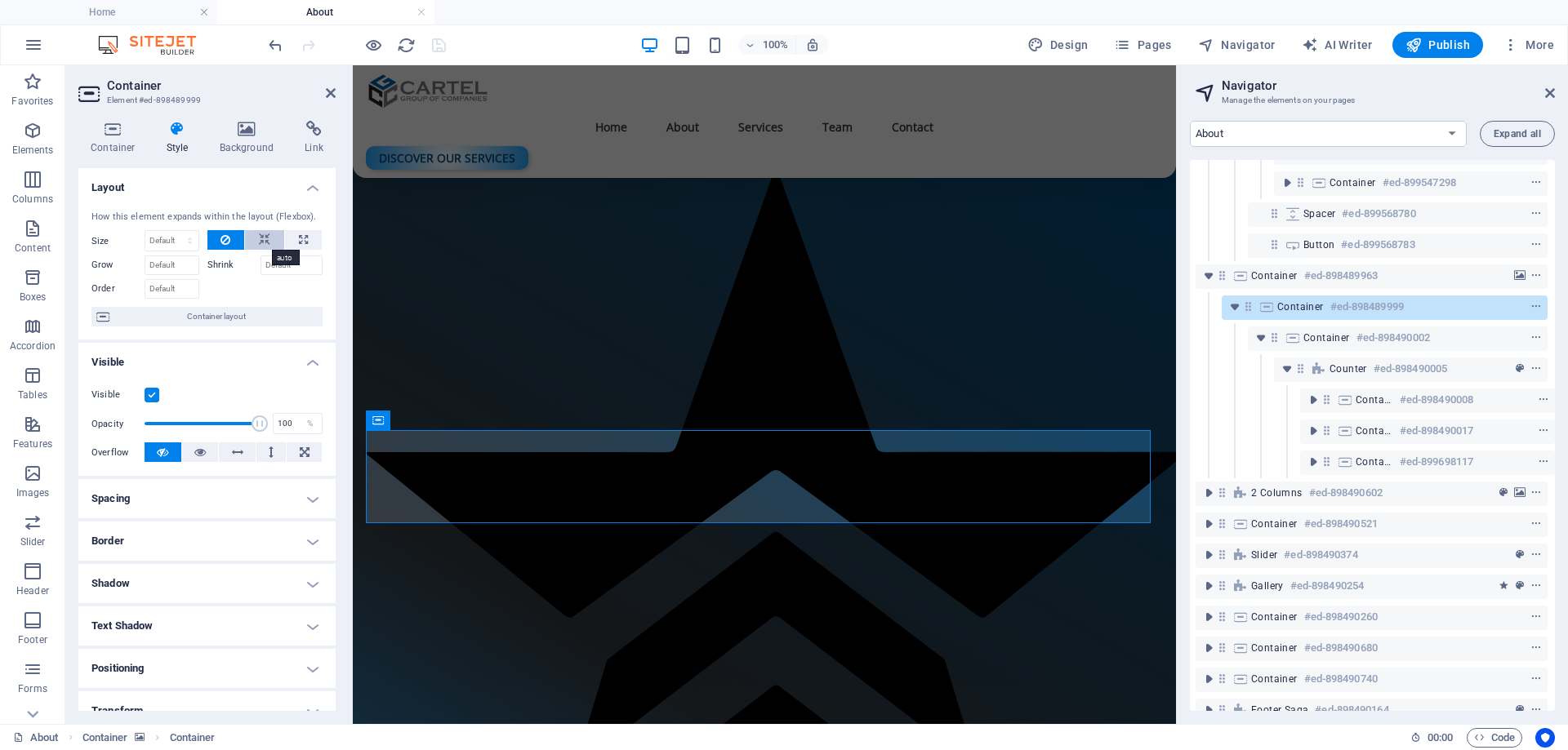
click at [259, 240] on icon at bounding box center [265, 240] width 12 height 20
click at [439, 51] on icon "save" at bounding box center [439, 45] width 19 height 19
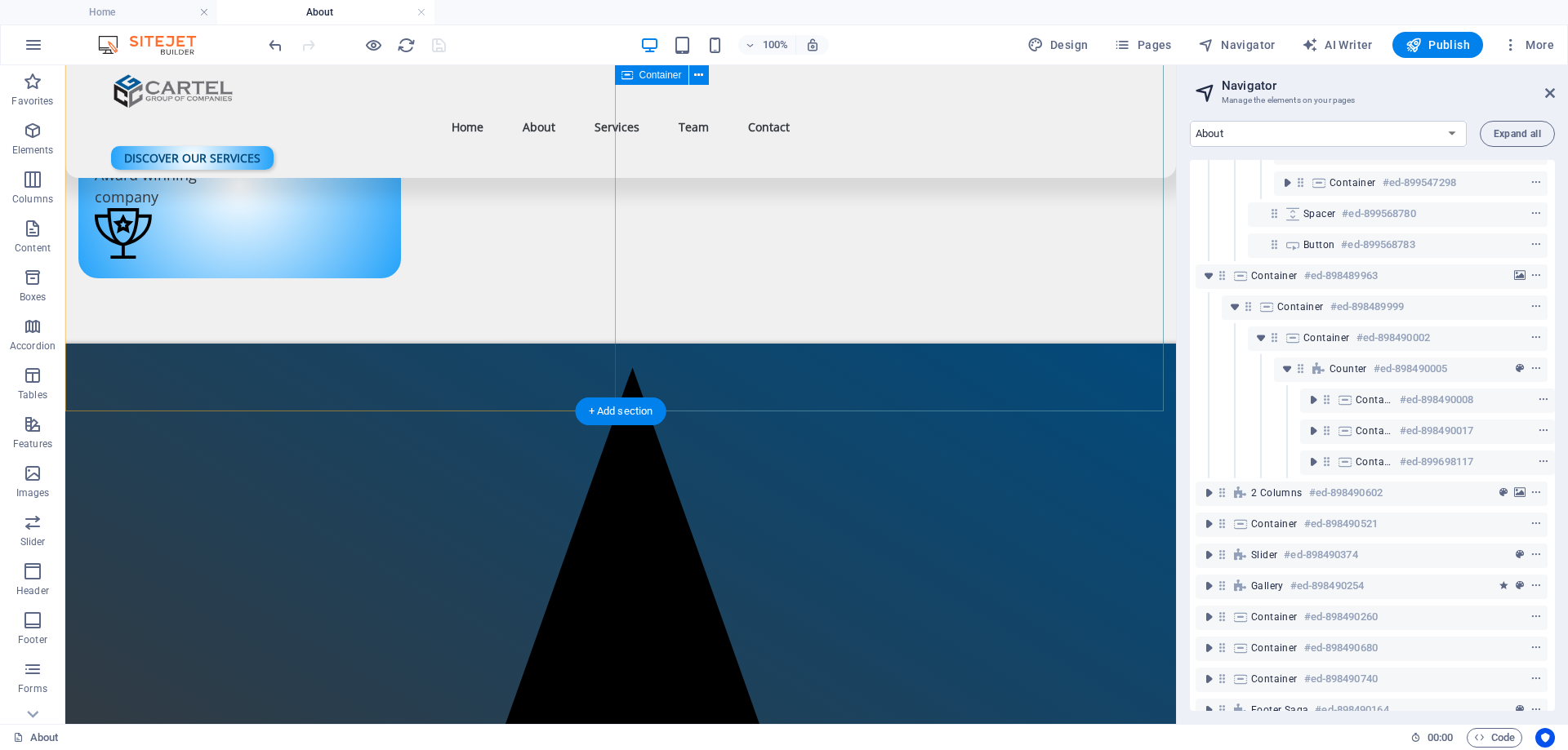
scroll to position [2087, 0]
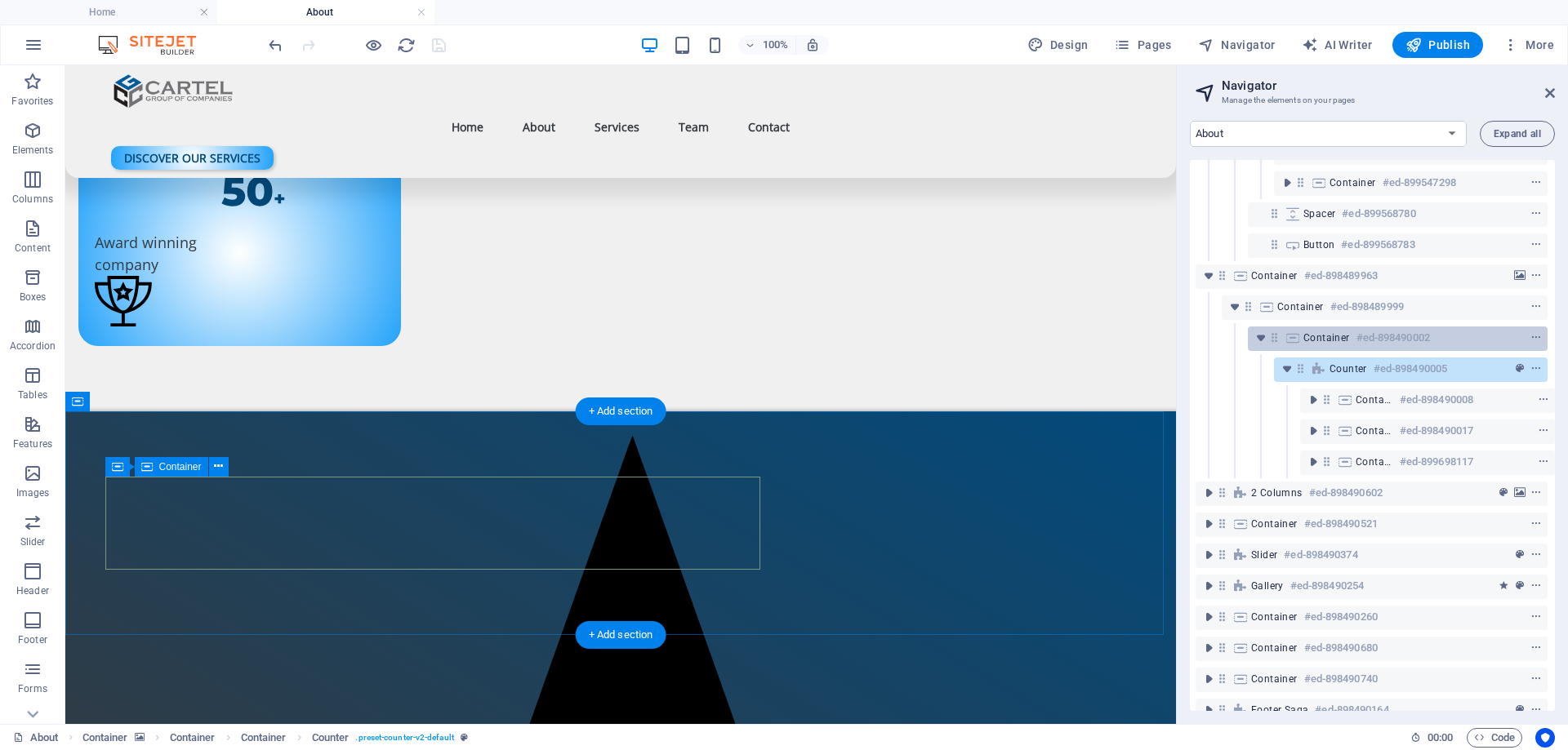
click at [1290, 334] on icon at bounding box center [1292, 338] width 18 height 13
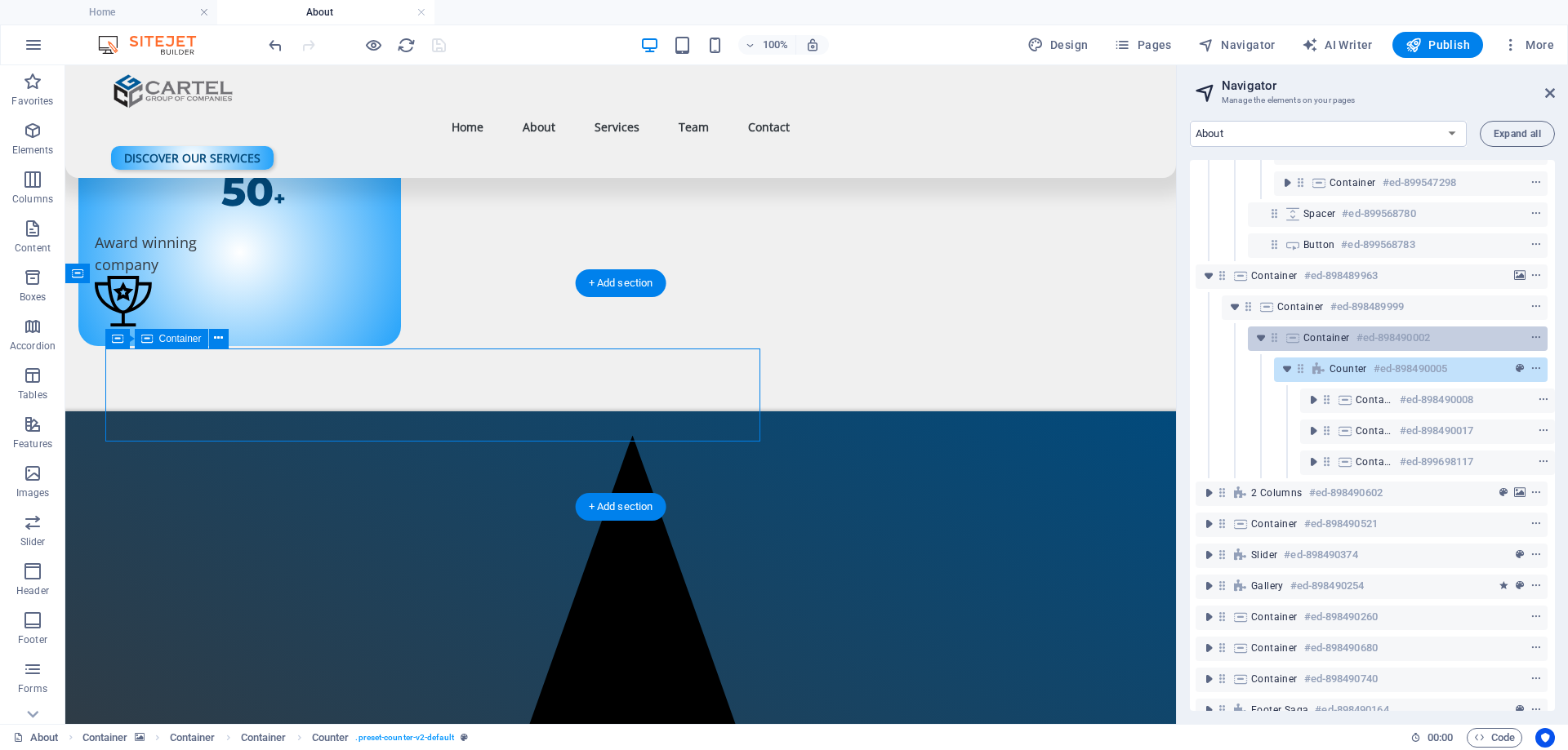
scroll to position [2215, 0]
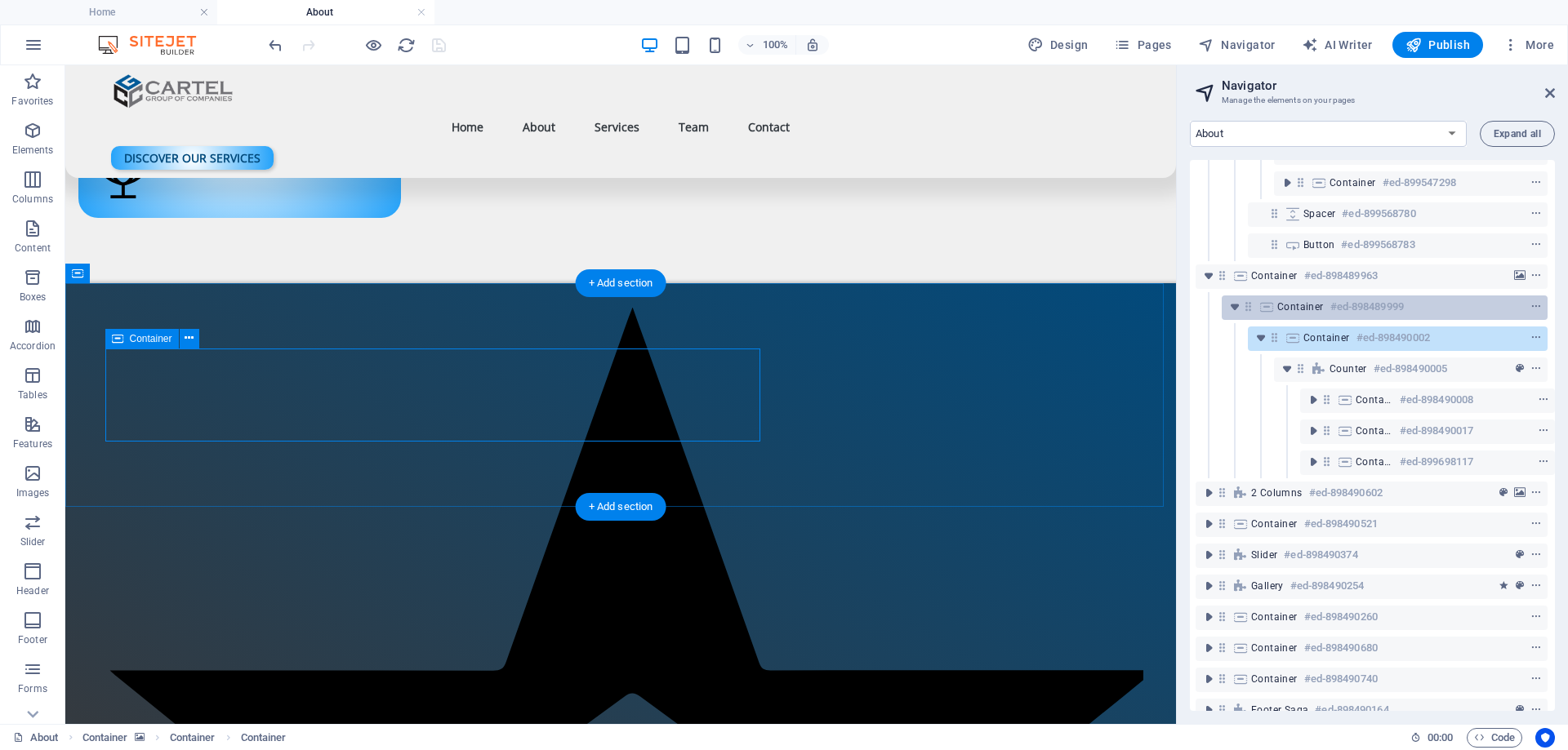
click at [1316, 315] on div "Container #ed-898489999" at bounding box center [1371, 307] width 189 height 20
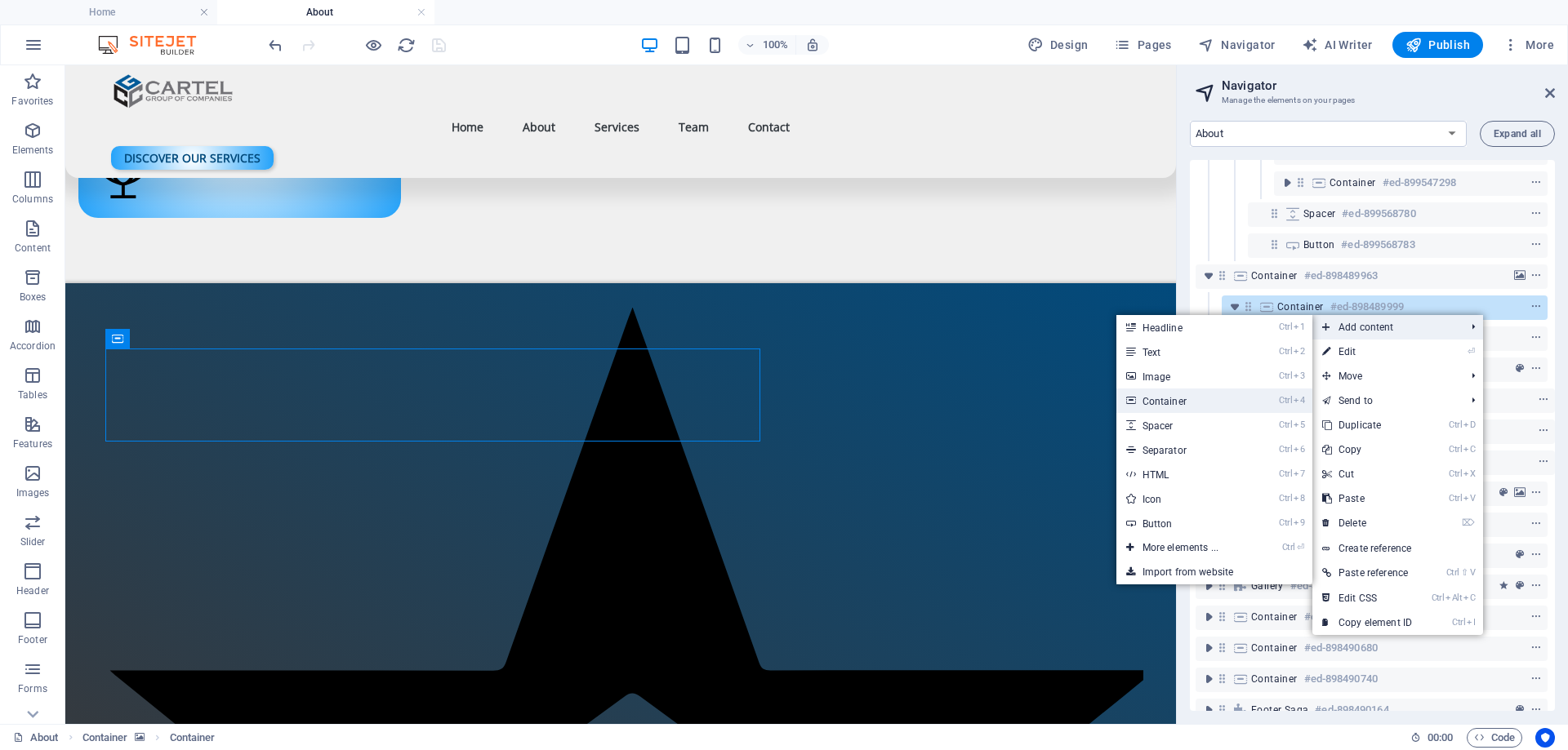
click at [1174, 397] on link "Ctrl 4 Container" at bounding box center [1183, 400] width 135 height 24
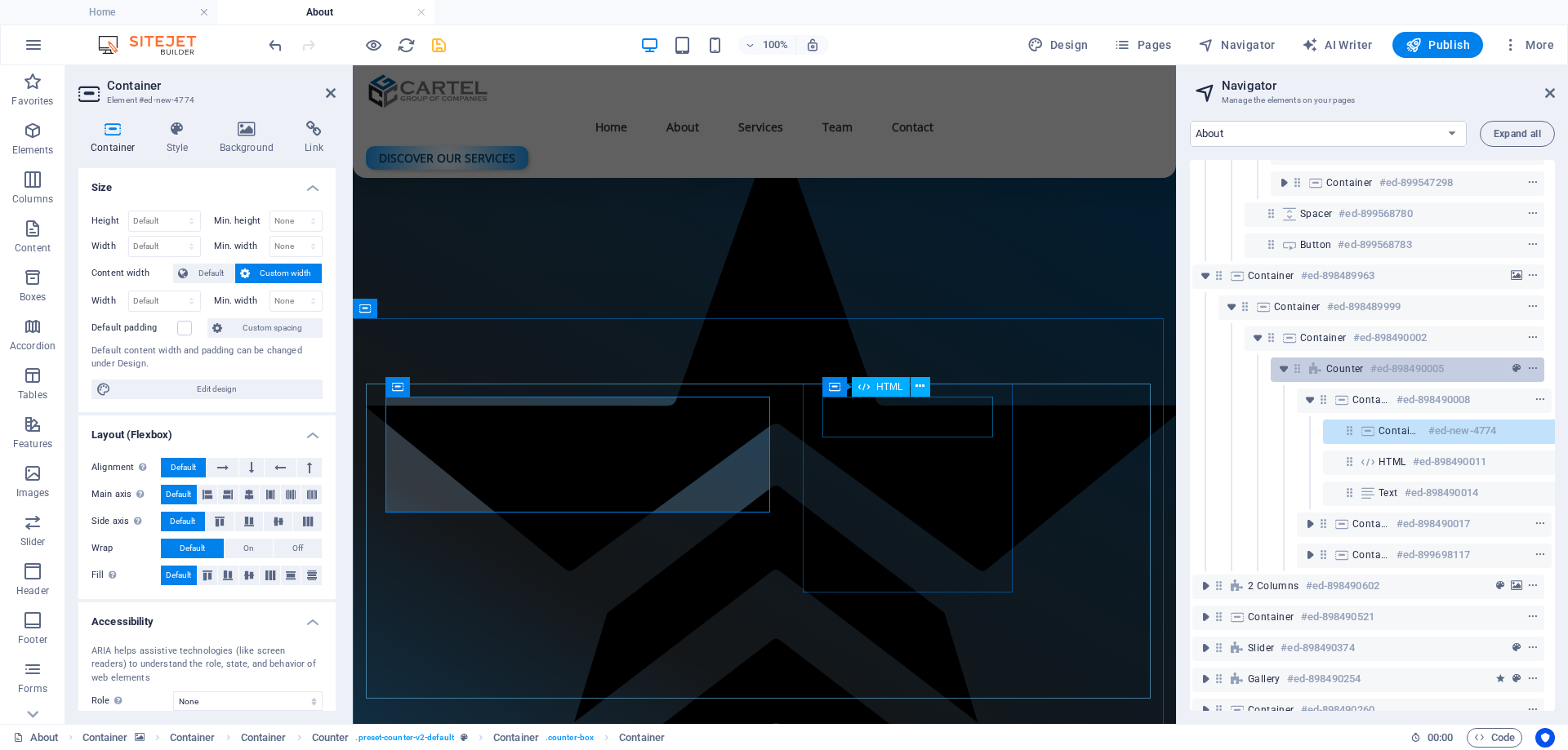
scroll to position [587, 30]
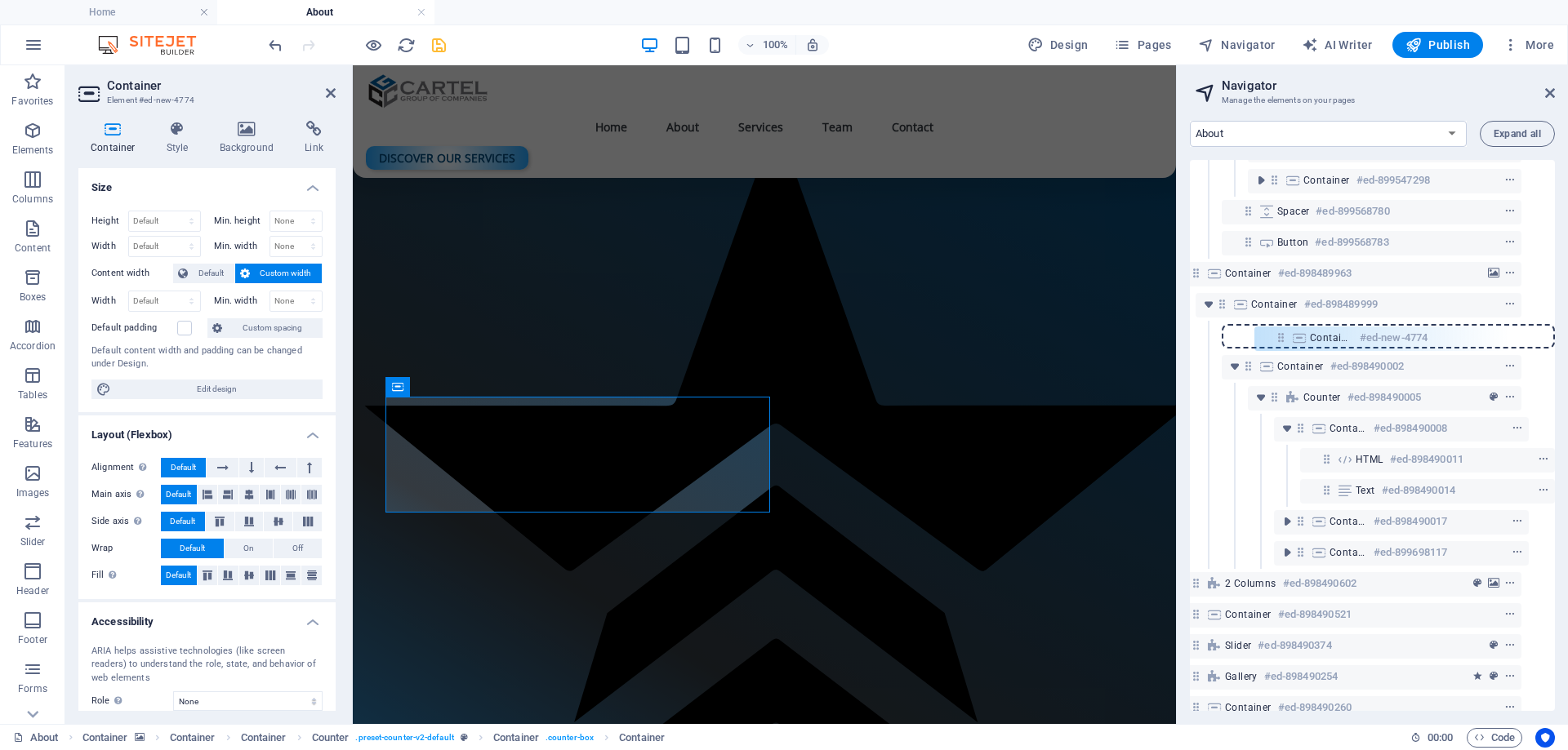
drag, startPoint x: 1324, startPoint y: 429, endPoint x: 1281, endPoint y: 326, distance: 111.6
click at [1281, 326] on div "Container #ed-898490326 3 columns #ed-898490527 Content Marquee #ed-898929608 C…" at bounding box center [1371, 436] width 365 height 551
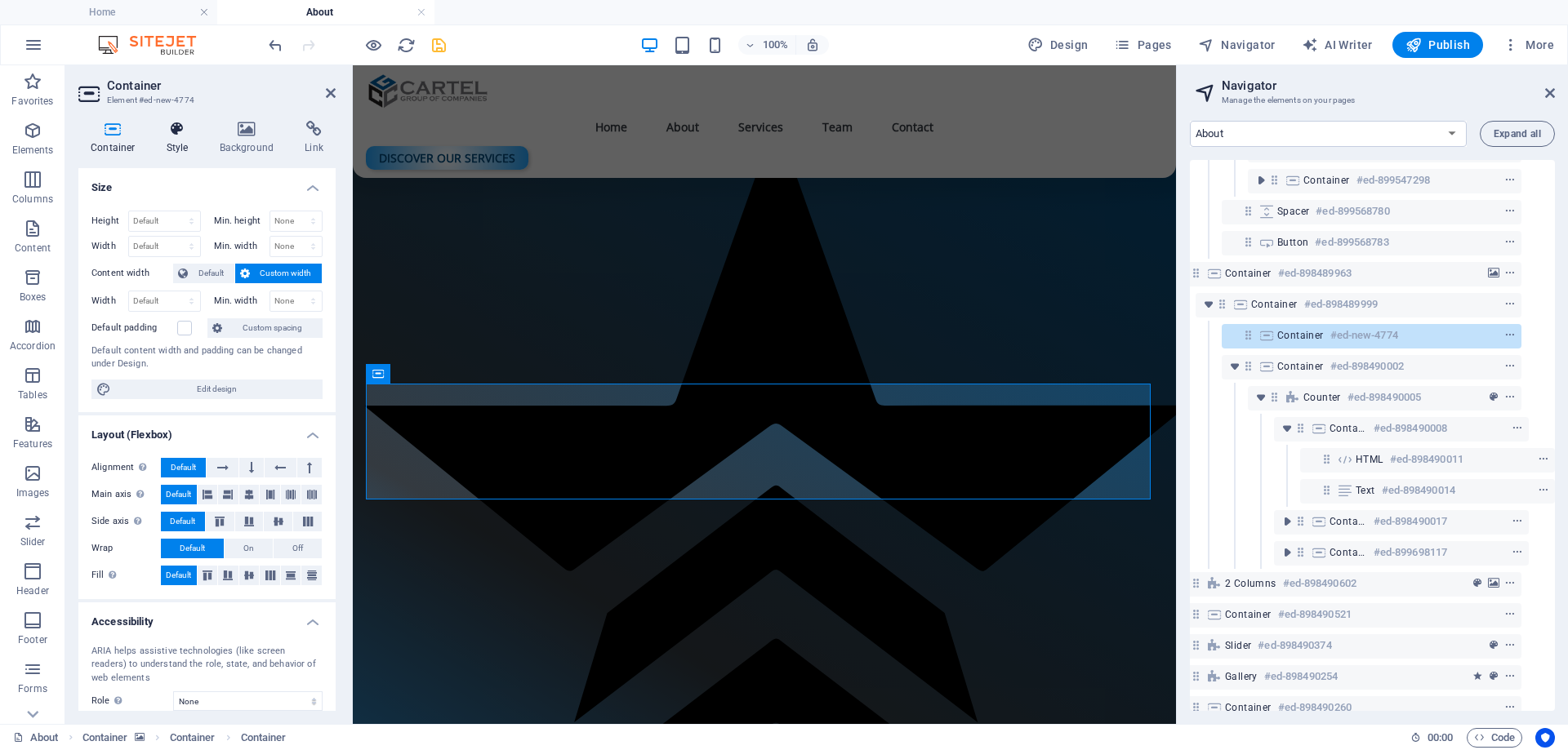
click at [194, 145] on h4 "Style" at bounding box center [181, 138] width 53 height 34
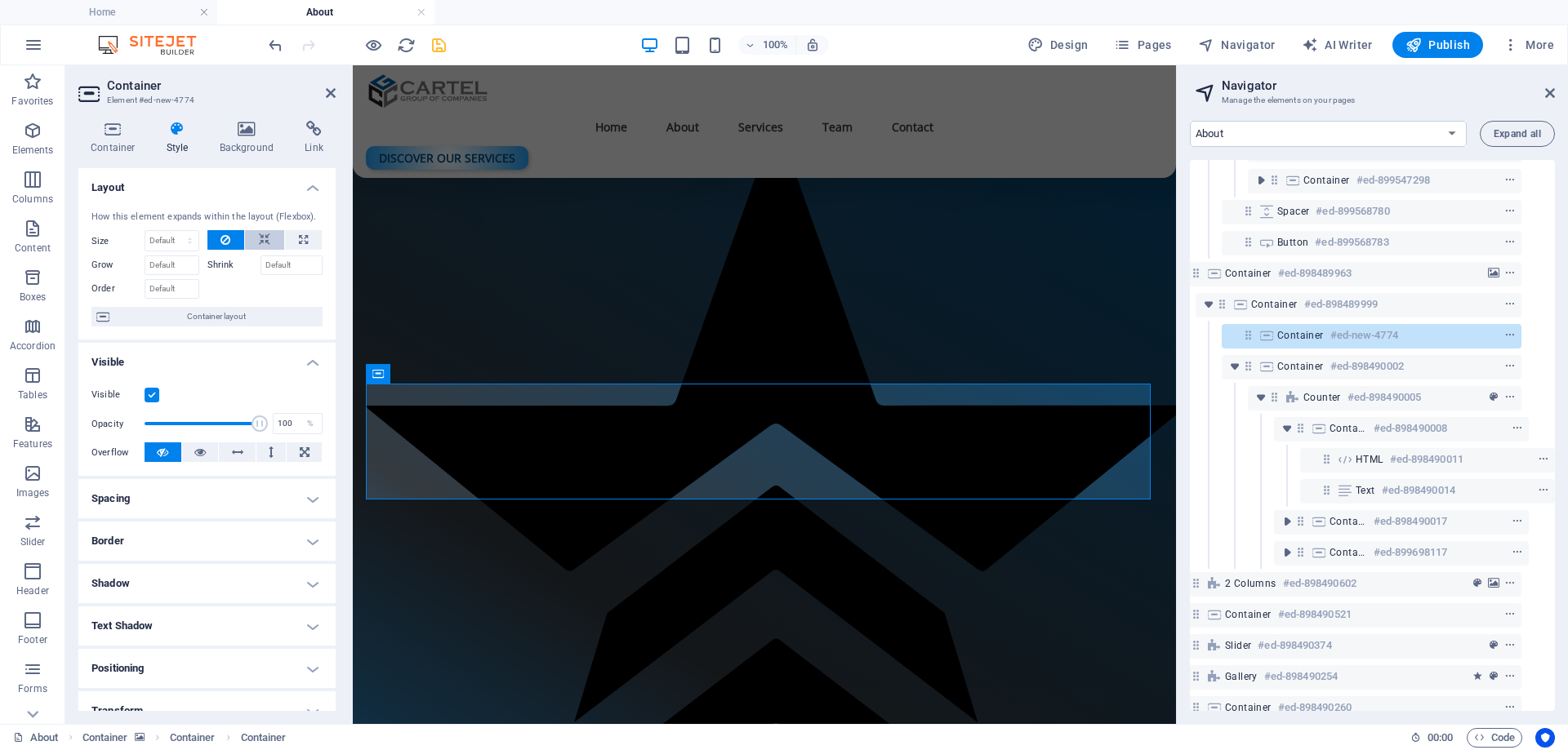
click at [252, 240] on button at bounding box center [264, 240] width 39 height 20
